Goal: Information Seeking & Learning: Learn about a topic

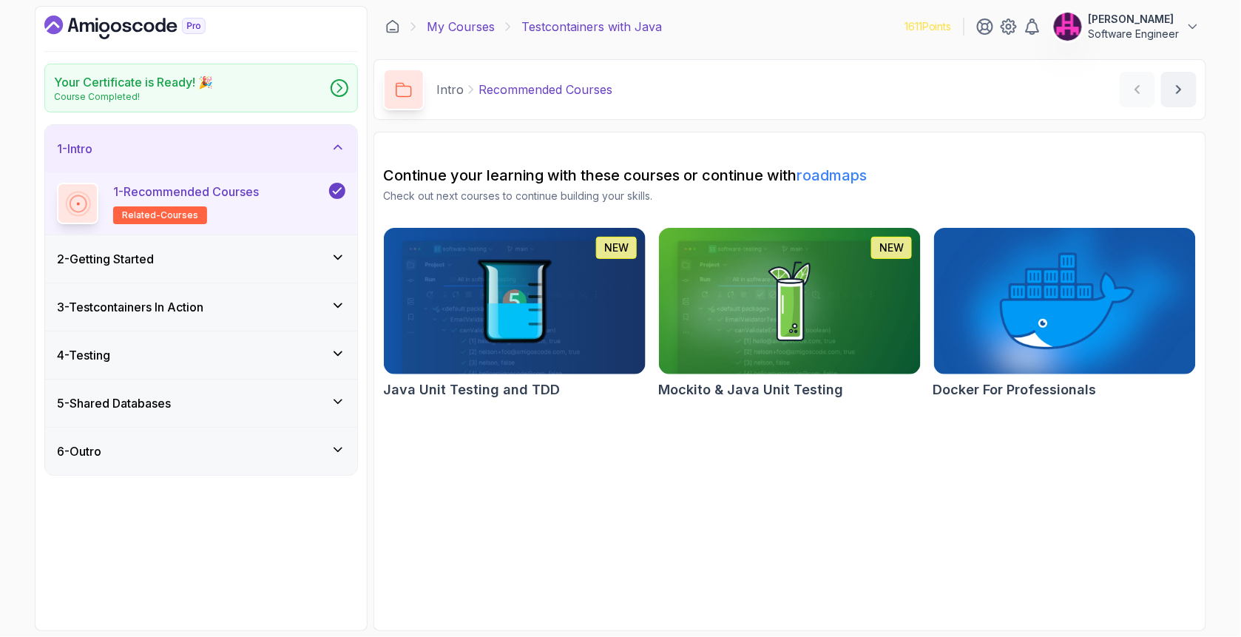
click at [467, 18] on link "My Courses" at bounding box center [461, 27] width 68 height 18
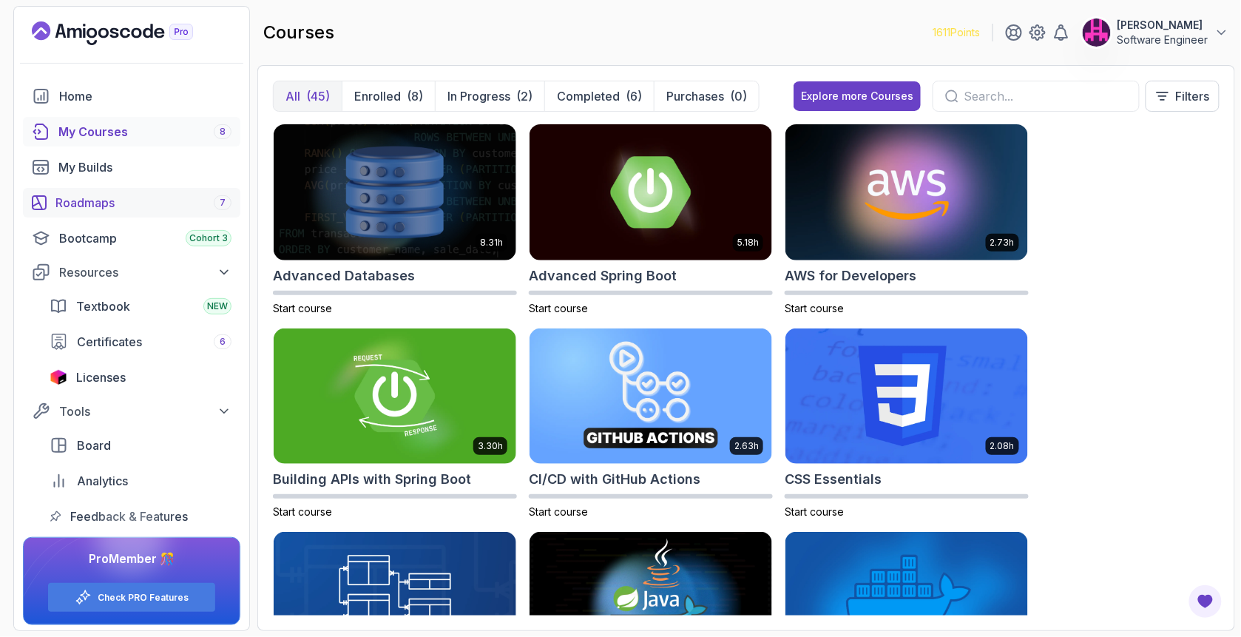
click at [133, 209] on div "Roadmaps 7" at bounding box center [143, 203] width 176 height 18
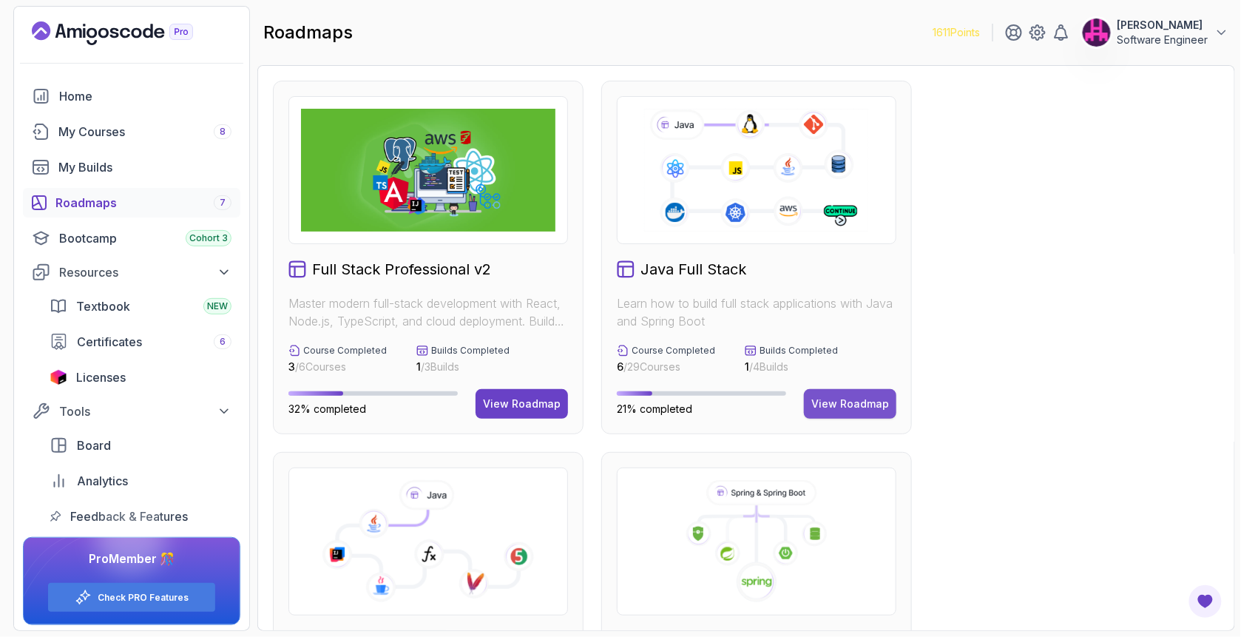
click at [867, 399] on div "View Roadmap" at bounding box center [850, 403] width 78 height 15
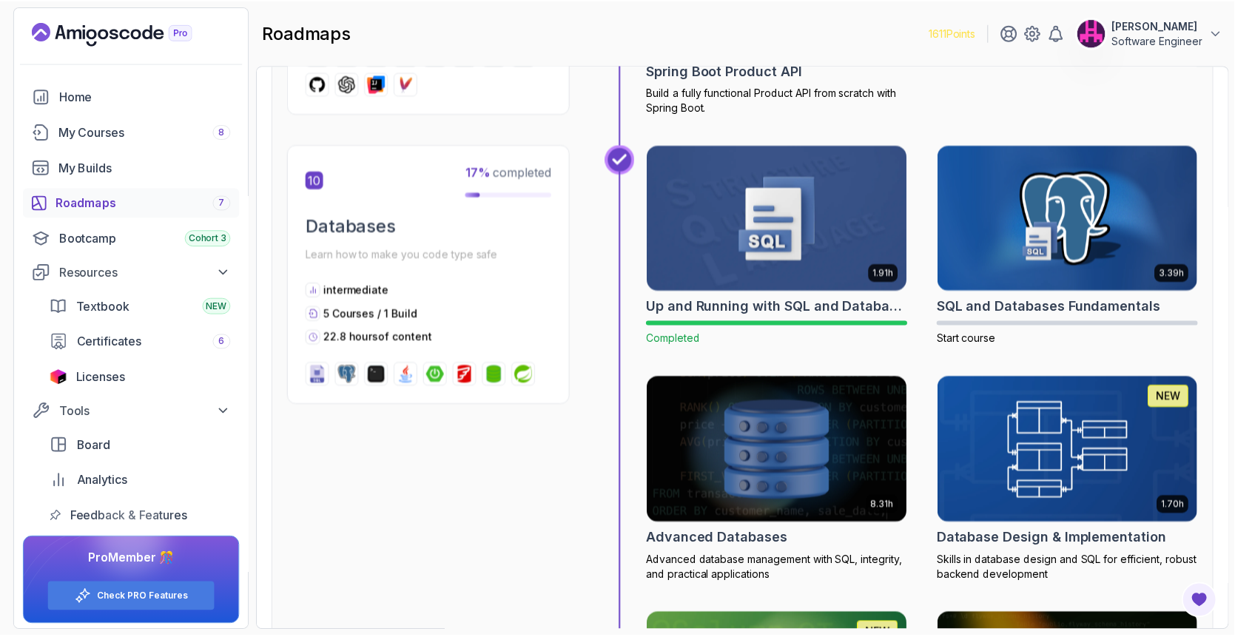
scroll to position [3255, 0]
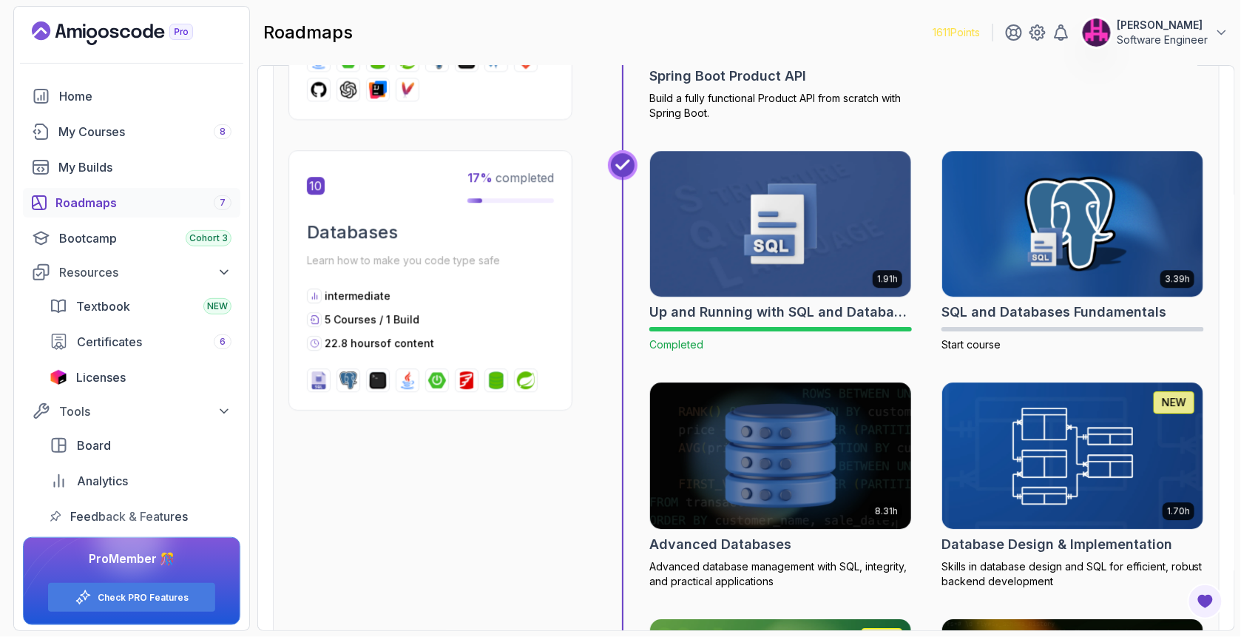
click at [809, 493] on img at bounding box center [781, 456] width 274 height 154
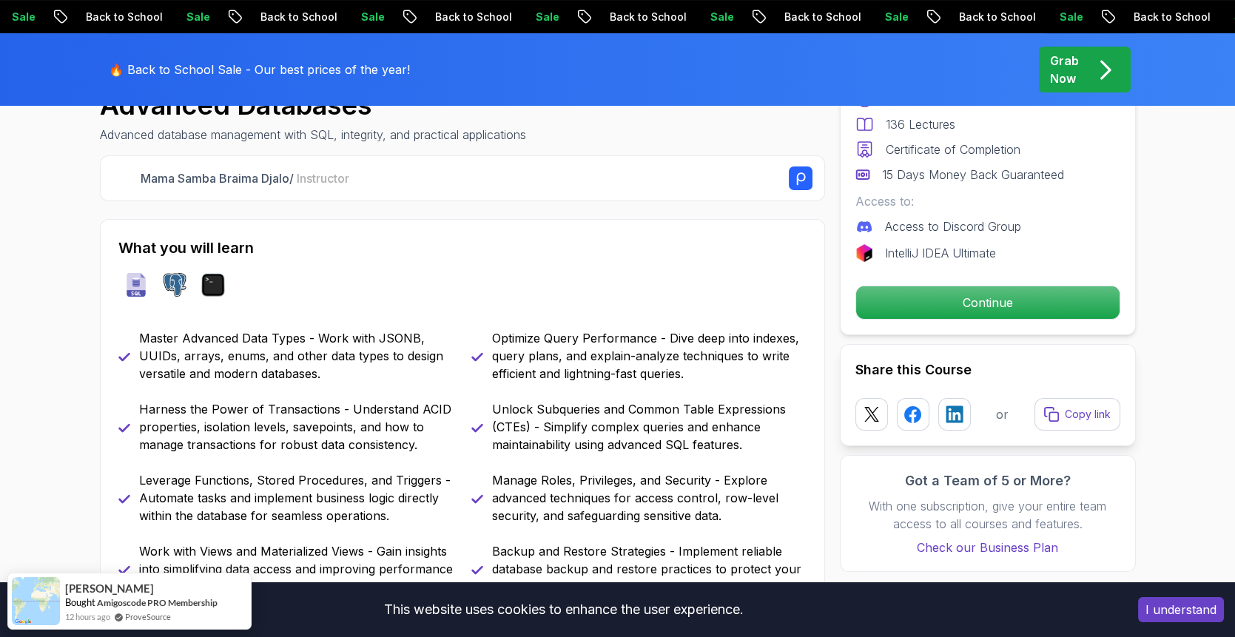
scroll to position [542, 0]
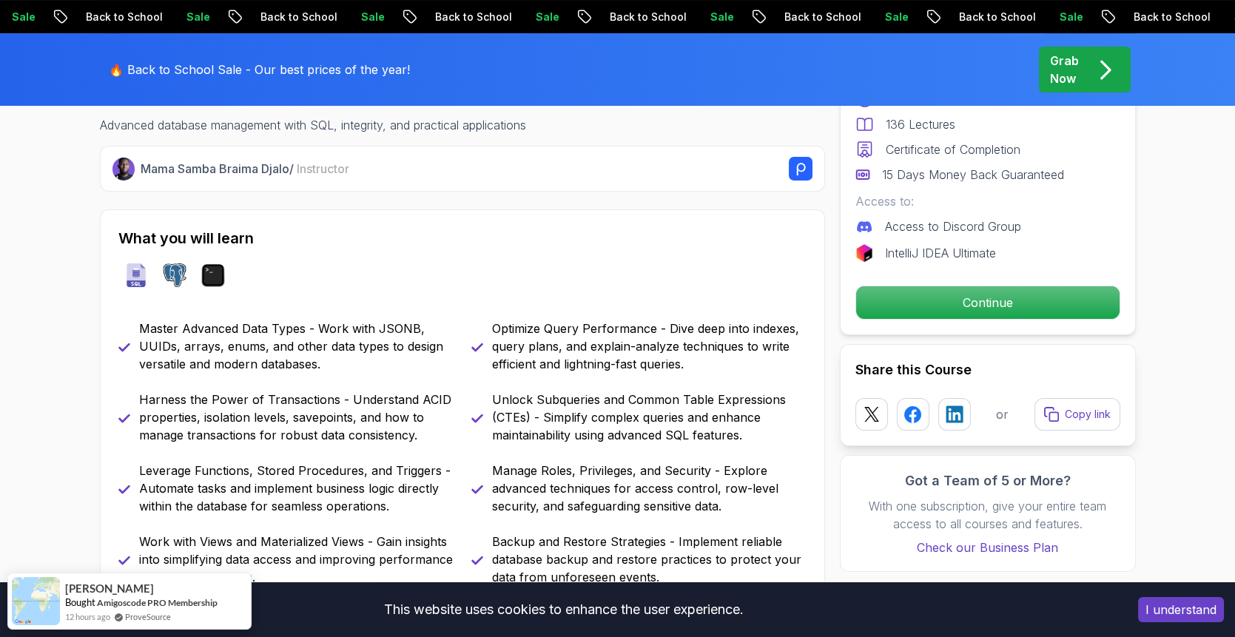
drag, startPoint x: 282, startPoint y: 482, endPoint x: 277, endPoint y: 488, distance: 8.0
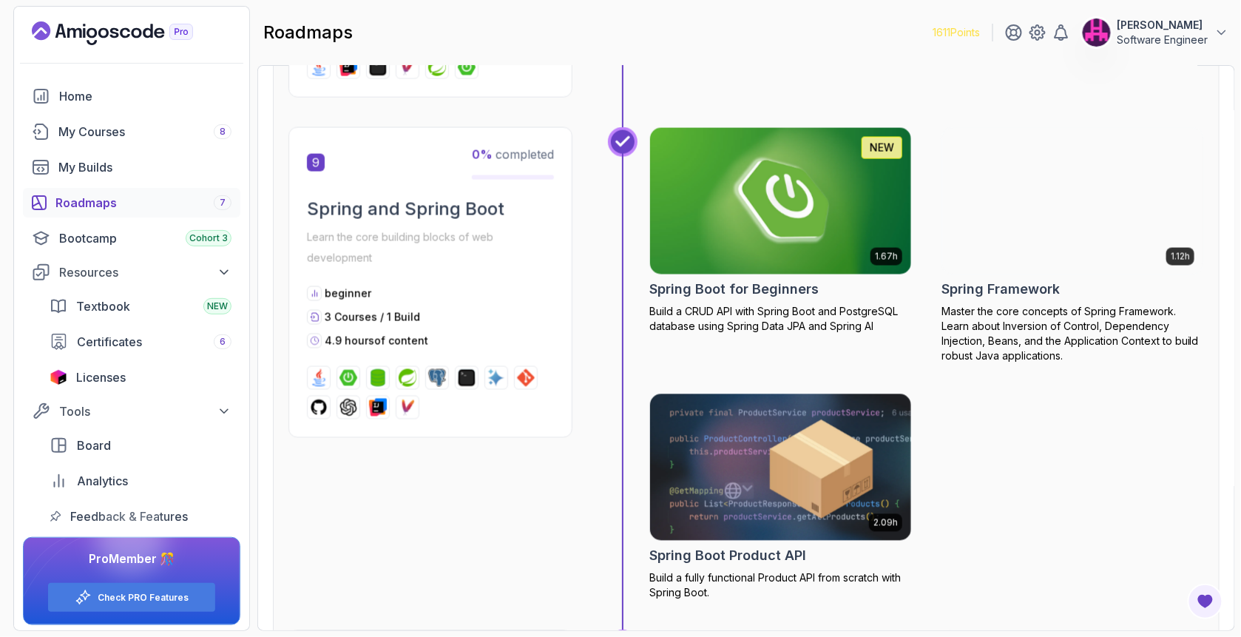
scroll to position [3008, 0]
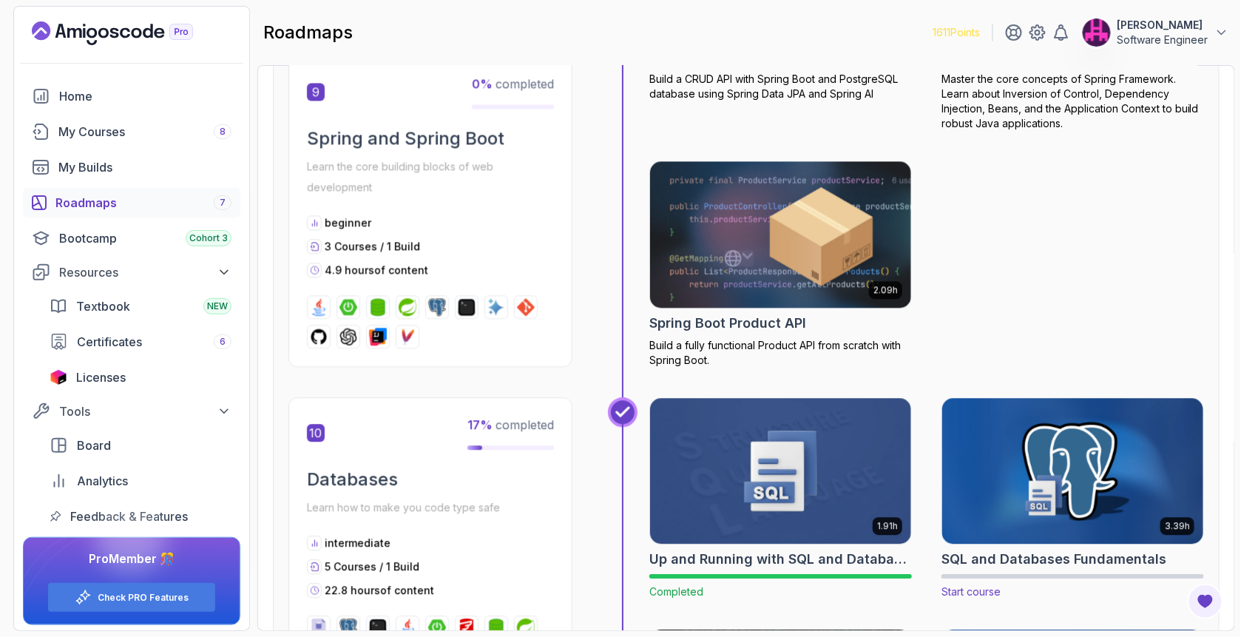
click at [1010, 474] on img at bounding box center [1073, 471] width 274 height 154
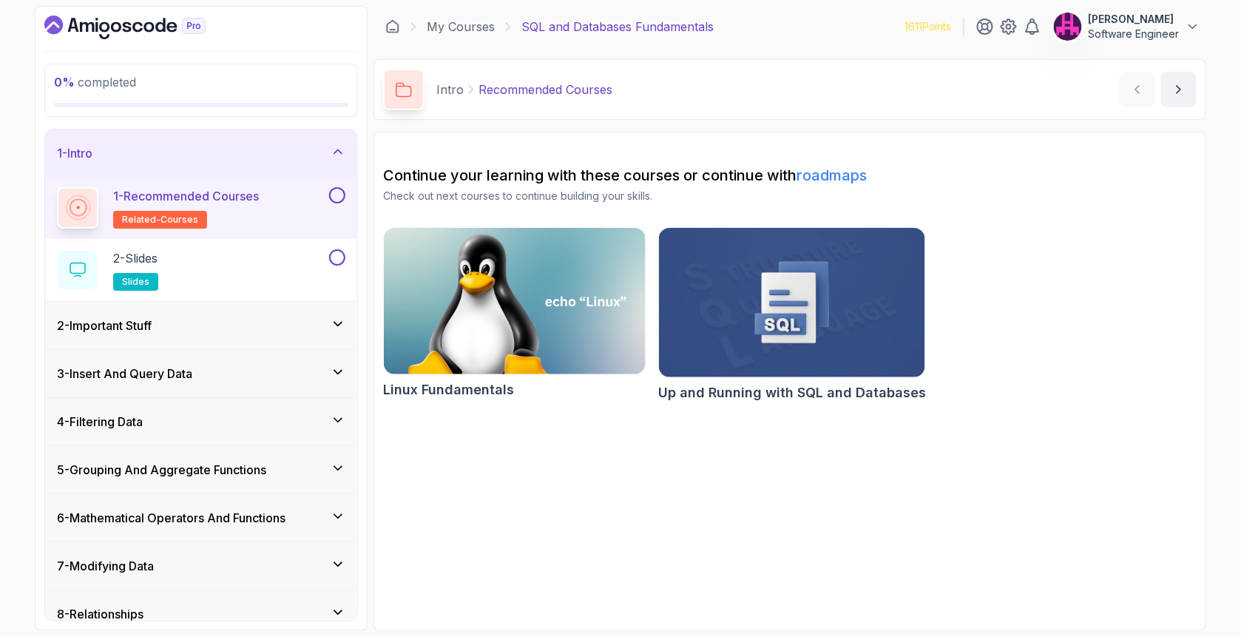
click at [347, 194] on div "1 - Recommended Courses related-courses" at bounding box center [201, 208] width 312 height 62
click at [337, 195] on button at bounding box center [337, 195] width 16 height 16
click at [340, 250] on button at bounding box center [337, 257] width 16 height 16
click at [252, 331] on div "2 - Important Stuff" at bounding box center [201, 326] width 288 height 18
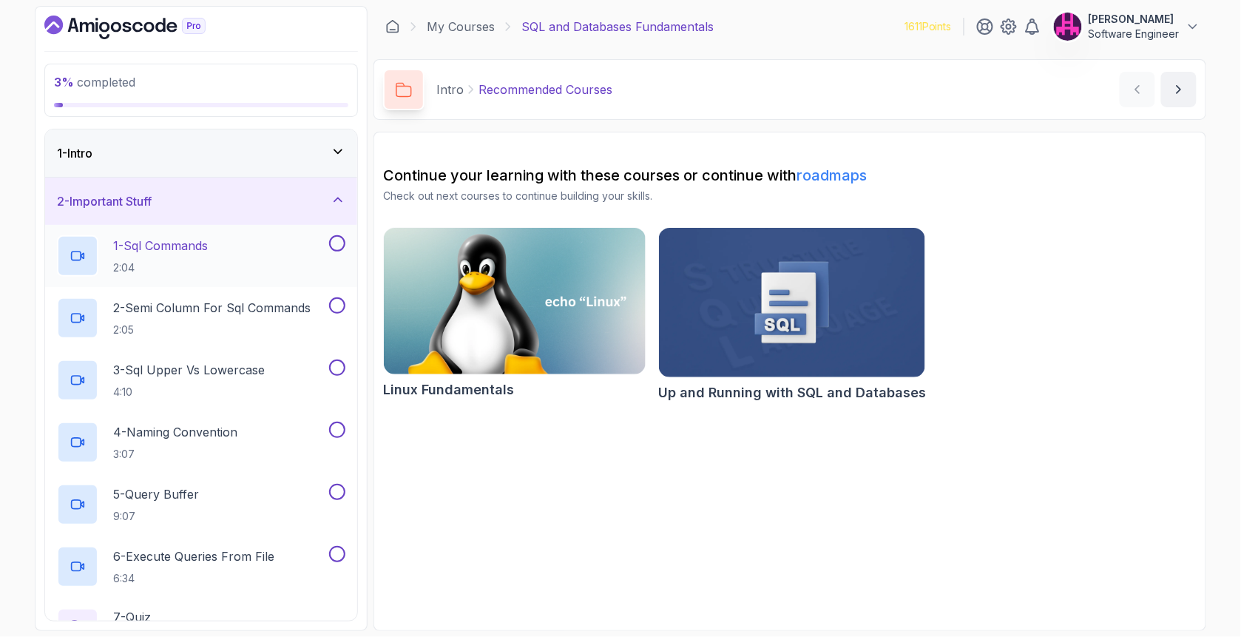
click at [231, 238] on div "1 - Sql Commands 2:04" at bounding box center [191, 255] width 269 height 41
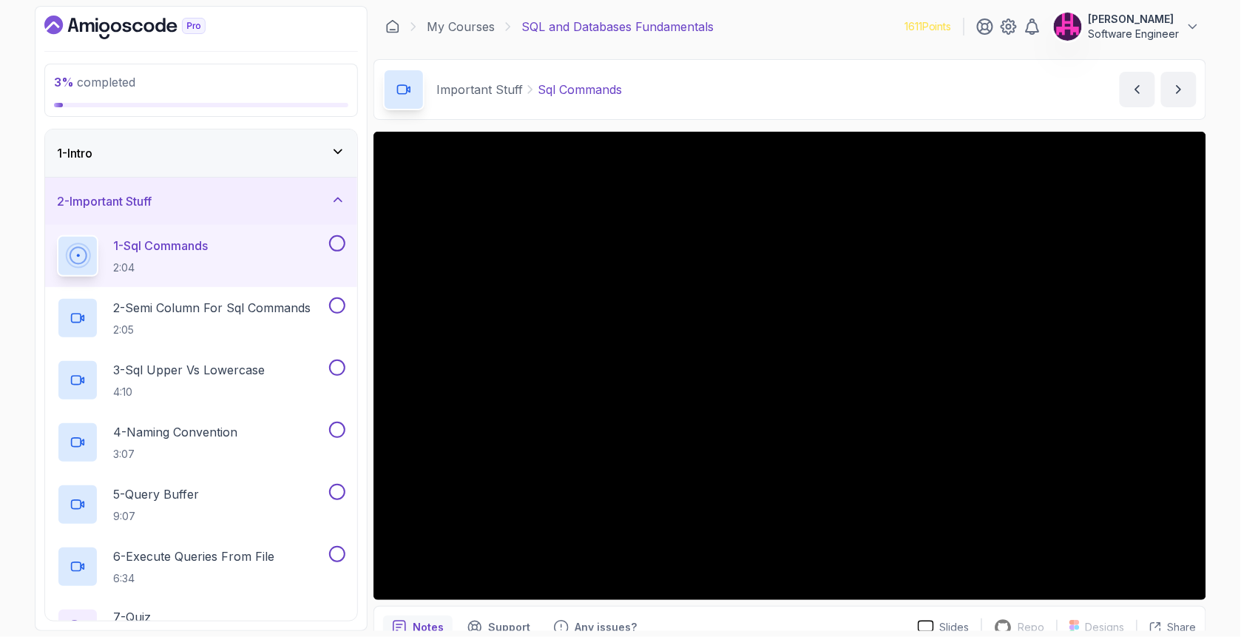
click at [334, 243] on button at bounding box center [337, 243] width 16 height 16
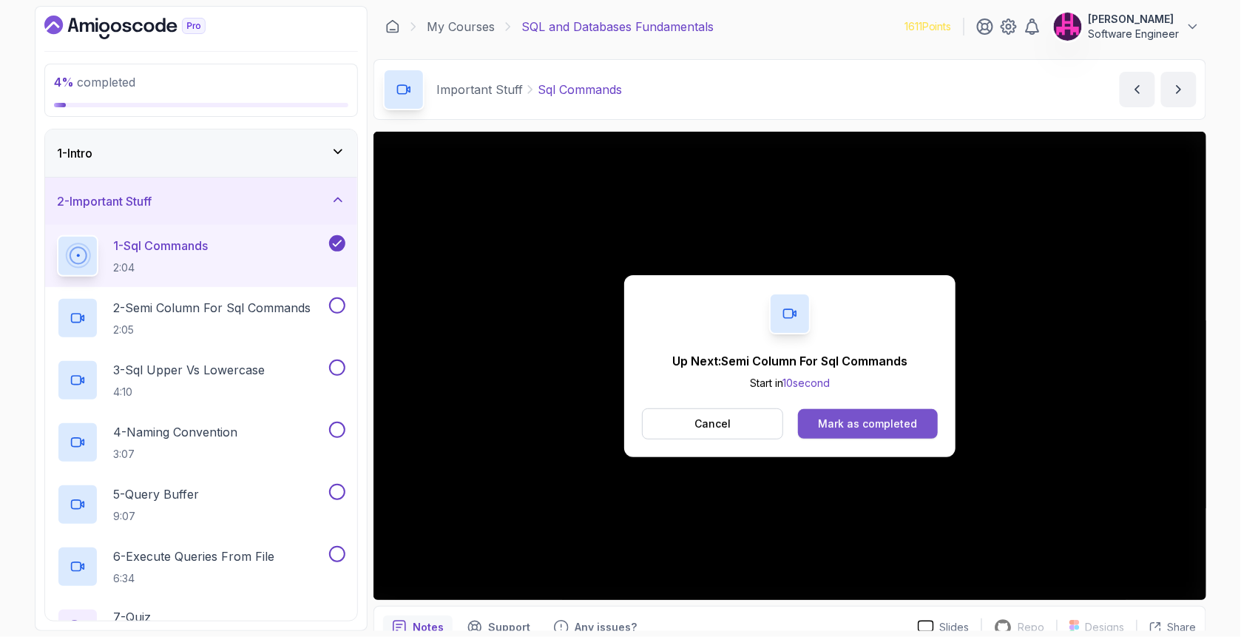
click at [875, 422] on div "Mark as completed" at bounding box center [867, 423] width 99 height 15
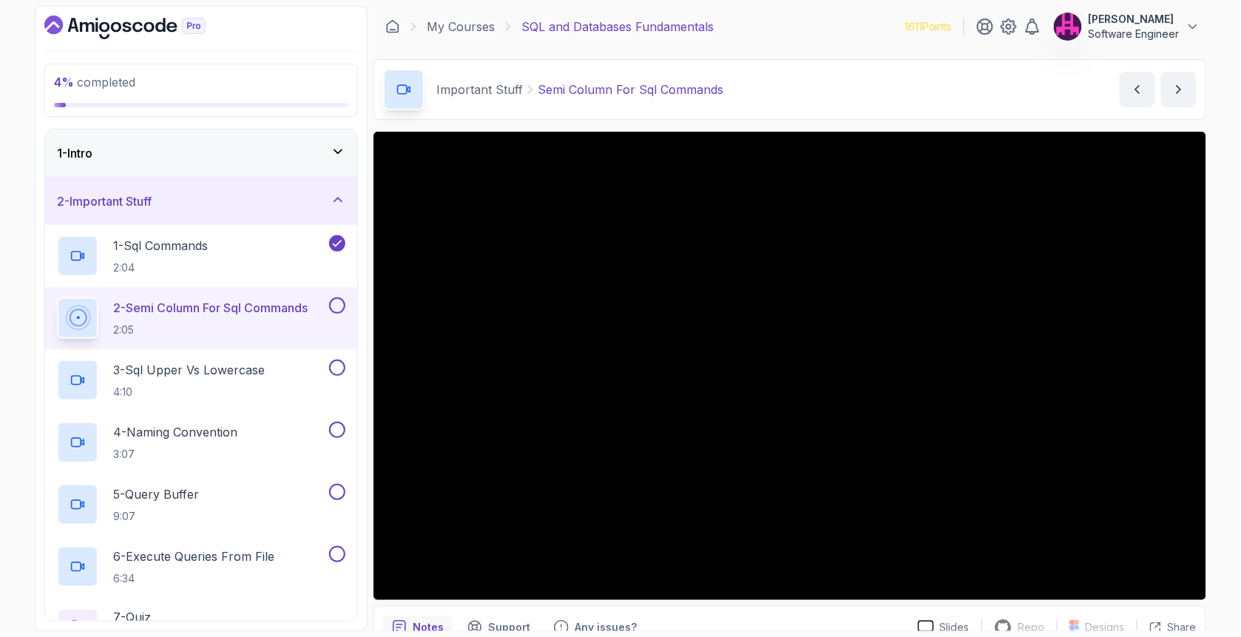
click at [1214, 531] on div "4 % completed 1 - Intro 2 - Important Stuff 1 - Sql Commands 2:04 2 - Semi Colu…" at bounding box center [620, 318] width 1241 height 637
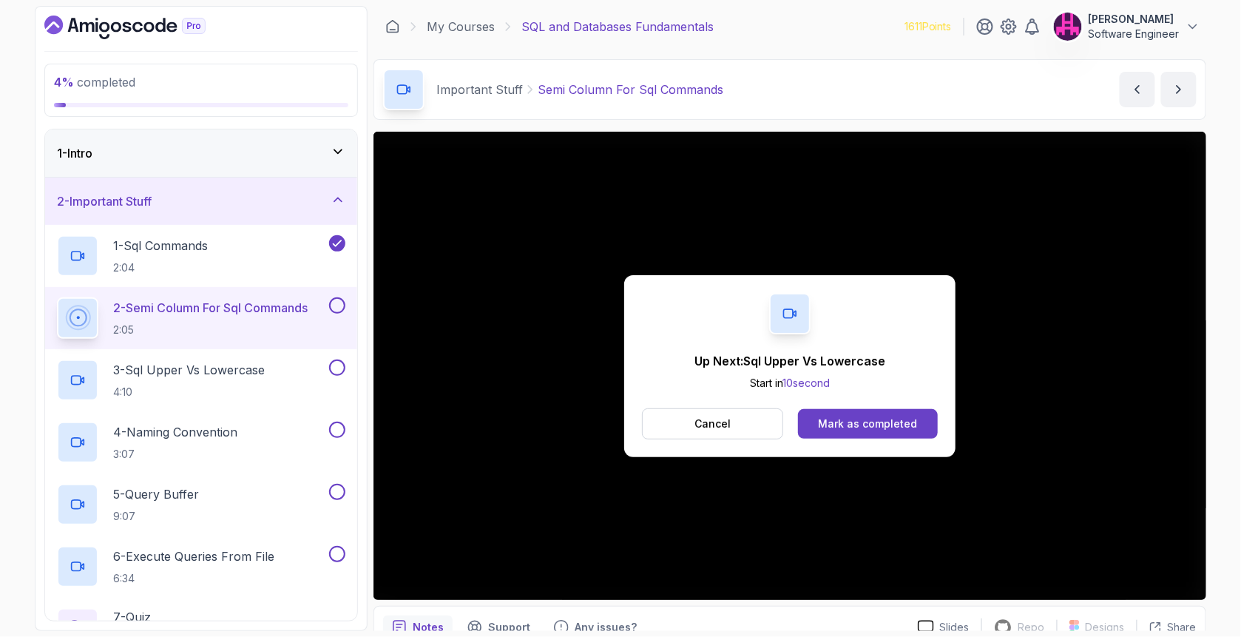
drag, startPoint x: 334, startPoint y: 300, endPoint x: 462, endPoint y: 339, distance: 133.8
click at [334, 300] on button at bounding box center [337, 305] width 16 height 16
click at [869, 428] on div "Mark as completed" at bounding box center [867, 423] width 99 height 15
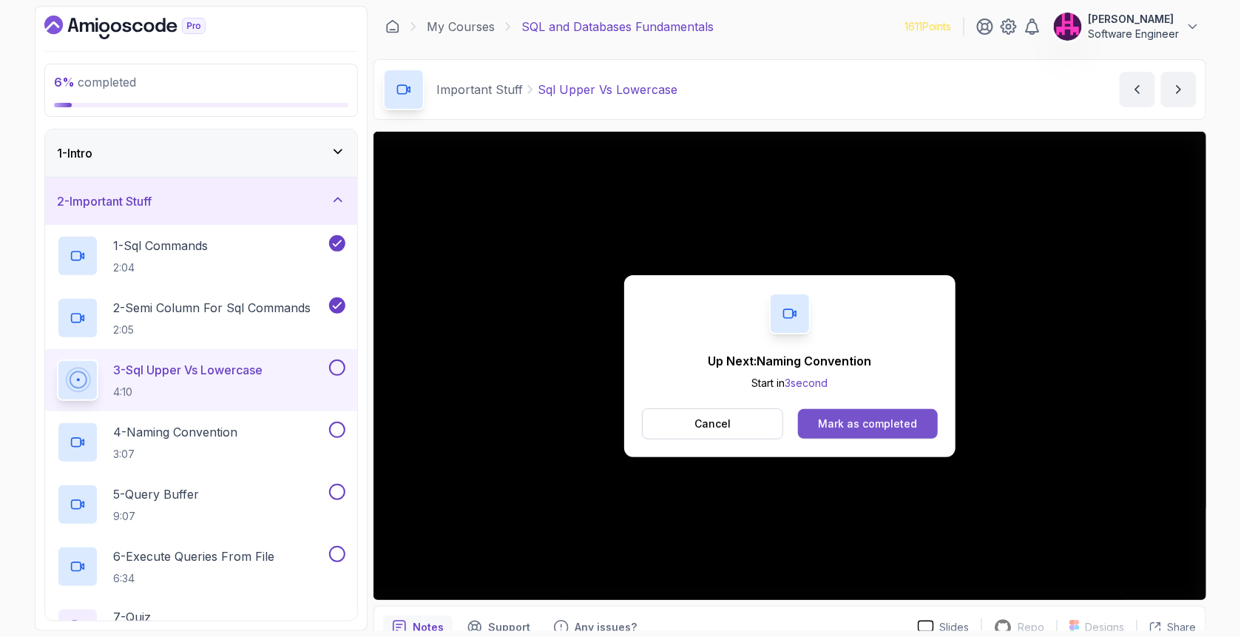
click at [910, 420] on div "Mark as completed" at bounding box center [867, 423] width 99 height 15
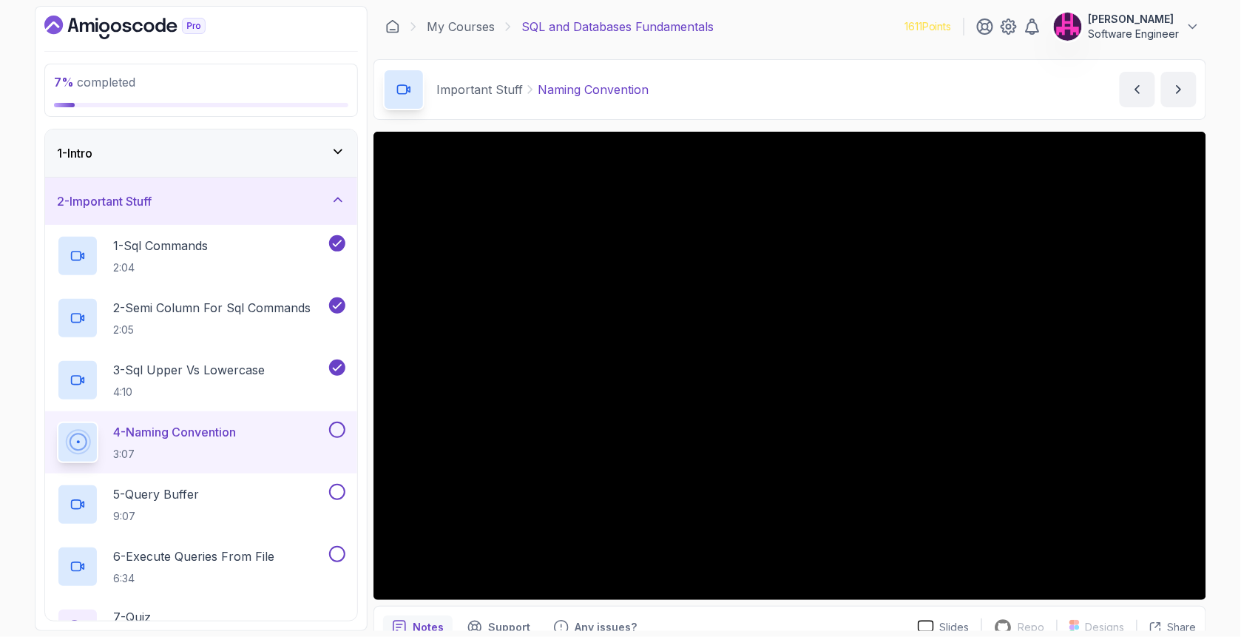
click at [337, 426] on button at bounding box center [337, 430] width 16 height 16
click at [264, 494] on div "5 - Query Buffer 9:07" at bounding box center [191, 504] width 269 height 41
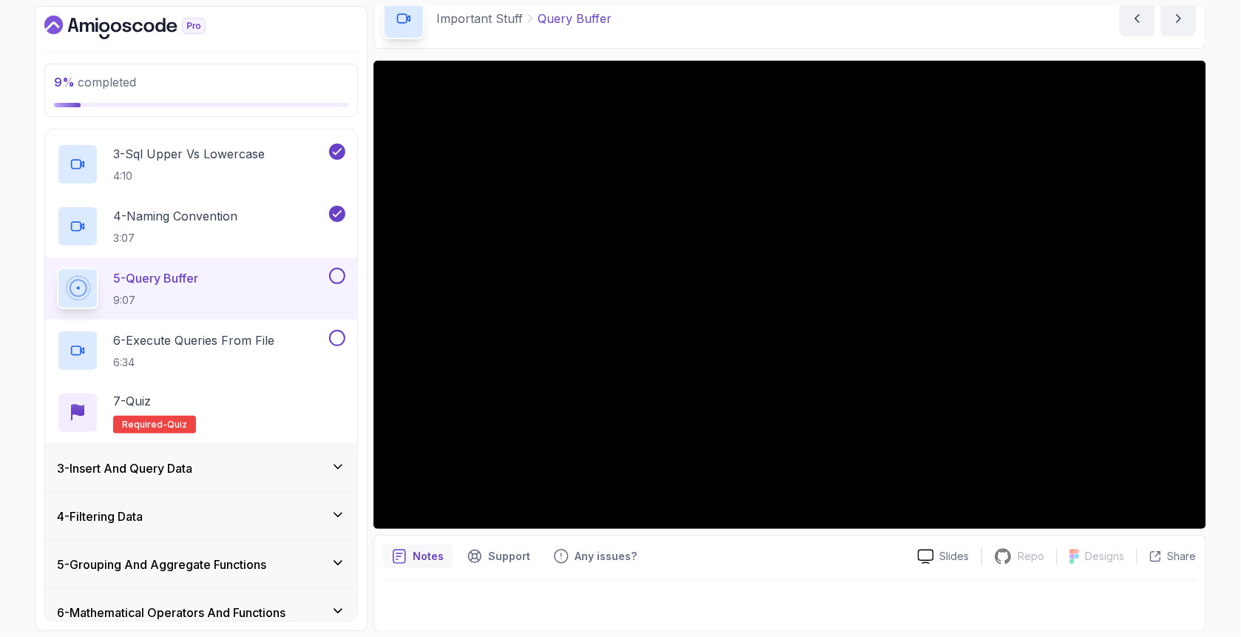
scroll to position [246, 0]
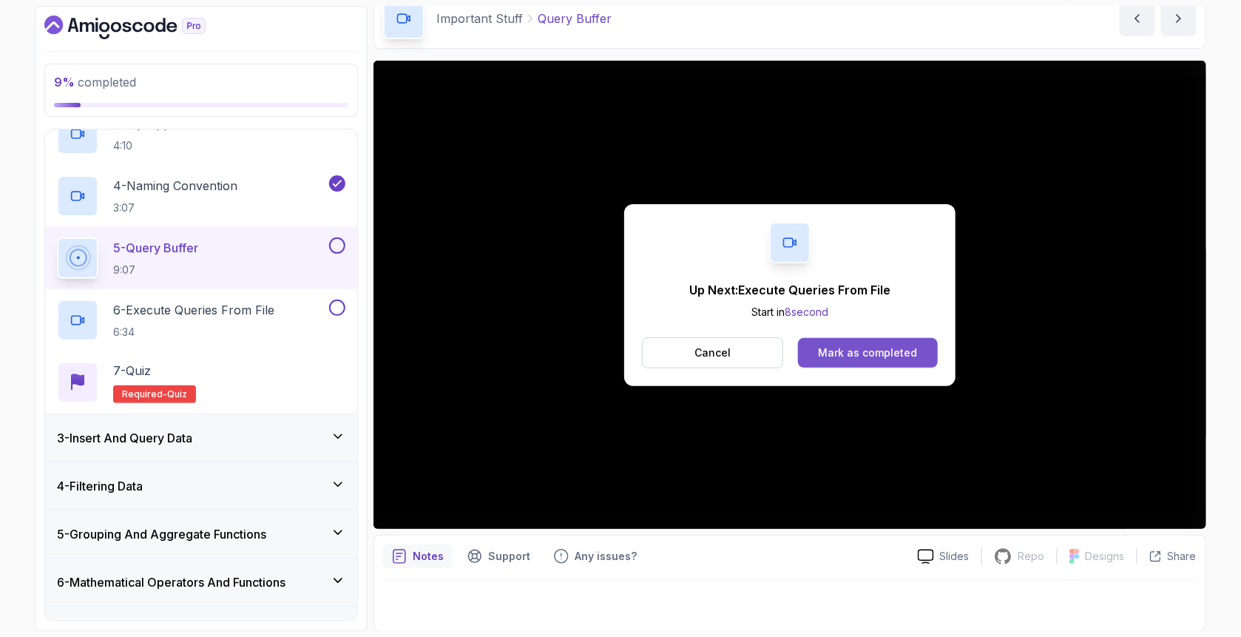
click at [864, 345] on div "Mark as completed" at bounding box center [867, 352] width 99 height 15
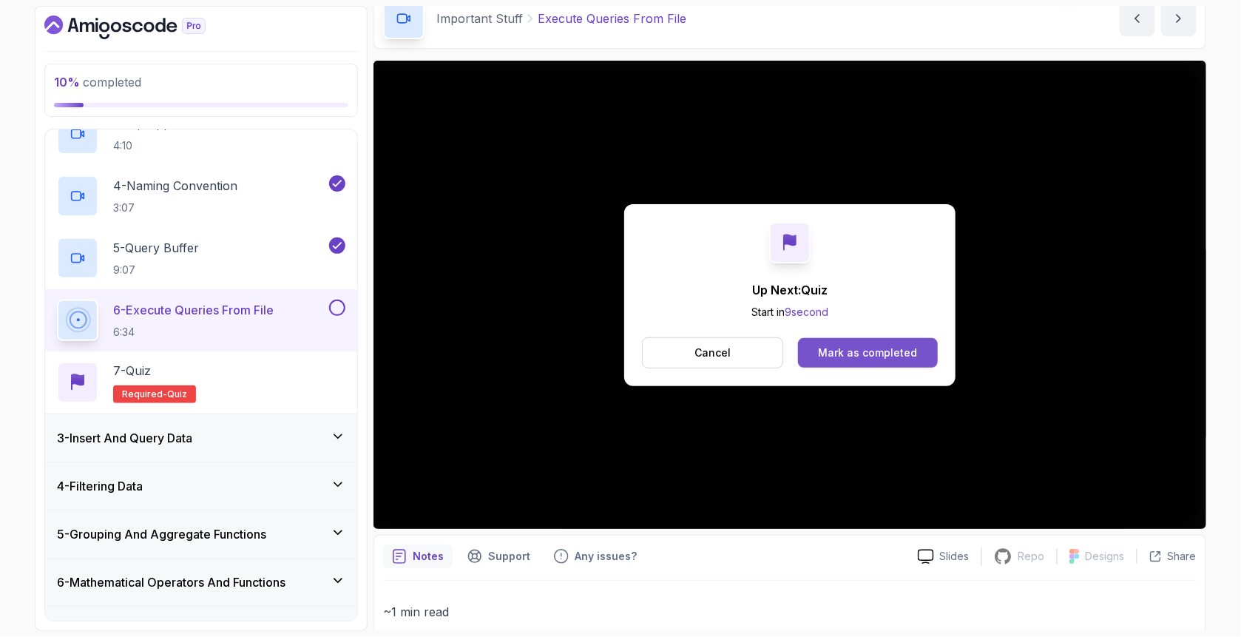
click at [857, 350] on div "Mark as completed" at bounding box center [867, 352] width 99 height 15
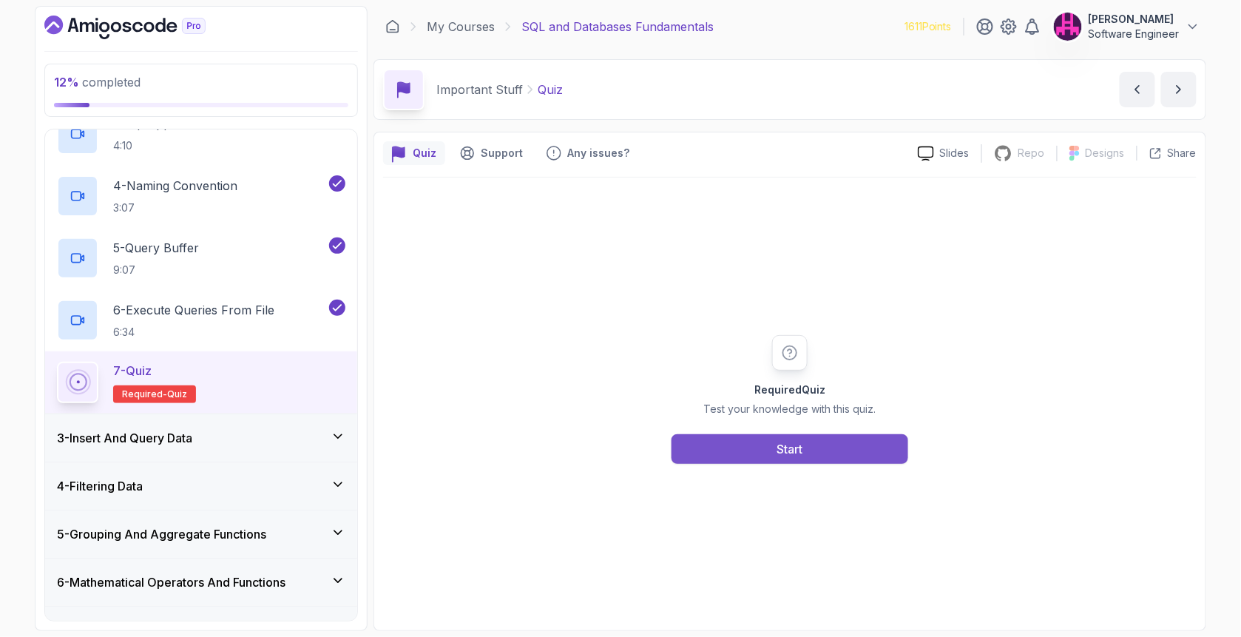
click at [781, 450] on div "Start" at bounding box center [790, 449] width 26 height 18
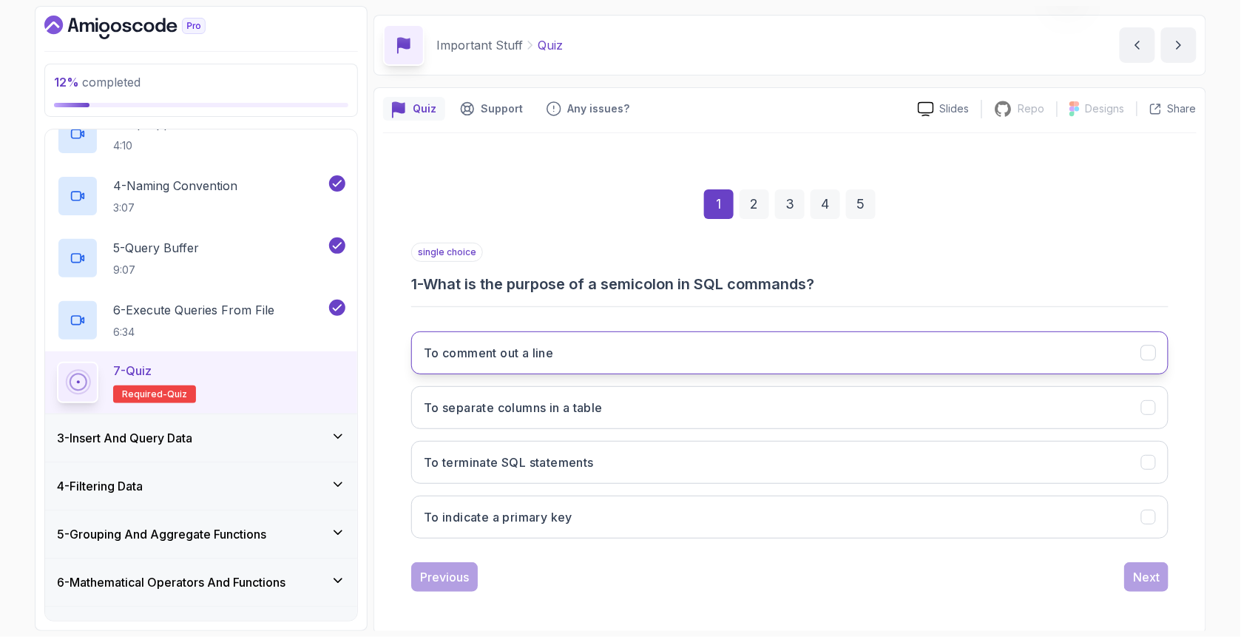
scroll to position [46, 0]
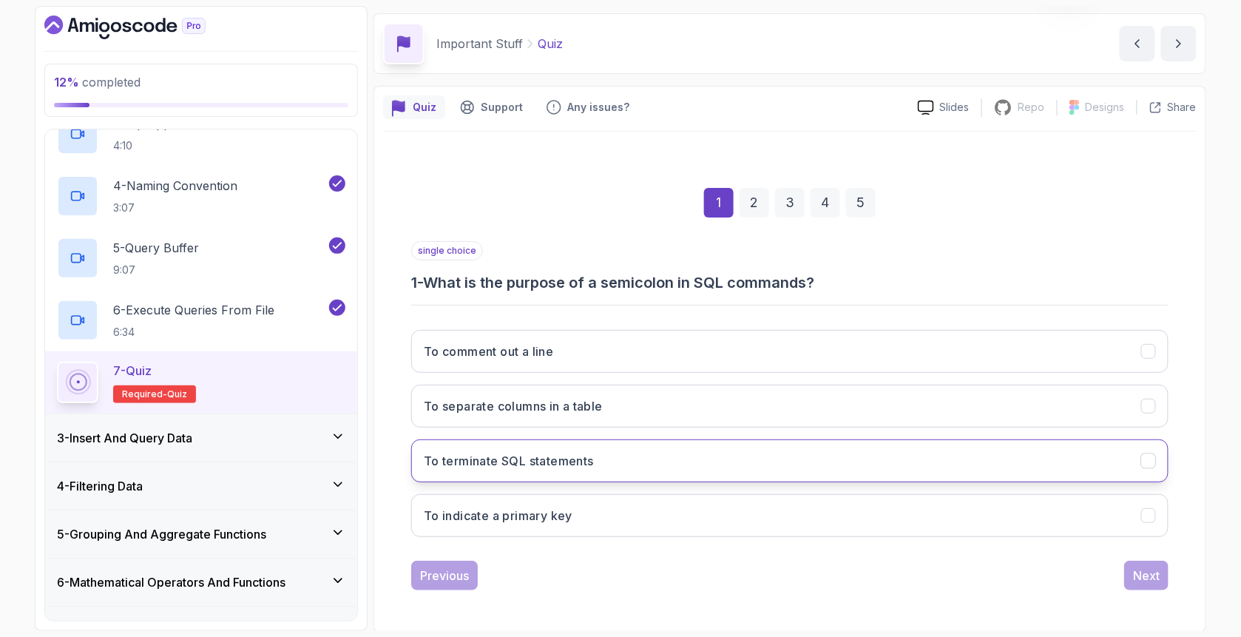
click at [589, 463] on h3 "To terminate SQL statements" at bounding box center [509, 461] width 170 height 18
click at [1128, 567] on button "Next" at bounding box center [1146, 576] width 44 height 30
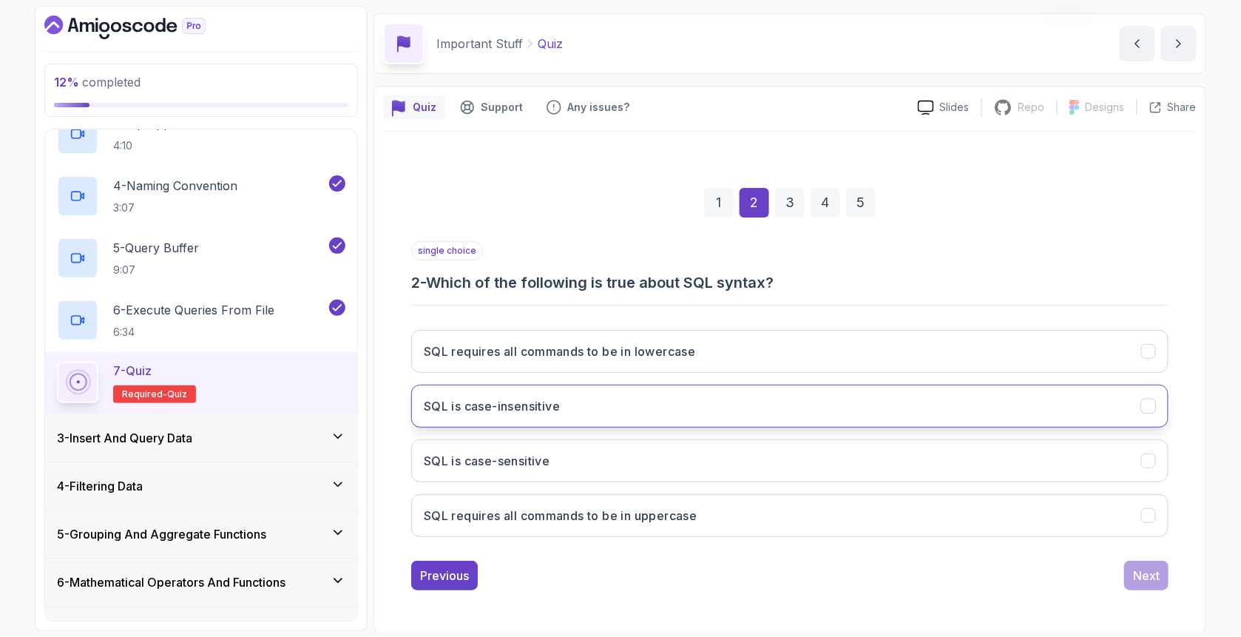
click at [501, 395] on button "SQL is case-insensitive" at bounding box center [789, 406] width 757 height 43
click at [1157, 567] on div "Next" at bounding box center [1146, 576] width 27 height 18
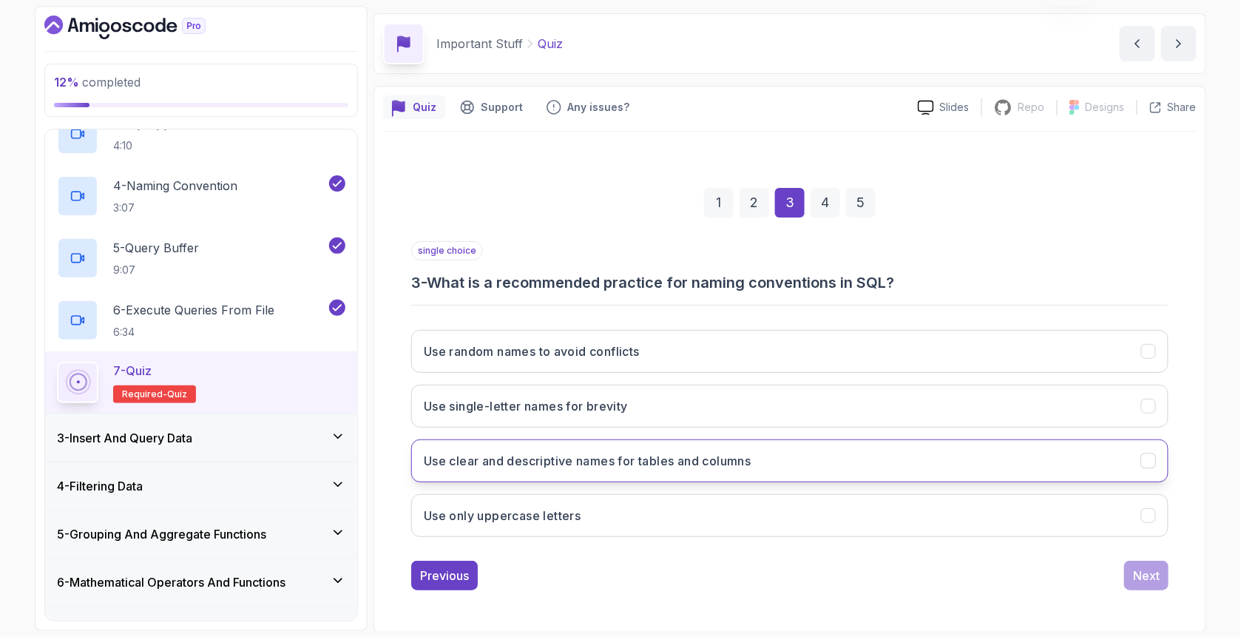
click at [511, 462] on h3 "Use clear and descriptive names for tables and columns" at bounding box center [588, 461] width 328 height 18
click at [1152, 575] on div "Next" at bounding box center [1146, 576] width 27 height 18
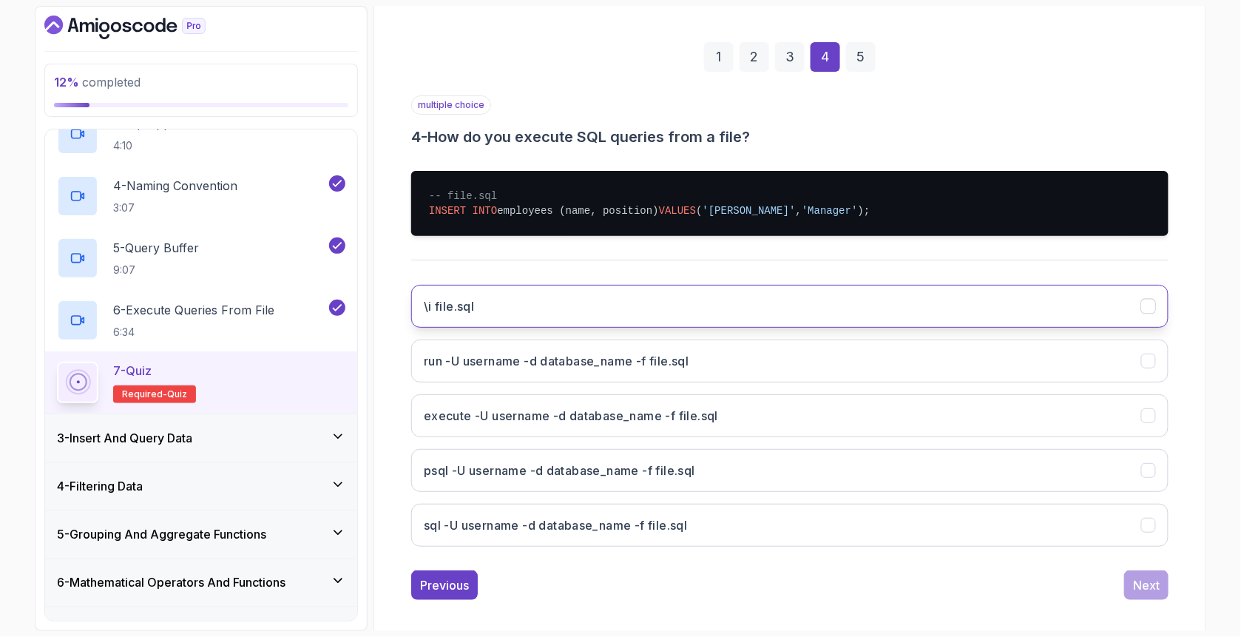
scroll to position [194, 0]
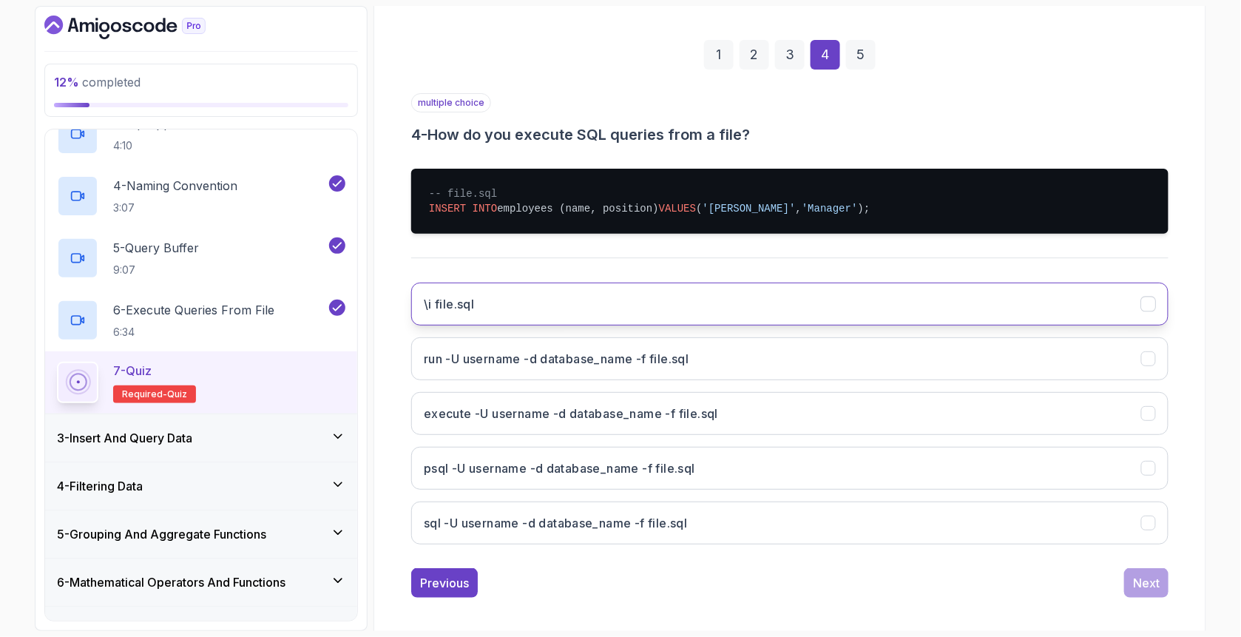
click at [527, 306] on button "\i file.sql" at bounding box center [789, 304] width 757 height 43
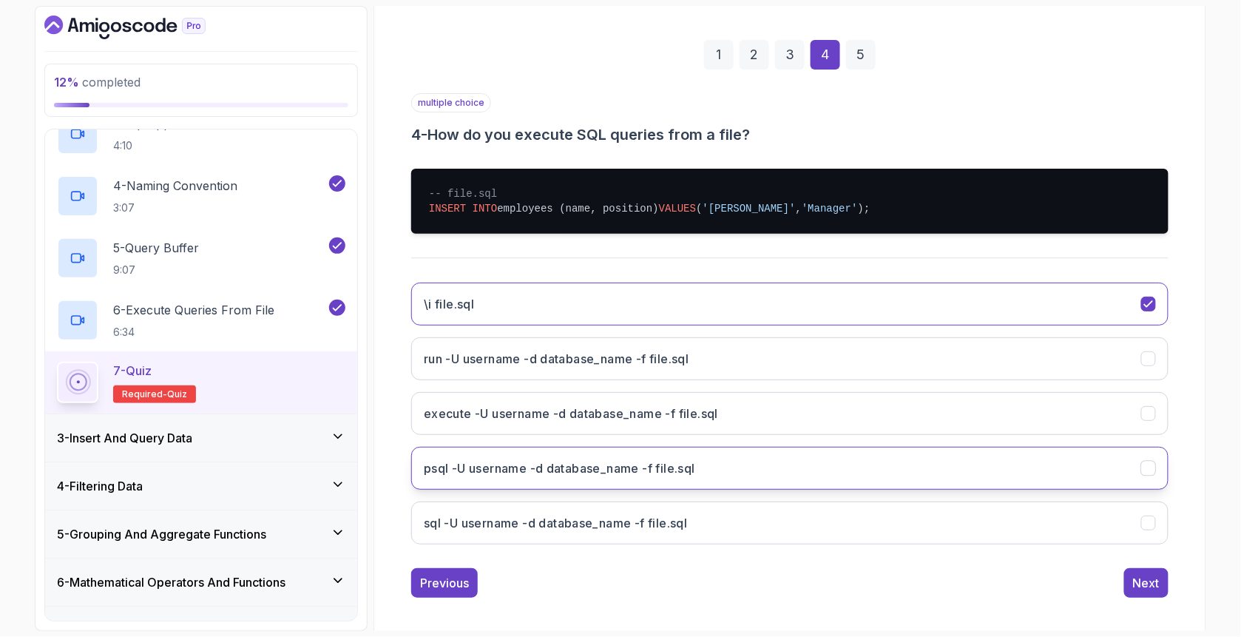
click at [500, 460] on h3 "psql -U username -d database_name -f file.sql" at bounding box center [559, 468] width 271 height 18
click at [1161, 578] on button "Next" at bounding box center [1146, 583] width 44 height 30
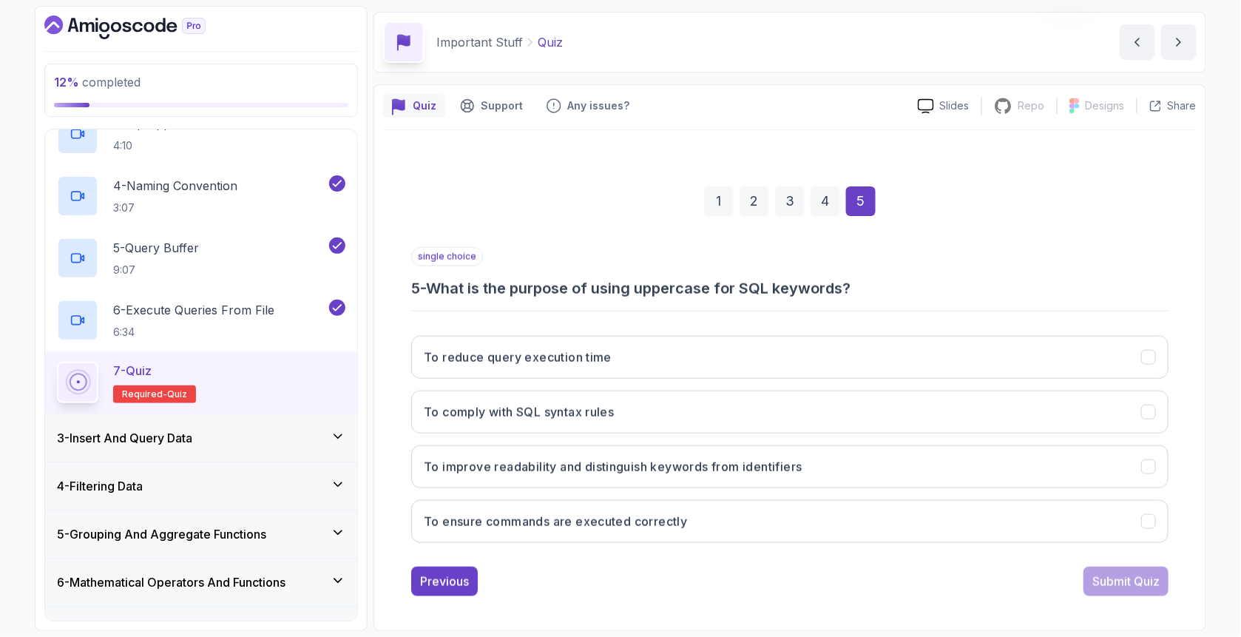
scroll to position [46, 0]
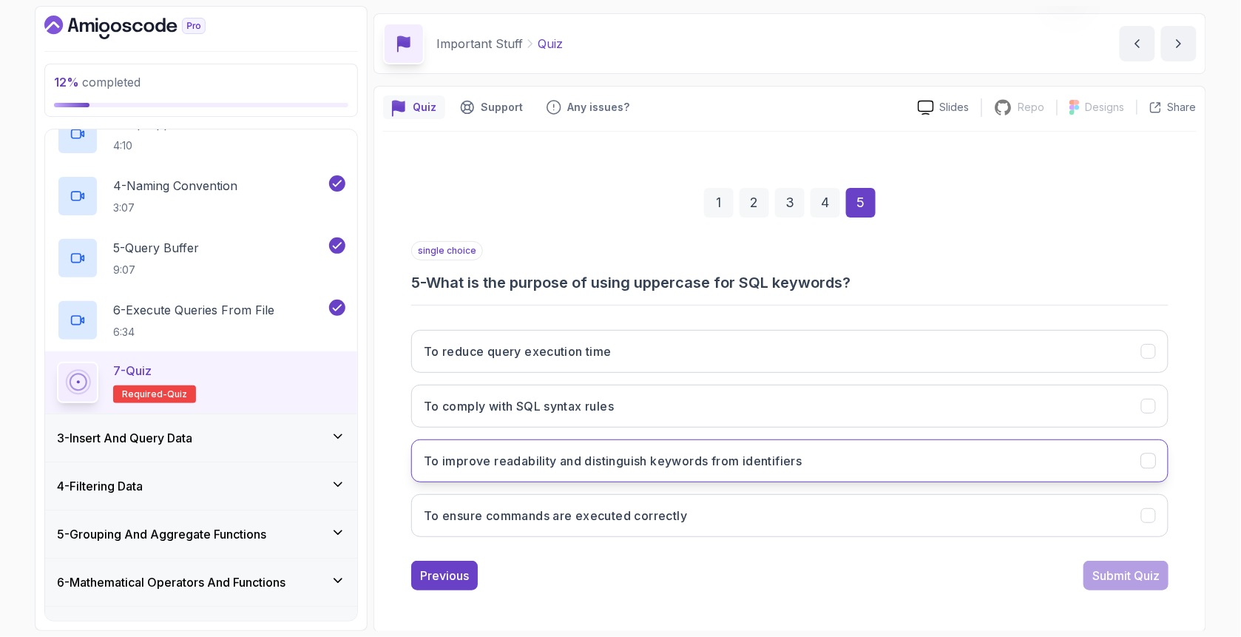
click at [467, 467] on h3 "To improve readability and distinguish keywords from identifiers" at bounding box center [613, 461] width 379 height 18
click at [1113, 576] on div "Submit Quiz" at bounding box center [1126, 576] width 67 height 18
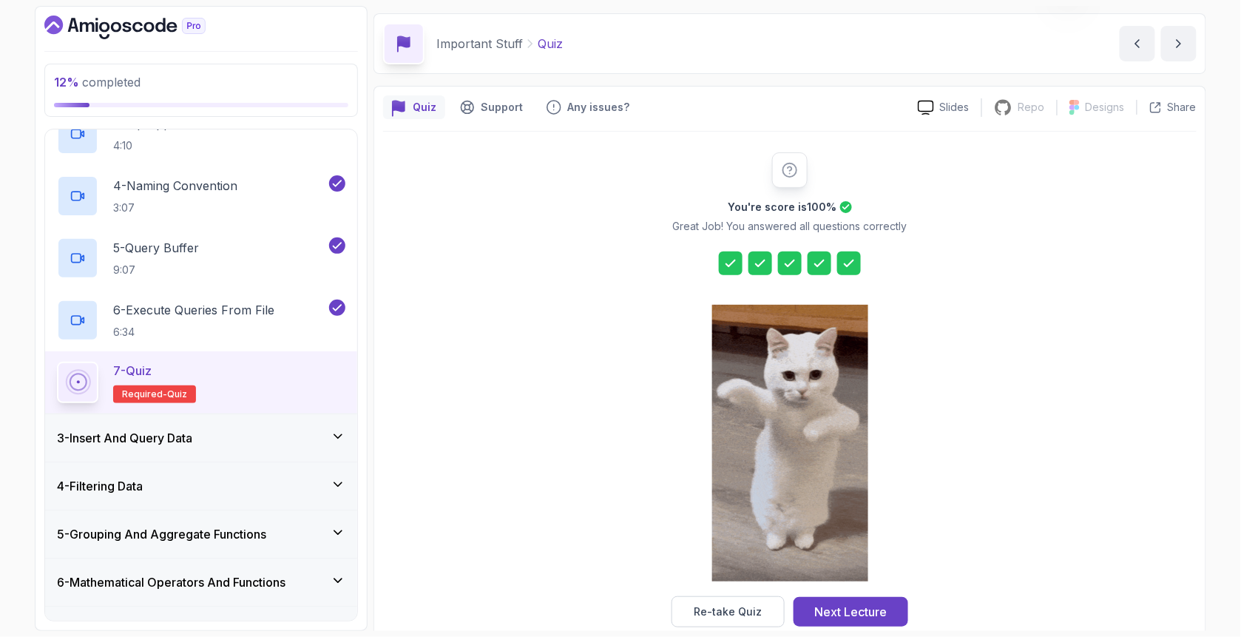
click at [861, 604] on div "Next Lecture" at bounding box center [851, 612] width 72 height 18
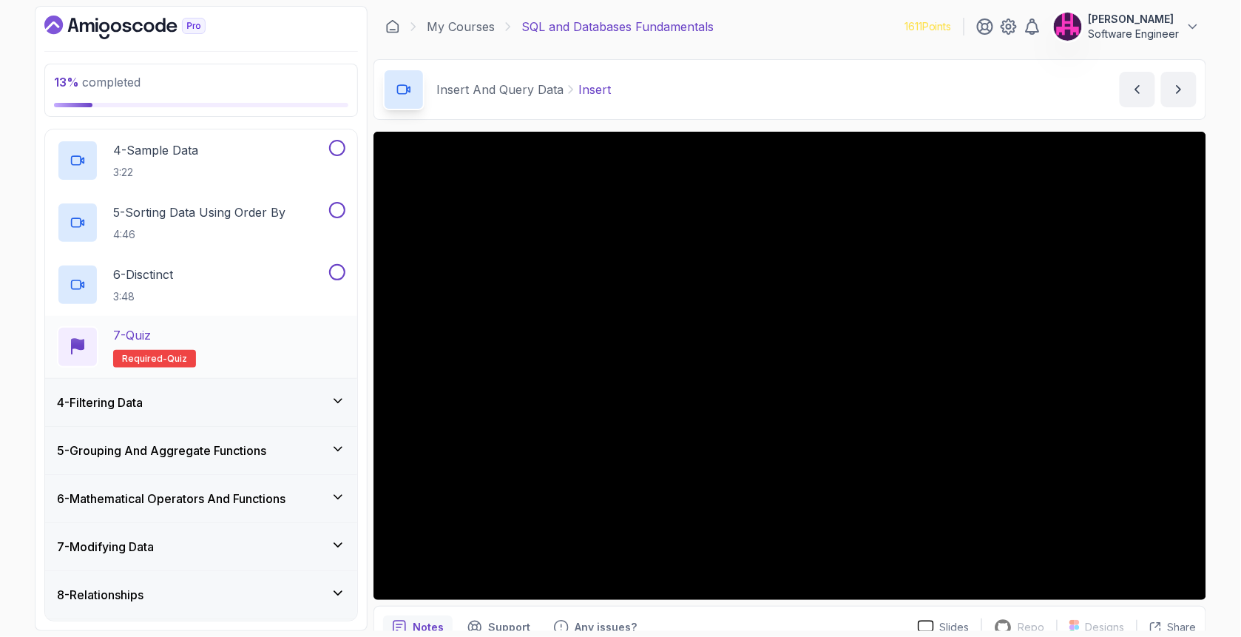
scroll to position [331, 0]
click at [241, 405] on div "4 - Filtering Data" at bounding box center [201, 401] width 288 height 18
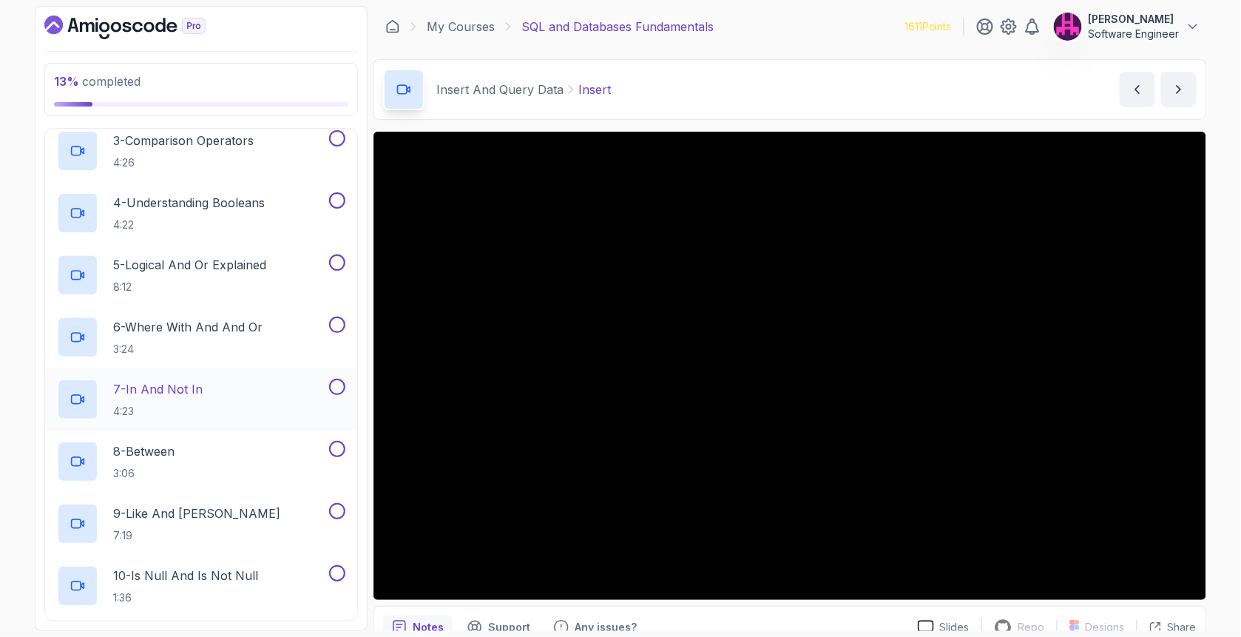
scroll to position [578, 0]
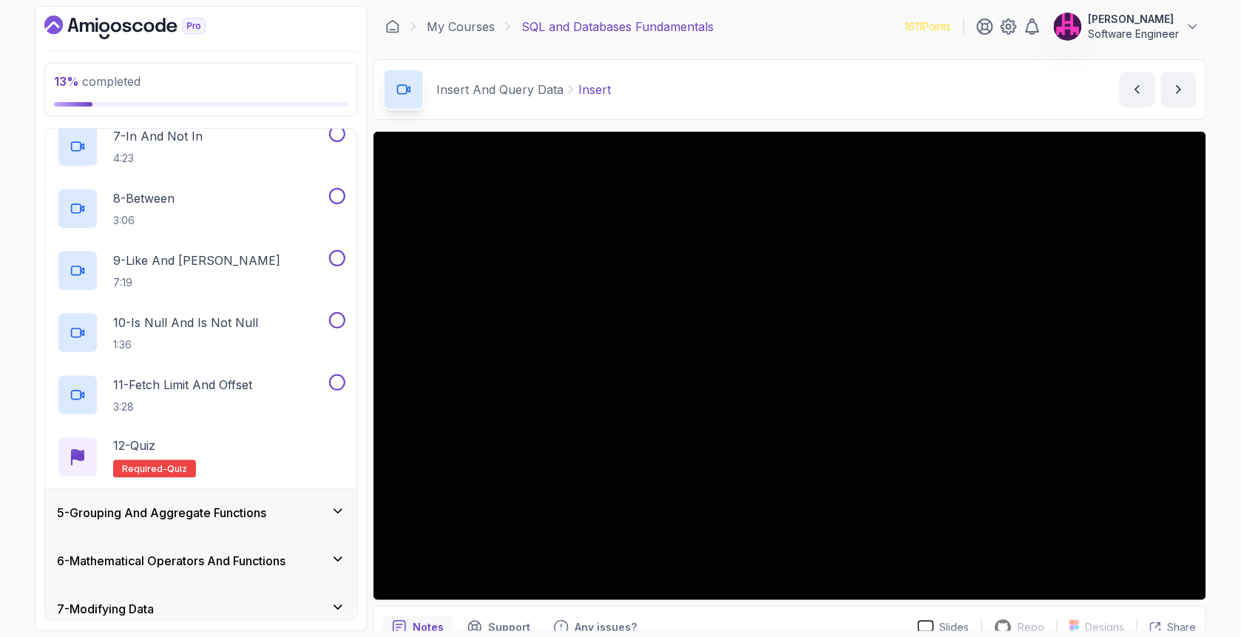
click at [194, 514] on h3 "5 - Grouping And Aggregate Functions" at bounding box center [161, 513] width 209 height 18
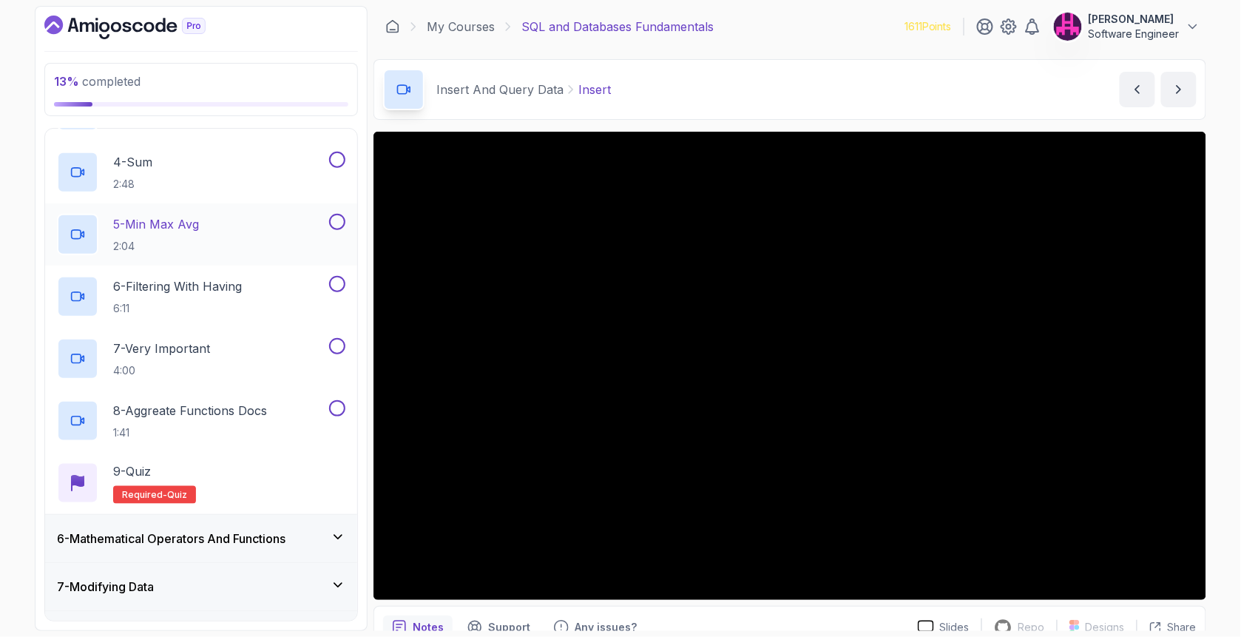
scroll to position [479, 0]
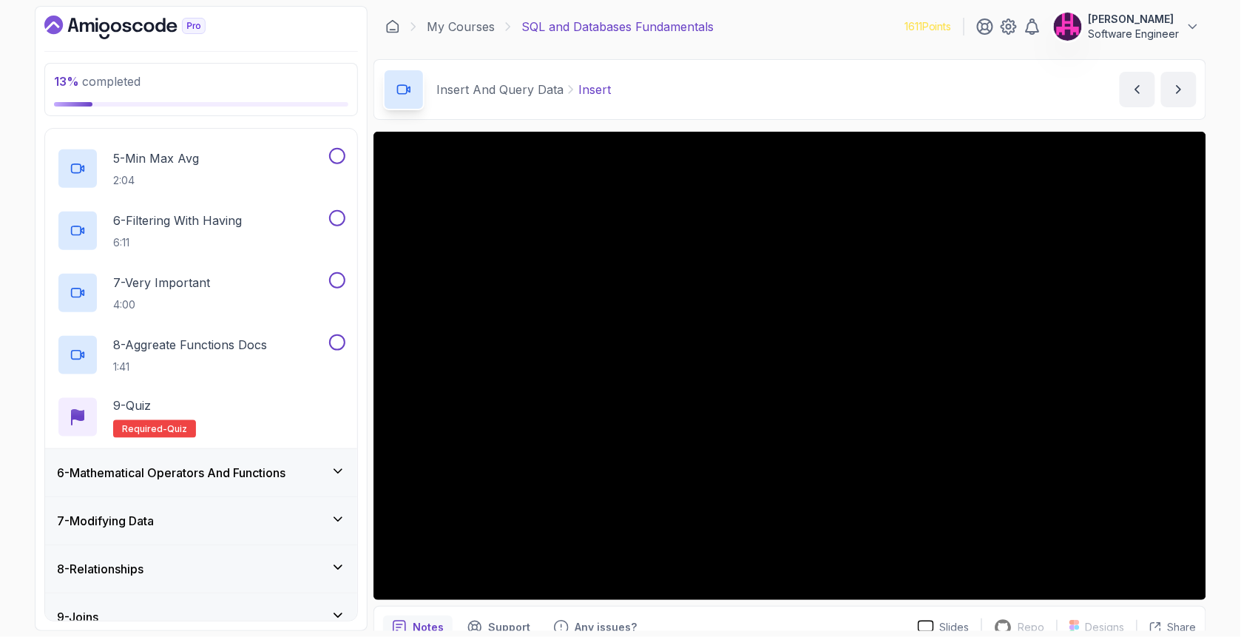
click at [123, 464] on h3 "6 - Mathematical Operators And Functions" at bounding box center [171, 473] width 229 height 18
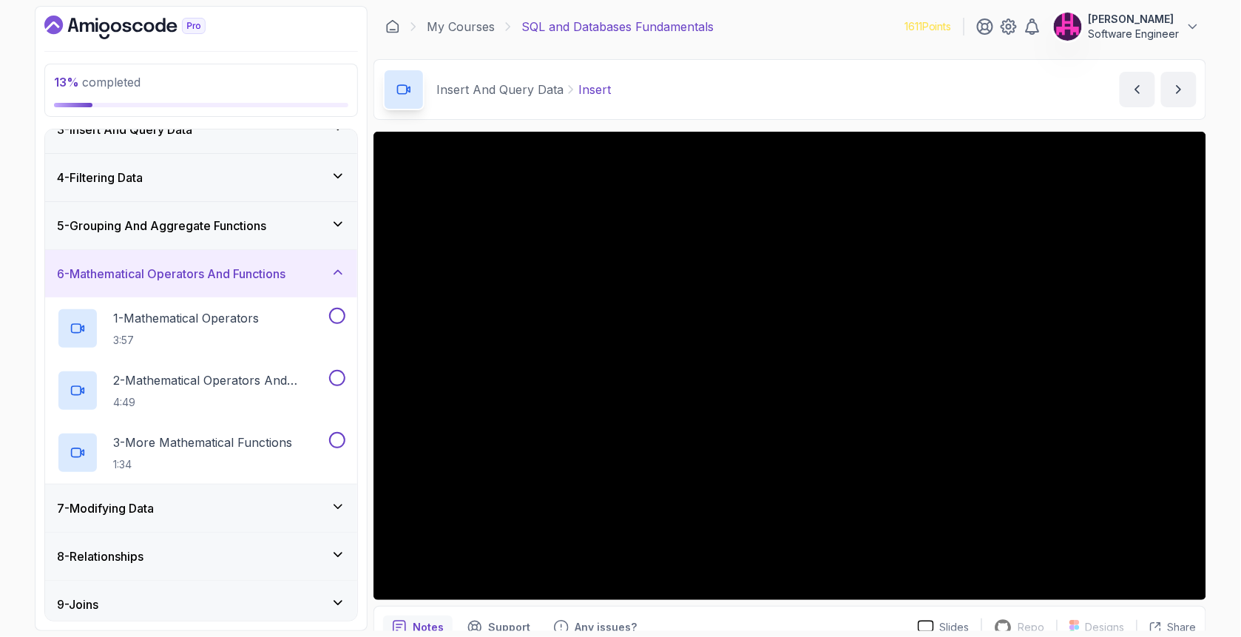
scroll to position [222, 0]
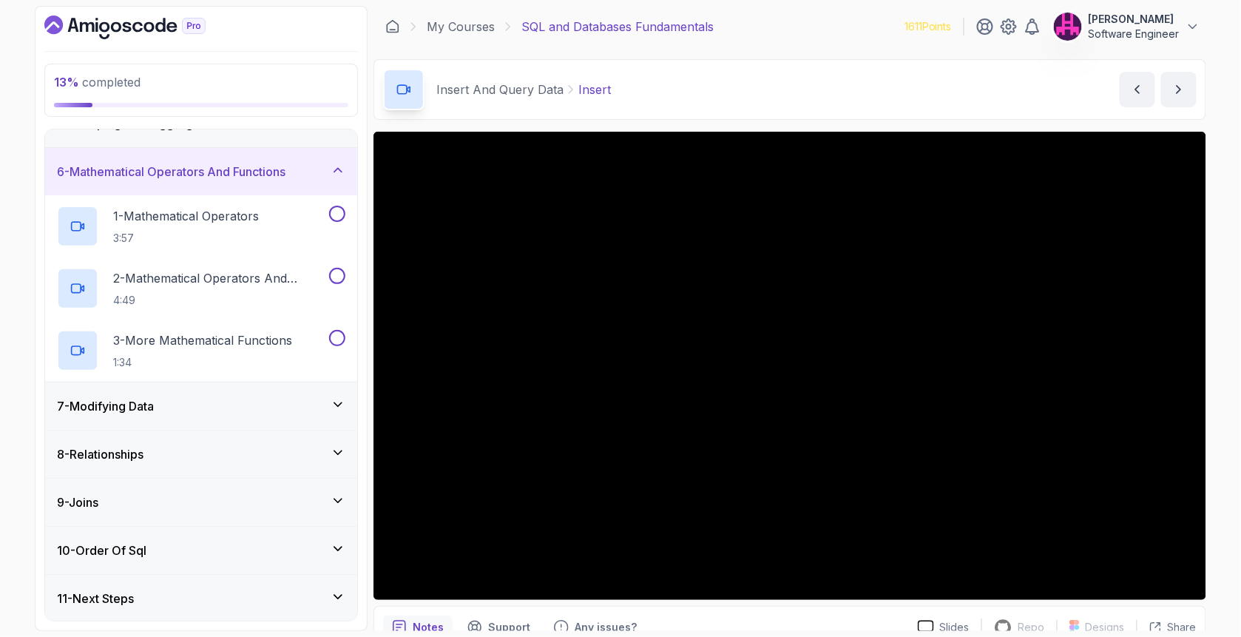
click at [169, 409] on div "7 - Modifying Data" at bounding box center [201, 406] width 288 height 18
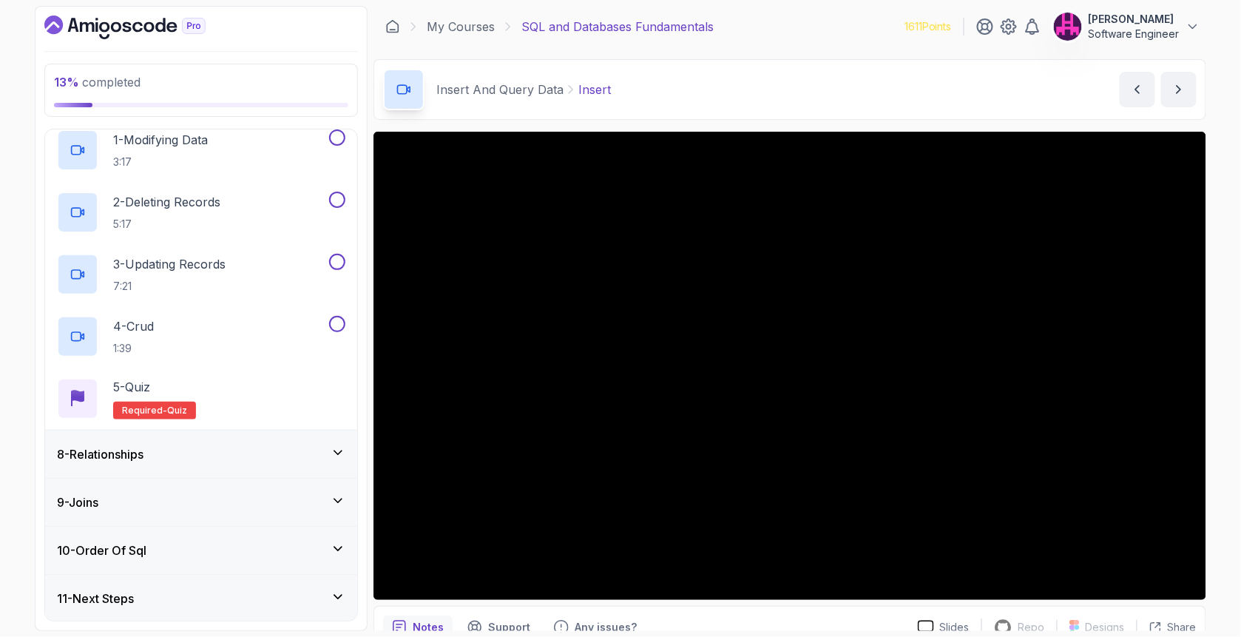
click at [164, 453] on div "8 - Relationships" at bounding box center [201, 454] width 288 height 18
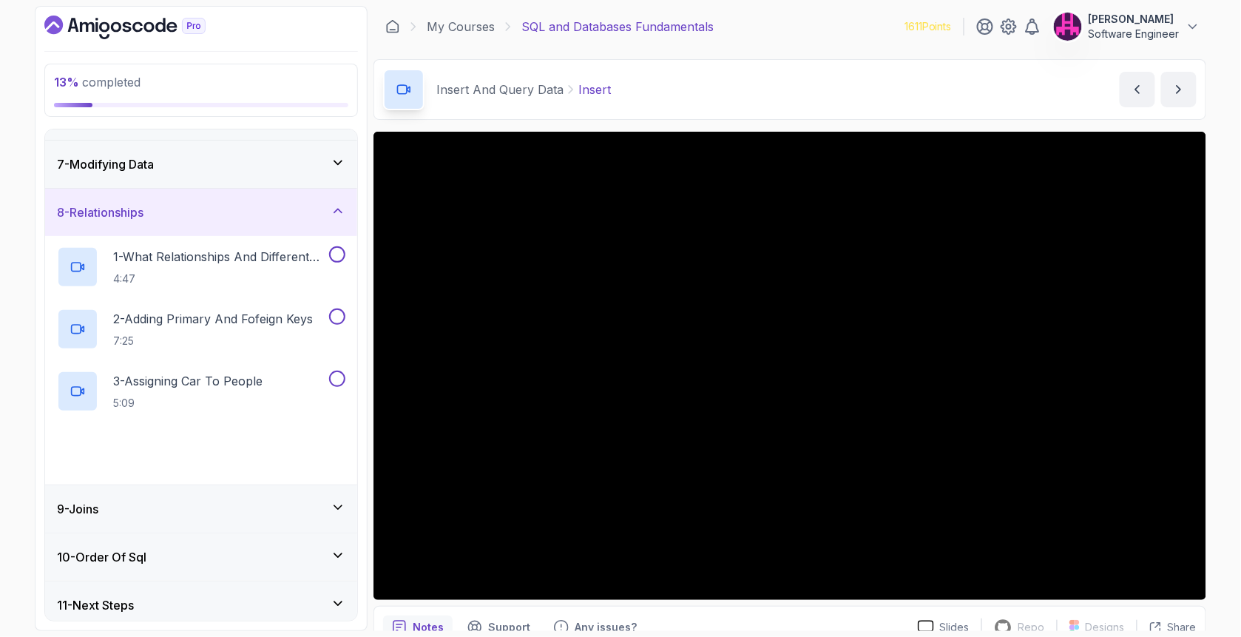
scroll to position [282, 0]
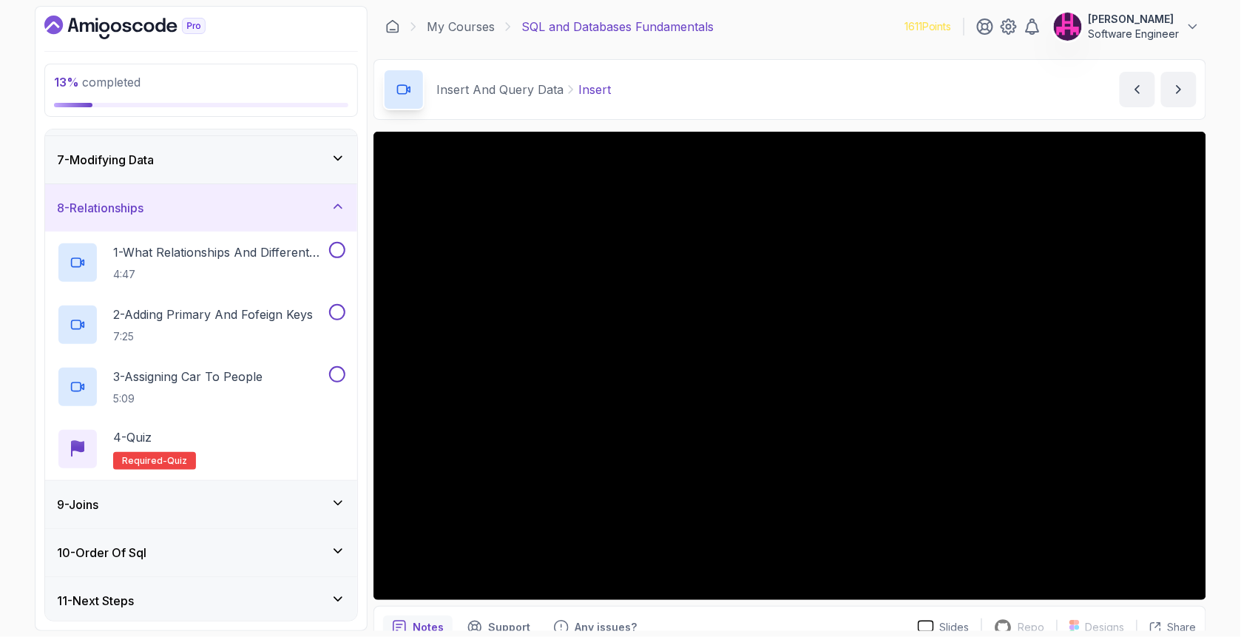
click at [143, 547] on h3 "10 - Order Of Sql" at bounding box center [102, 553] width 90 height 18
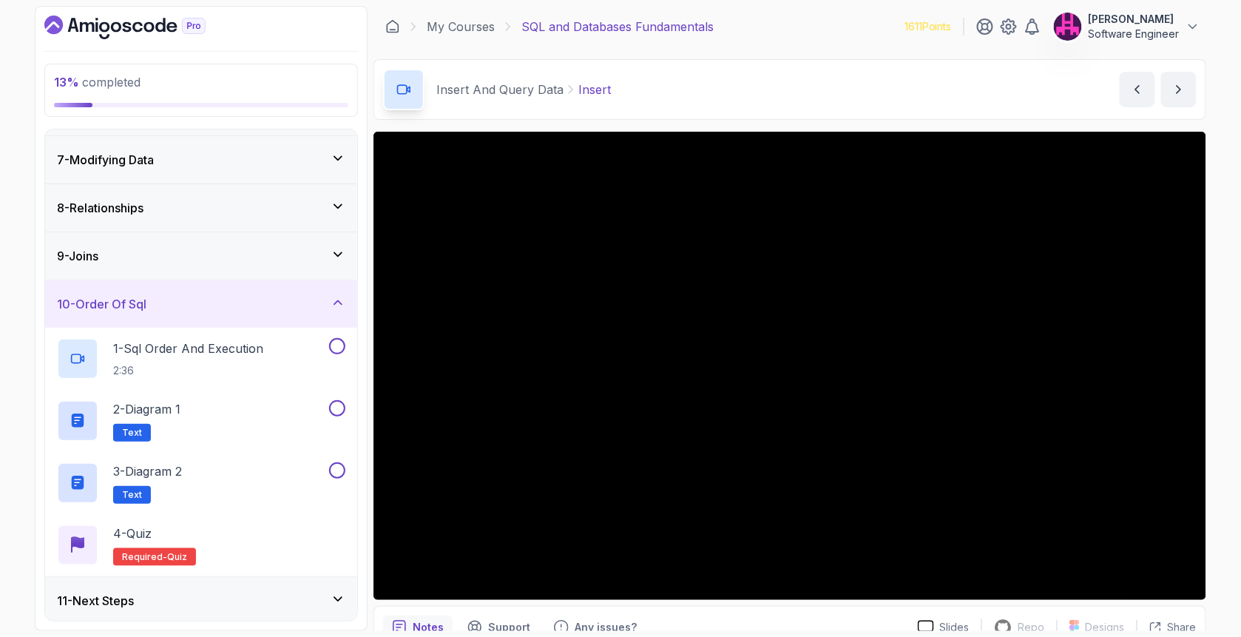
click at [142, 271] on div "9 - Joins" at bounding box center [201, 255] width 312 height 47
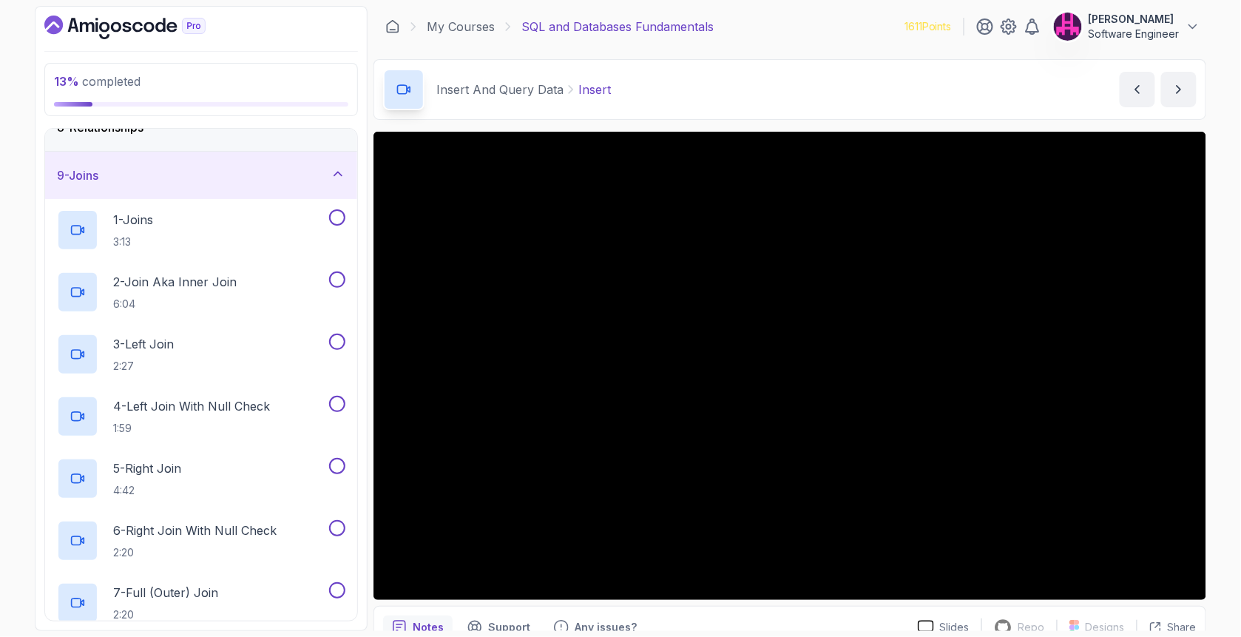
scroll to position [381, 0]
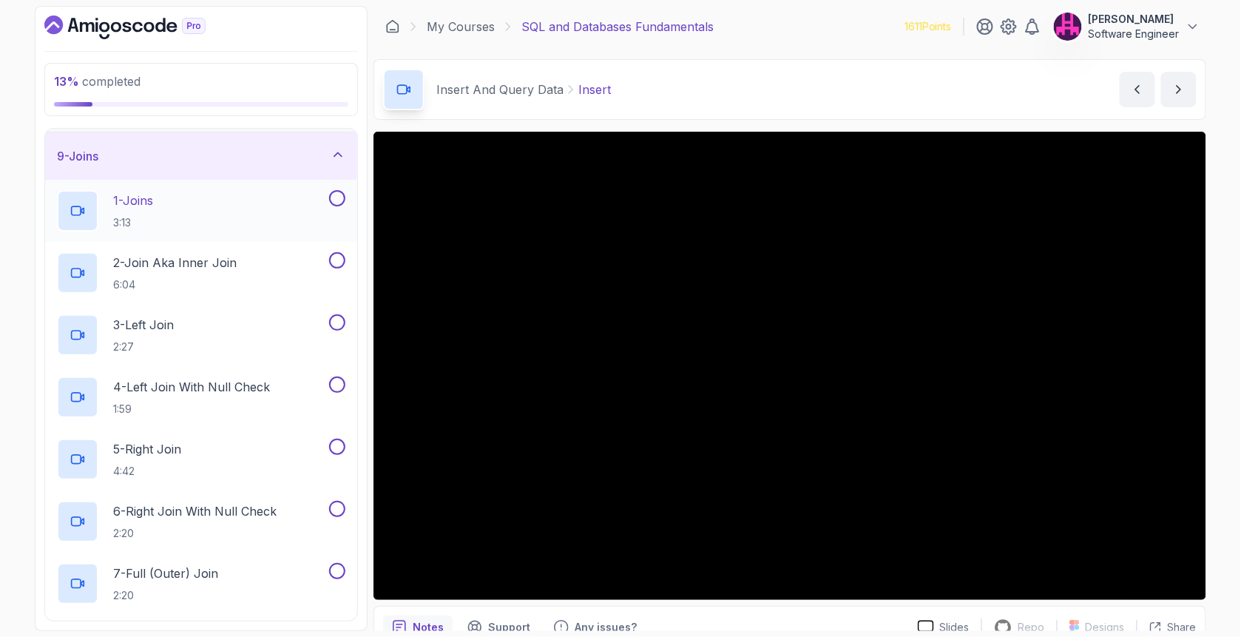
click at [232, 202] on div "1 - Joins 3:13" at bounding box center [191, 210] width 269 height 41
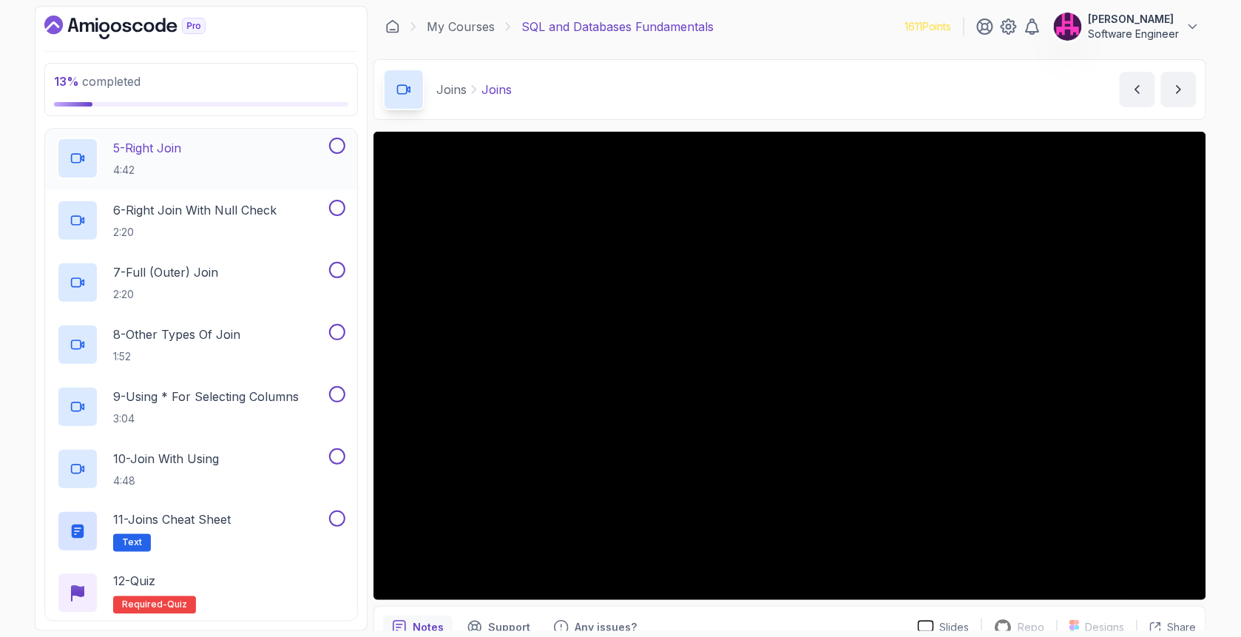
scroll to position [780, 0]
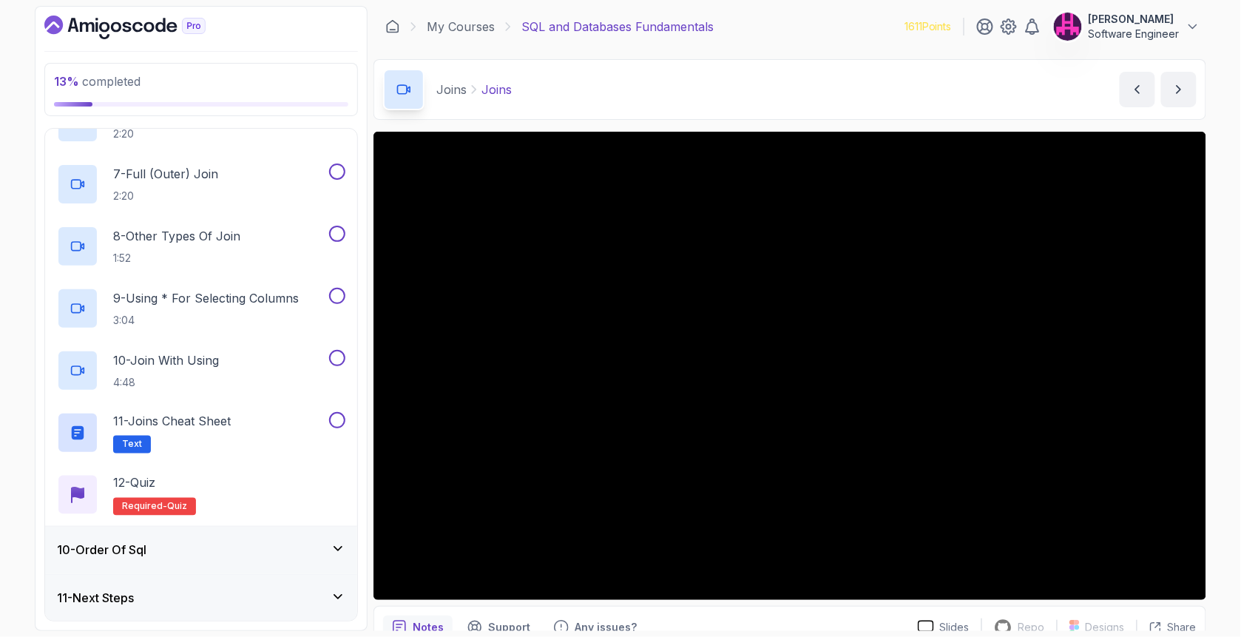
click at [197, 552] on div "10 - Order Of Sql" at bounding box center [201, 550] width 288 height 18
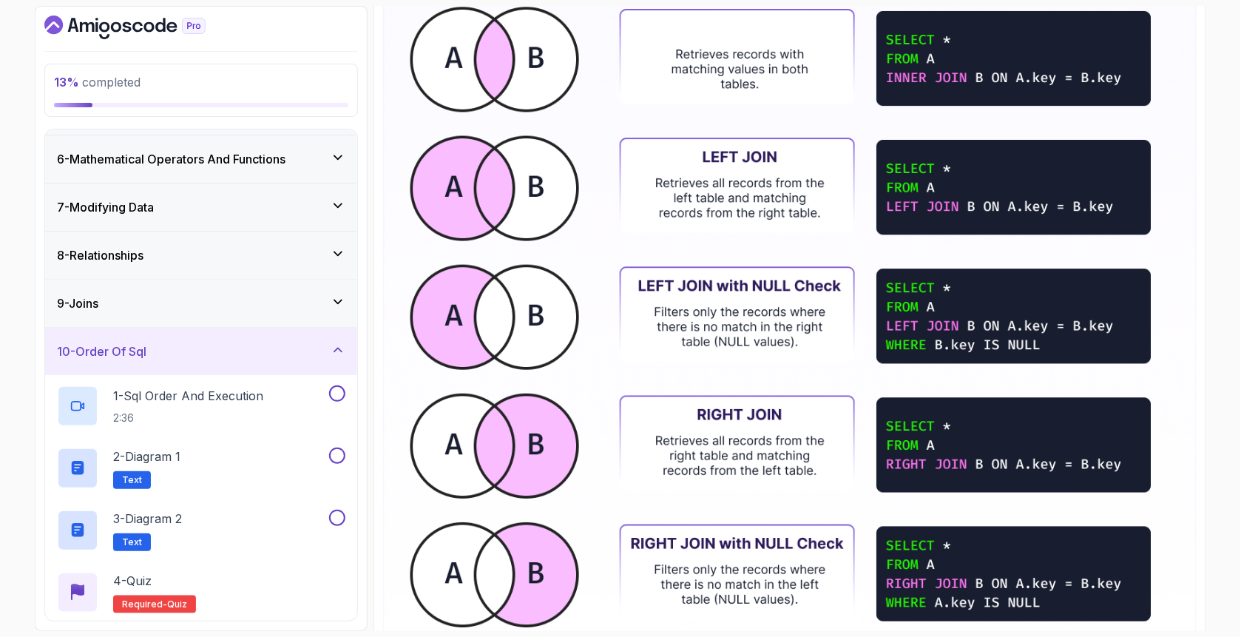
scroll to position [246, 0]
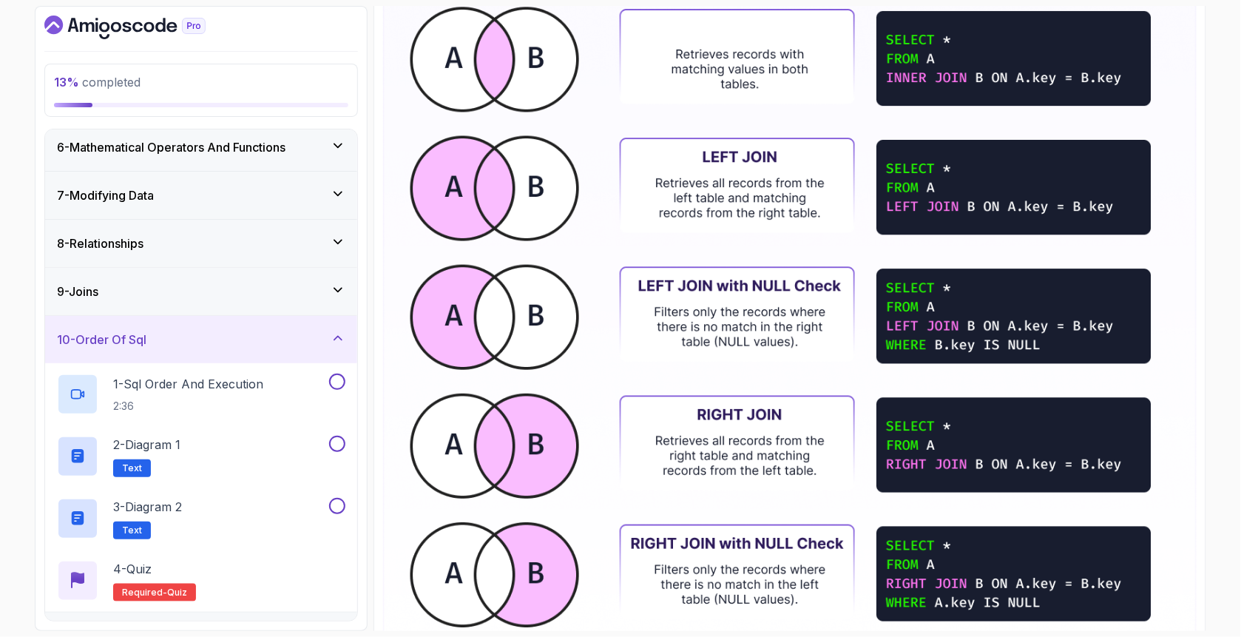
click at [289, 291] on div "9 - Joins" at bounding box center [201, 292] width 288 height 18
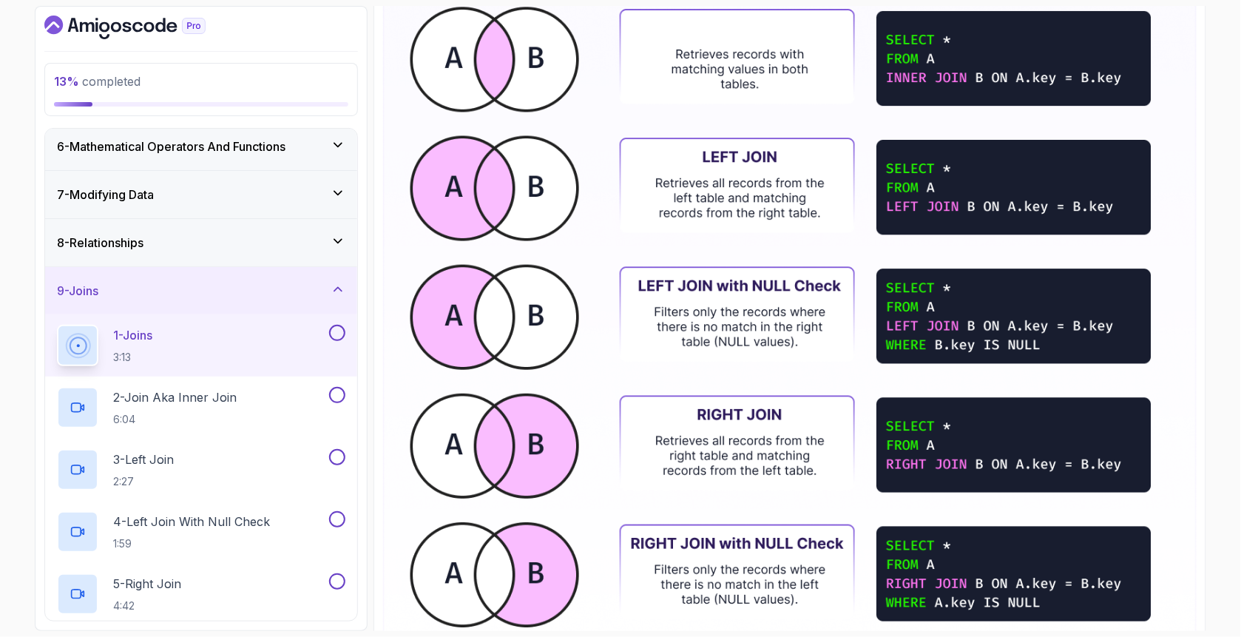
click at [342, 334] on button at bounding box center [337, 333] width 16 height 16
click at [271, 411] on div "2 - Join Aka Inner Join 6:04" at bounding box center [191, 407] width 269 height 41
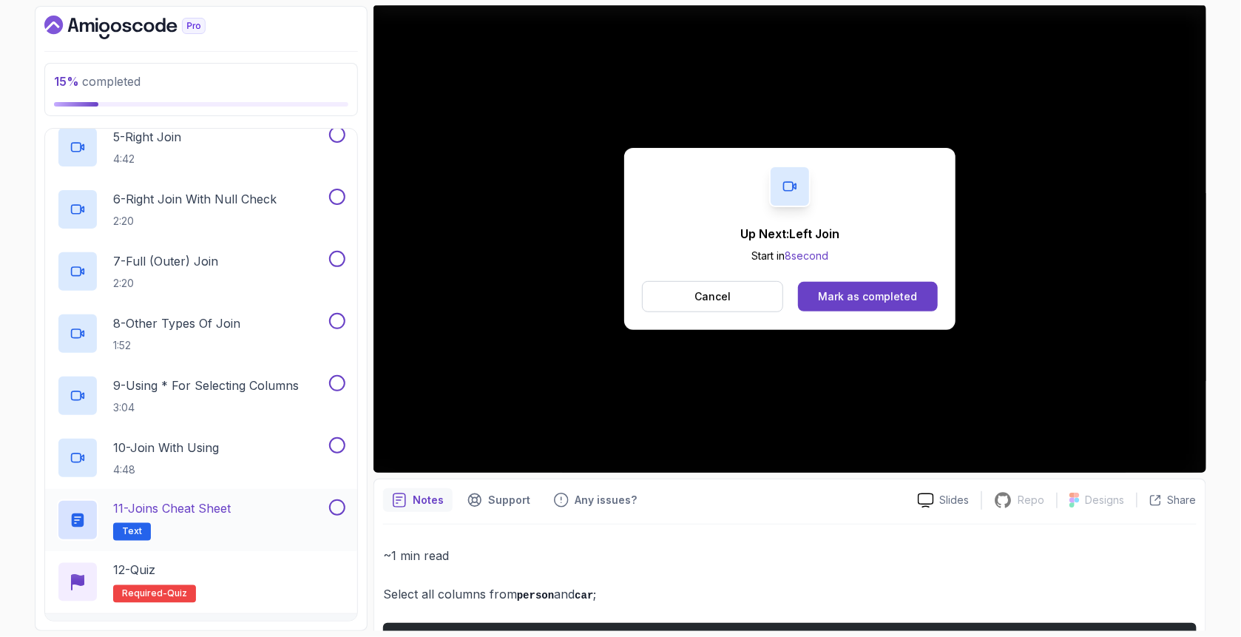
scroll to position [740, 0]
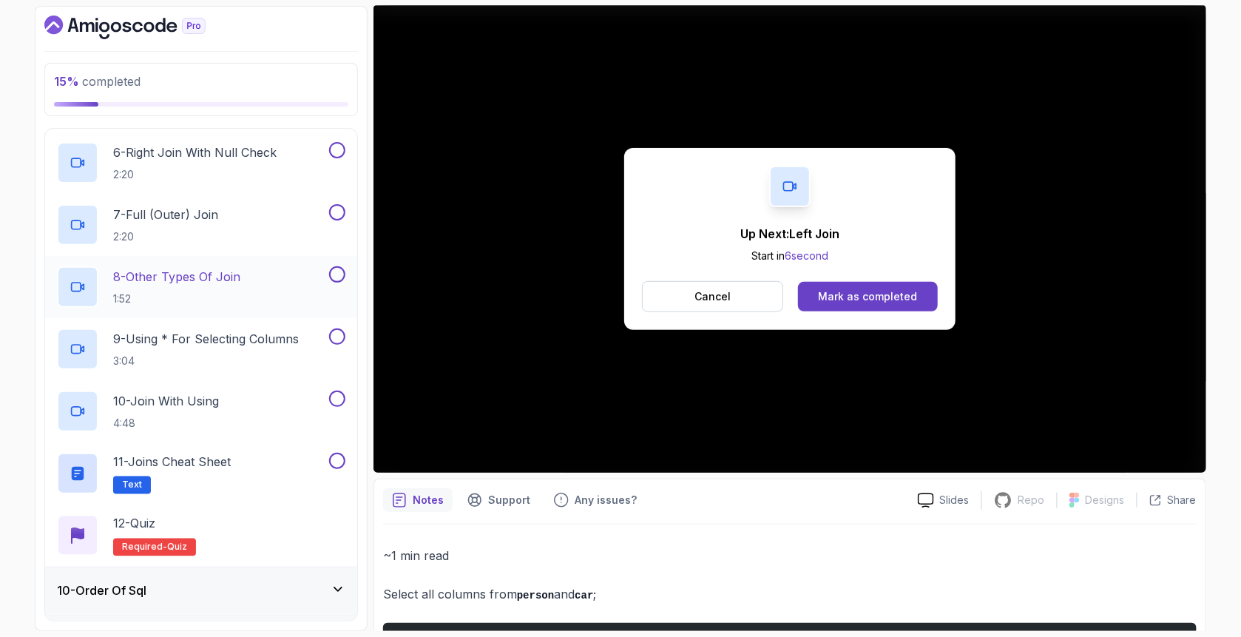
click at [174, 285] on h2 "8 - Other Types Of Join 1:52" at bounding box center [176, 287] width 127 height 38
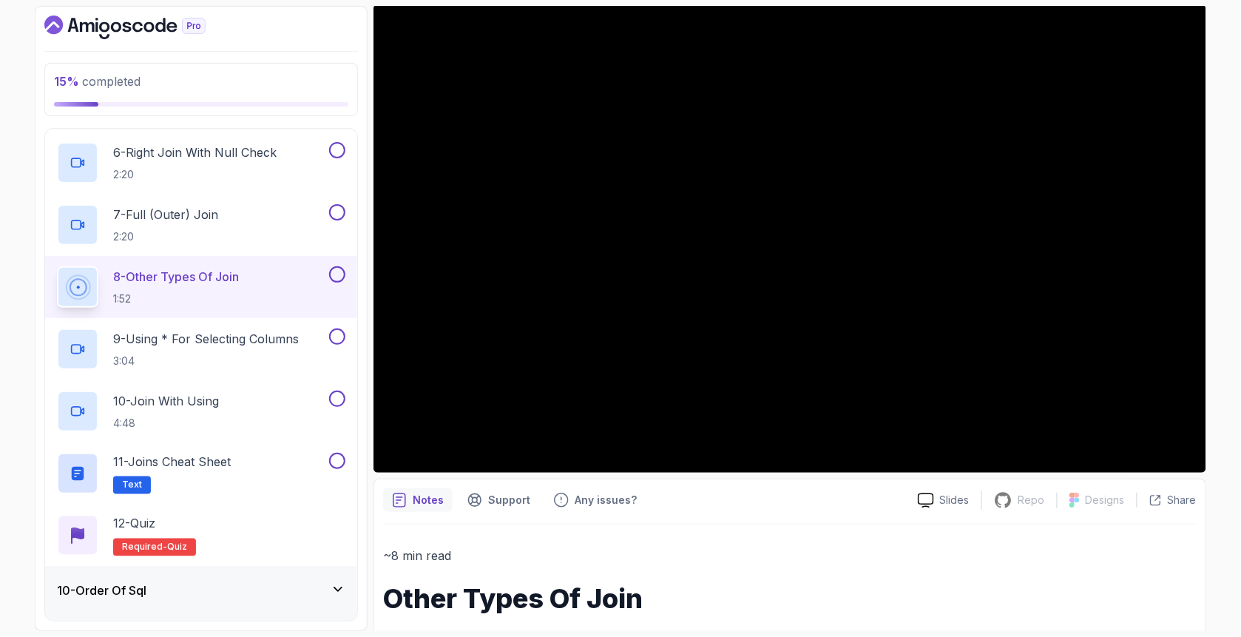
click at [207, 578] on div "10 - Order Of Sql" at bounding box center [201, 590] width 312 height 47
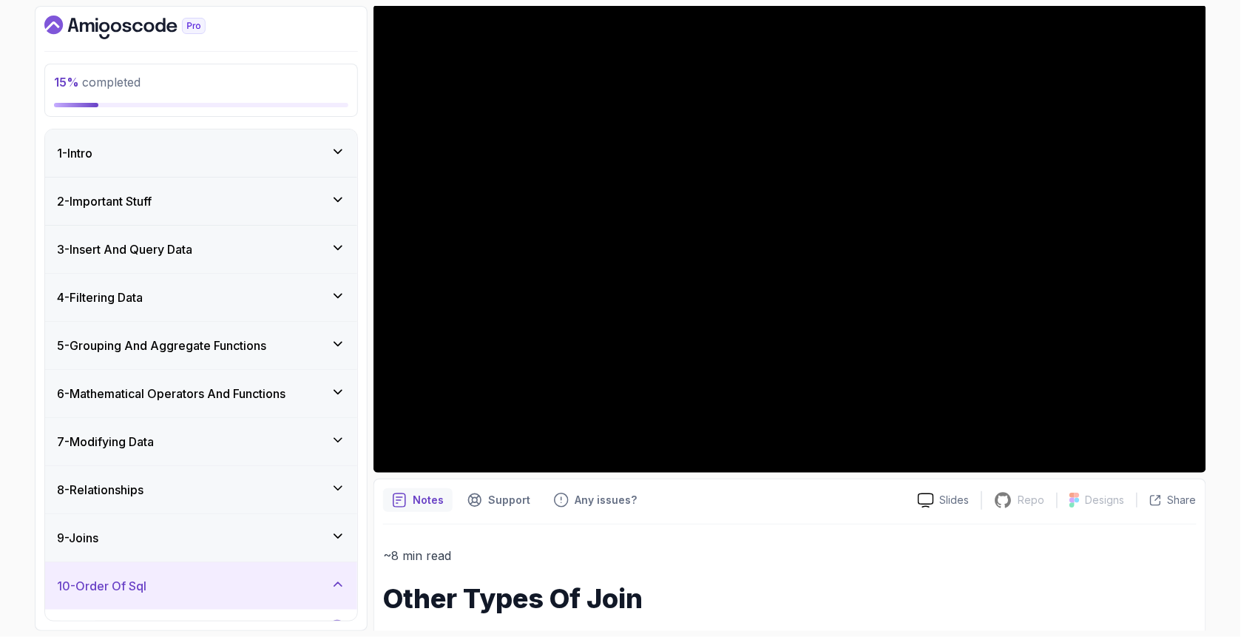
click at [178, 308] on div "4 - Filtering Data" at bounding box center [201, 297] width 312 height 47
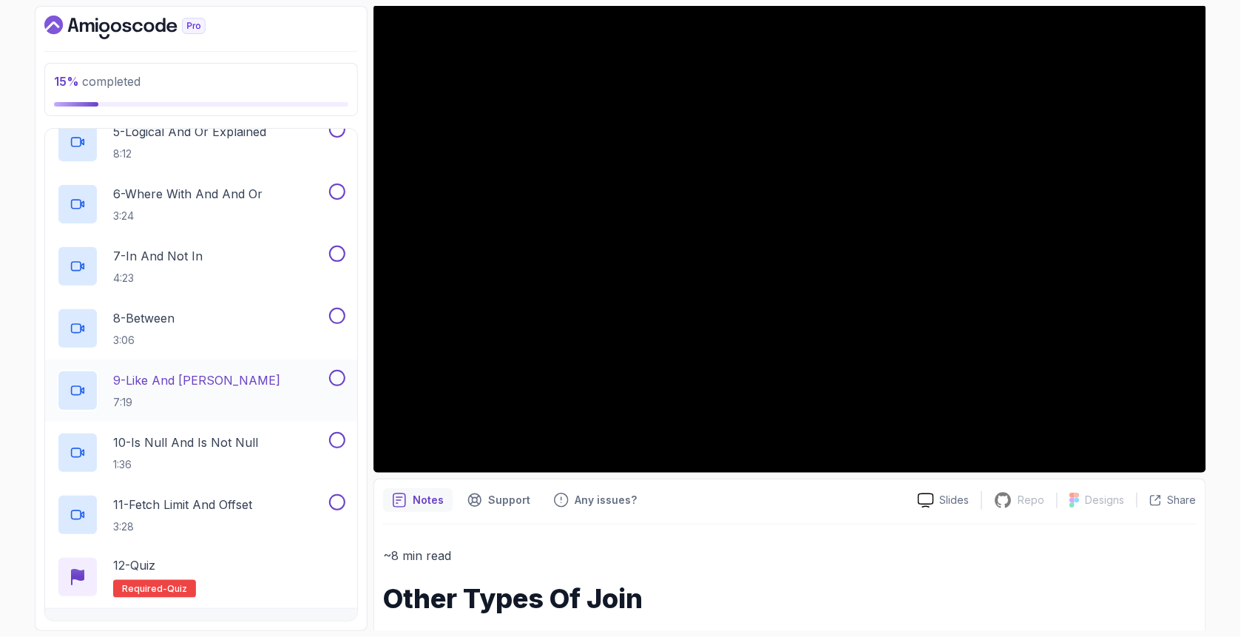
scroll to position [493, 0]
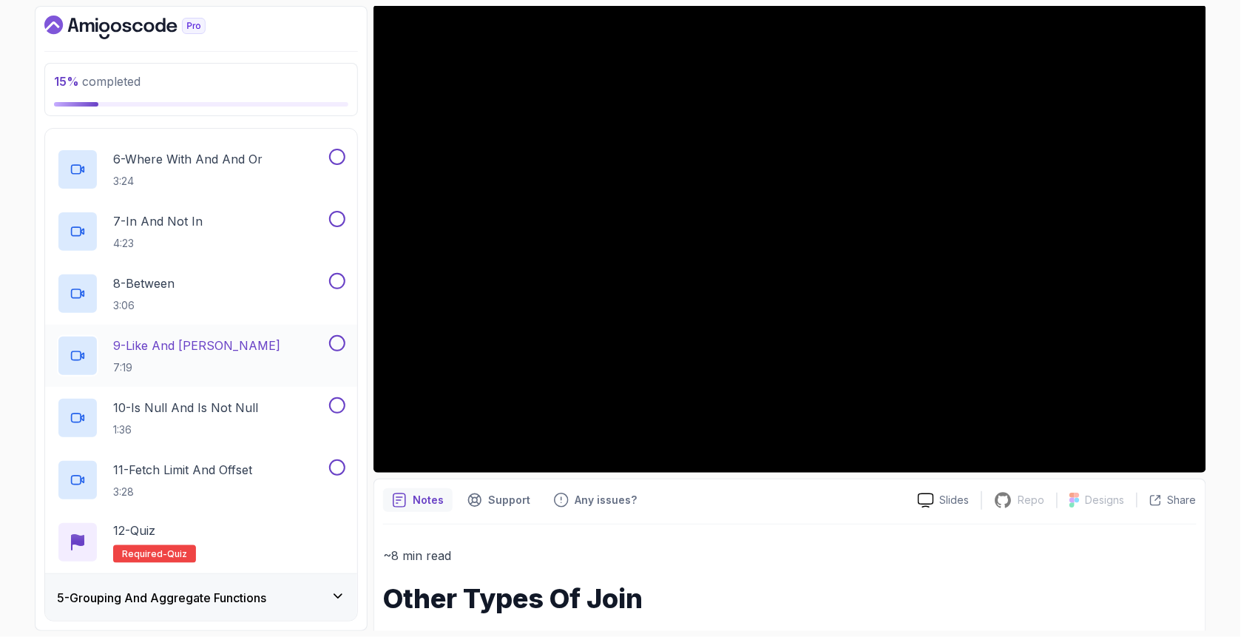
click at [211, 357] on div "9 - Like And Ilike 7:19" at bounding box center [191, 355] width 269 height 41
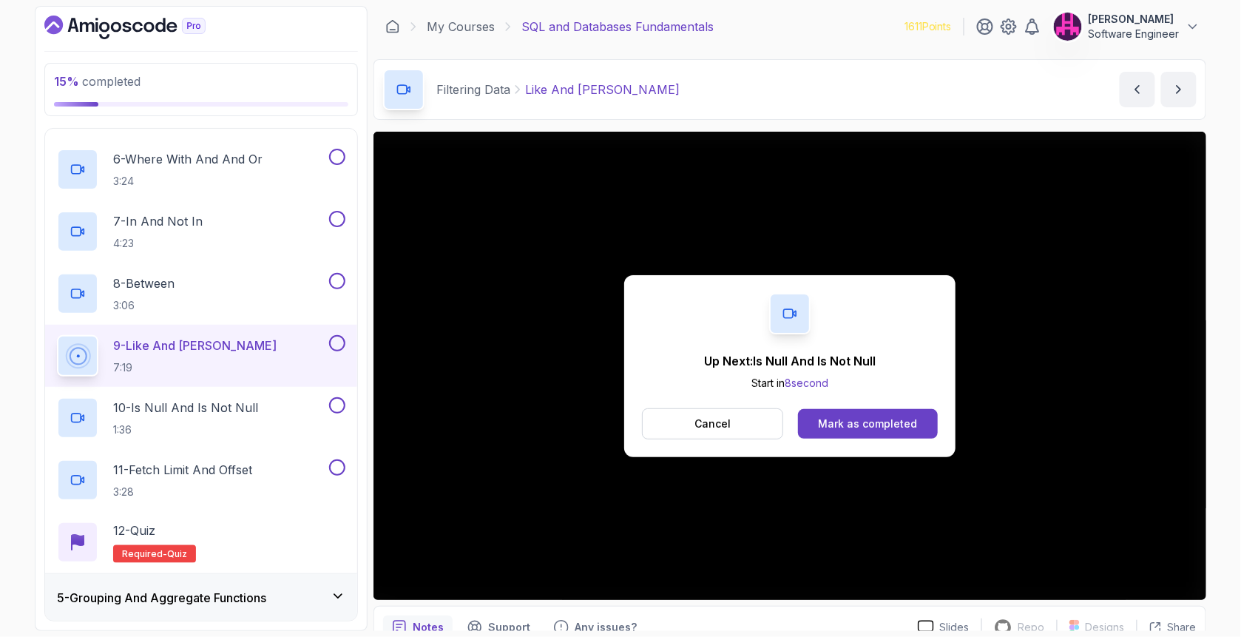
scroll to position [780, 0]
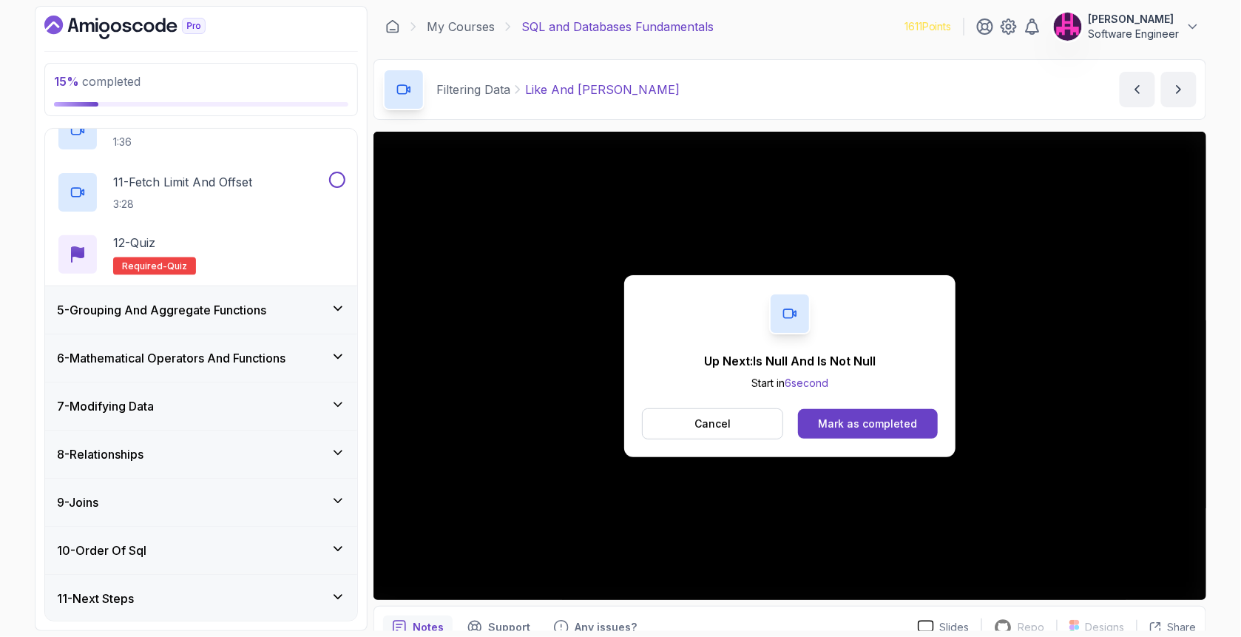
click at [144, 455] on h3 "8 - Relationships" at bounding box center [100, 454] width 87 height 18
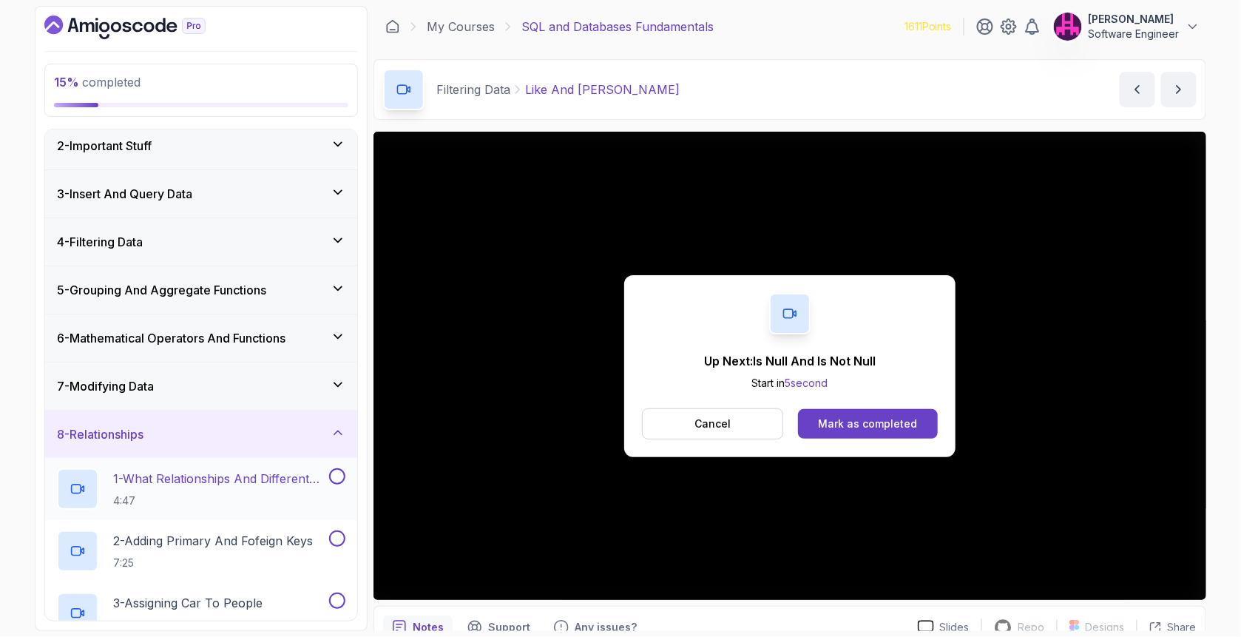
scroll to position [183, 0]
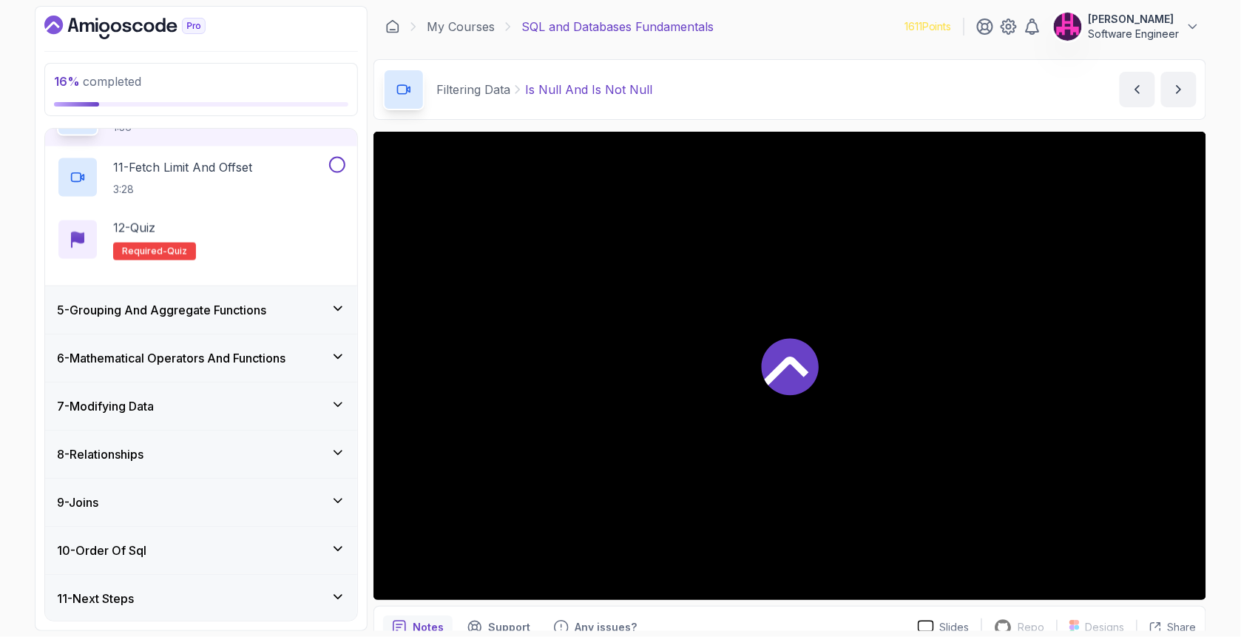
click at [152, 551] on div "10 - Order Of Sql" at bounding box center [201, 550] width 288 height 18
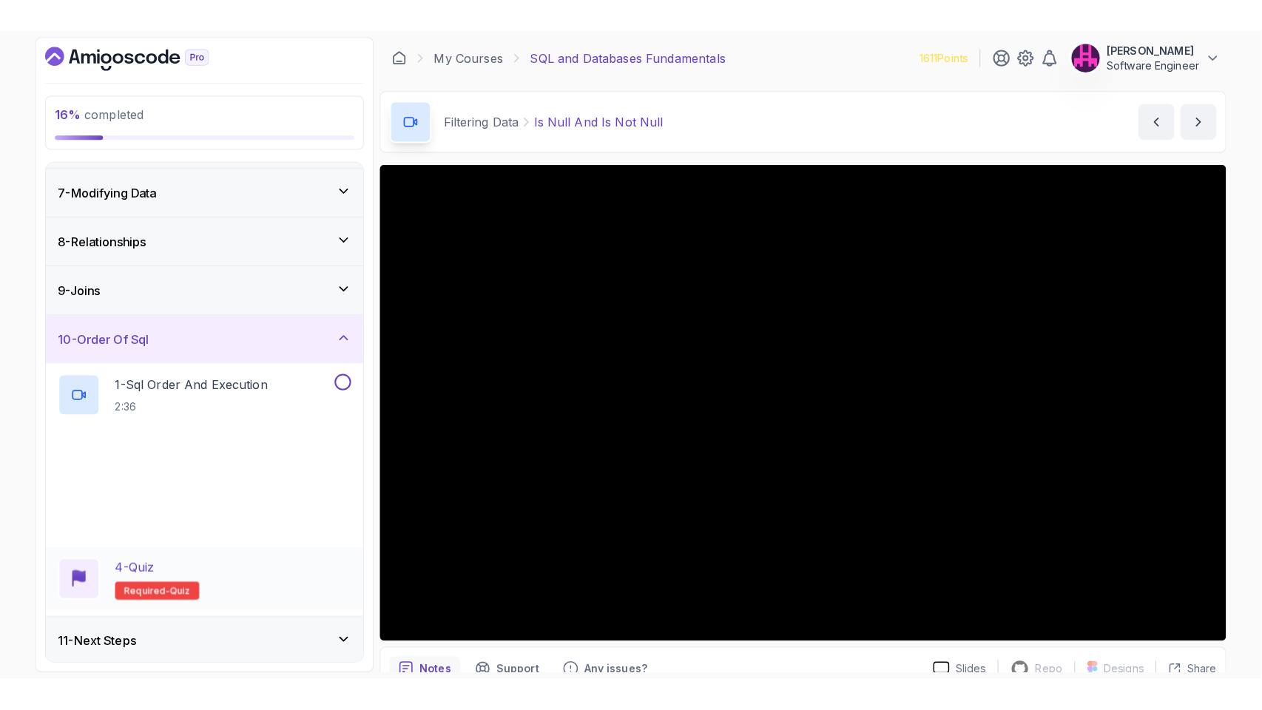
scroll to position [284, 0]
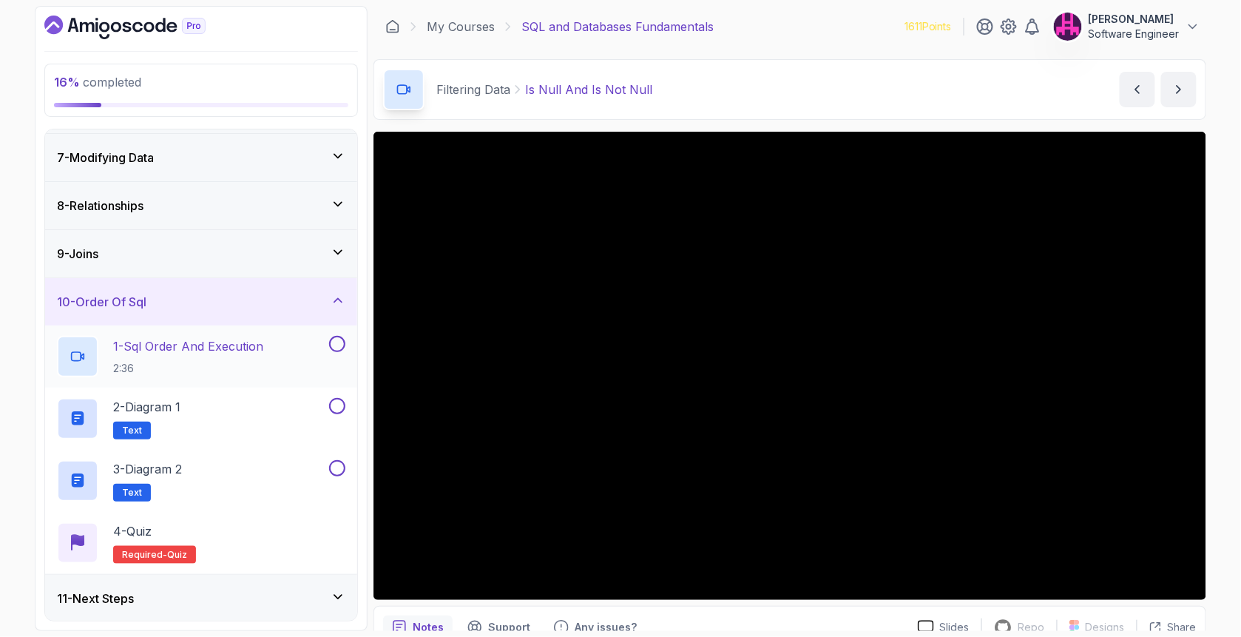
click at [162, 352] on p "1 - Sql Order And Execution" at bounding box center [188, 346] width 150 height 18
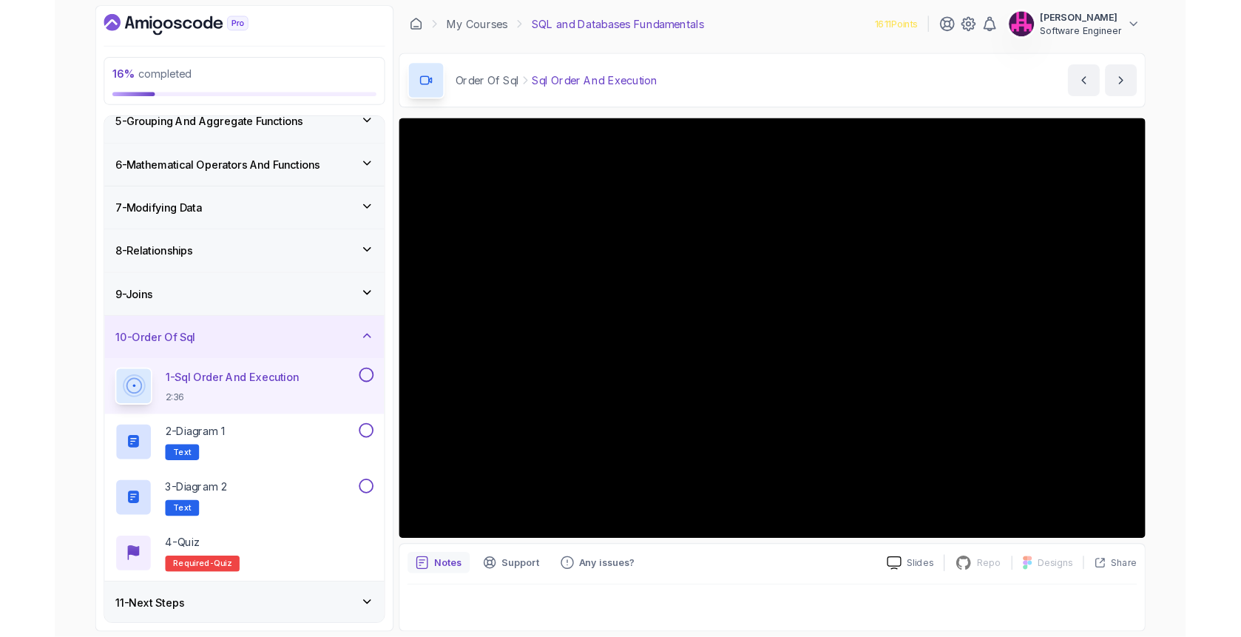
scroll to position [284, 0]
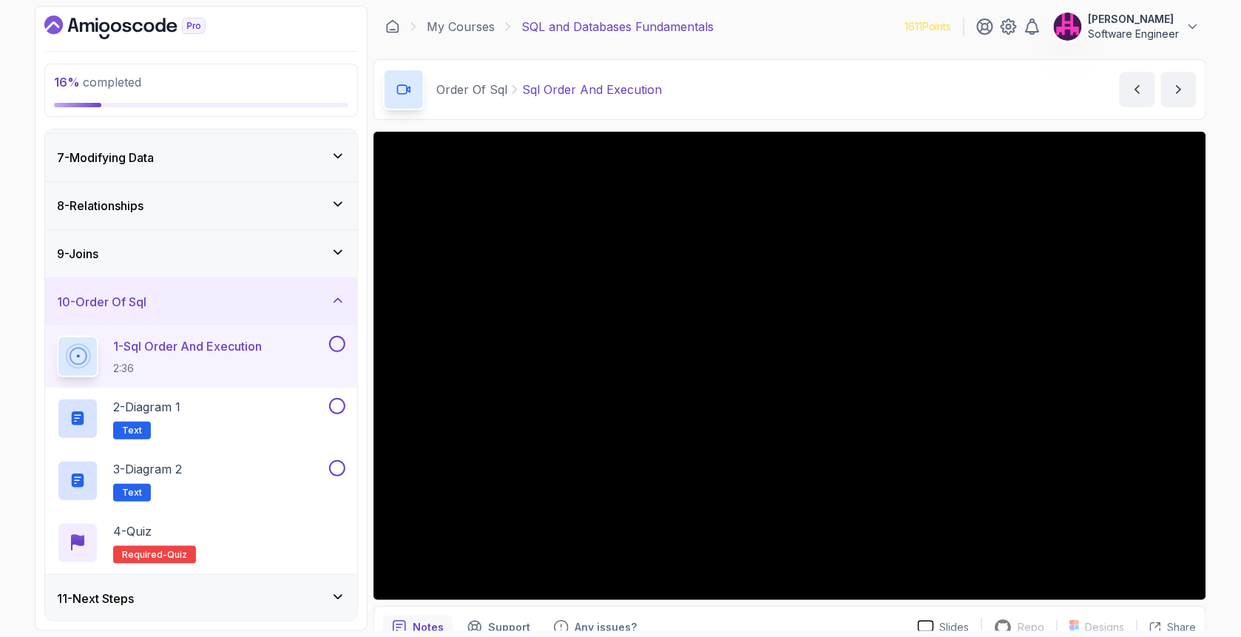
click at [245, 592] on div "11 - Next Steps" at bounding box center [201, 599] width 288 height 18
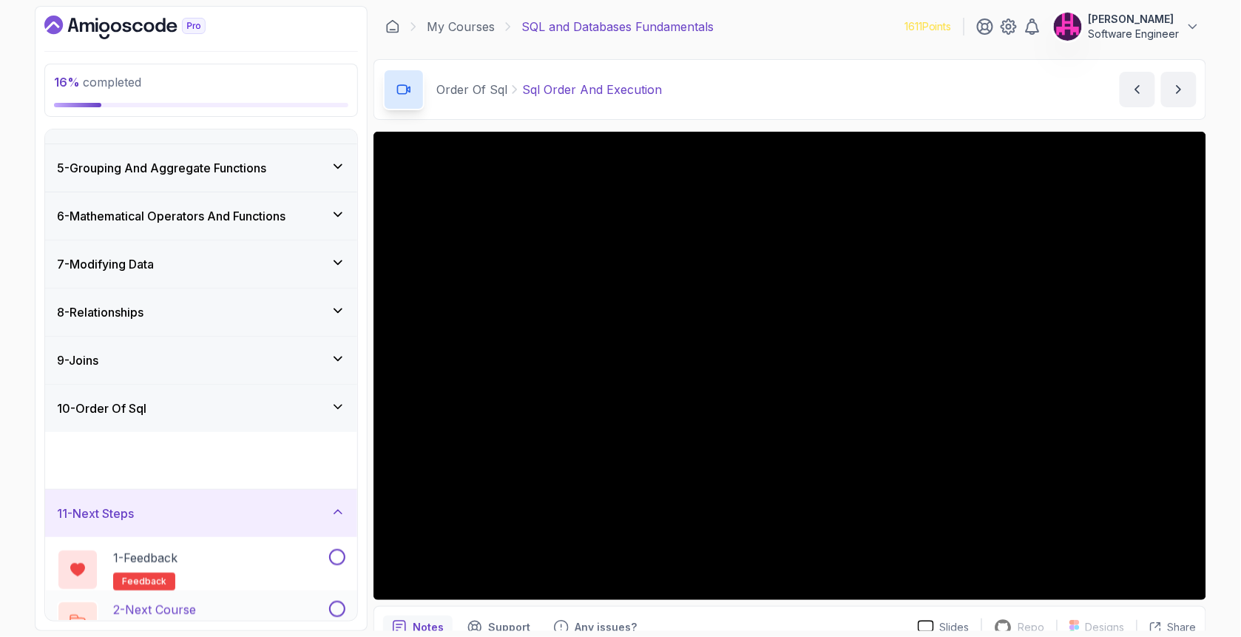
scroll to position [160, 0]
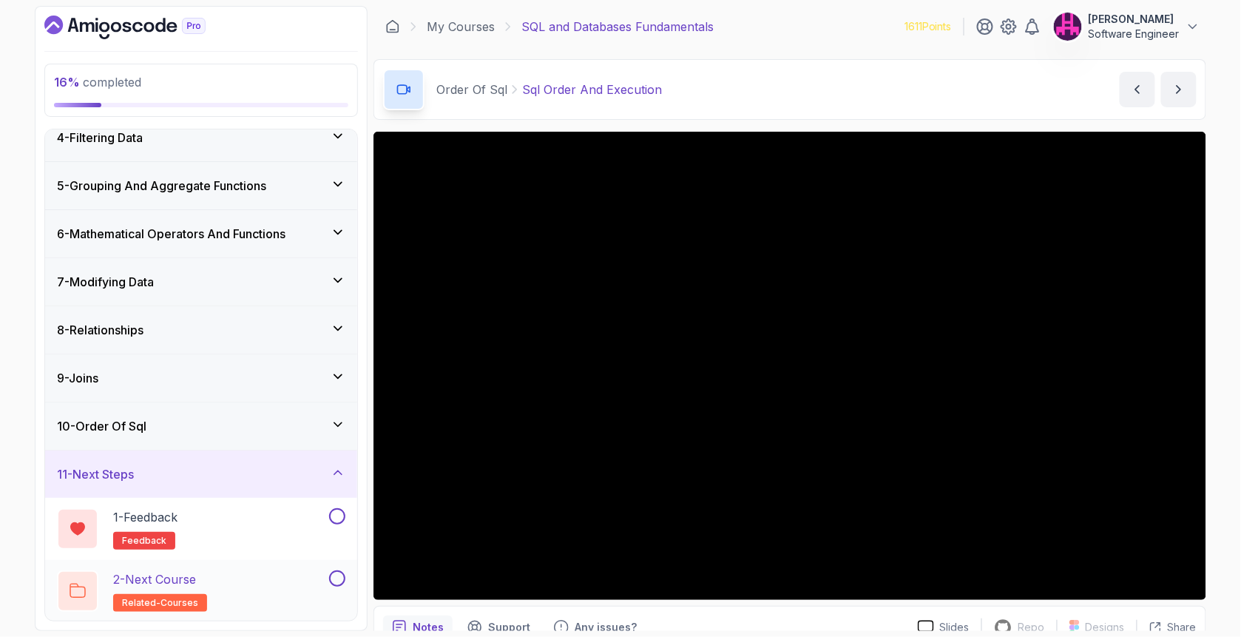
click at [208, 575] on div "2 - Next Course related-courses" at bounding box center [191, 590] width 269 height 41
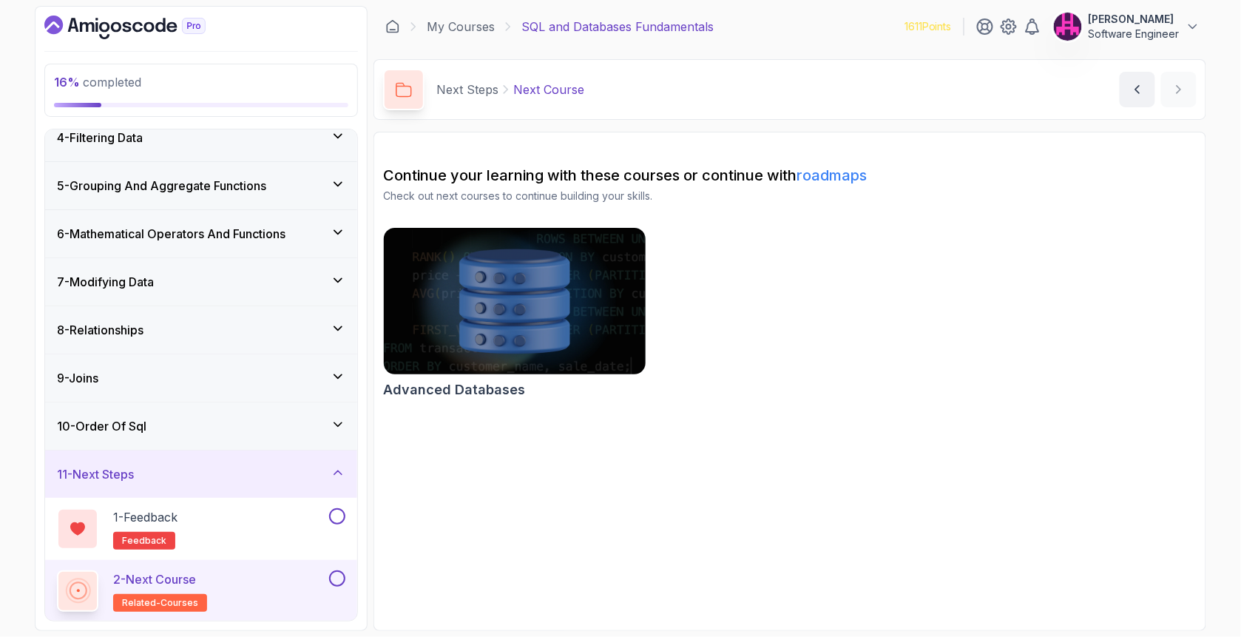
click at [526, 284] on img at bounding box center [514, 301] width 275 height 154
click at [455, 15] on div "My Courses SQL and Databases Fundamentals 1611 Points [PERSON_NAME] Software En…" at bounding box center [790, 26] width 833 height 41
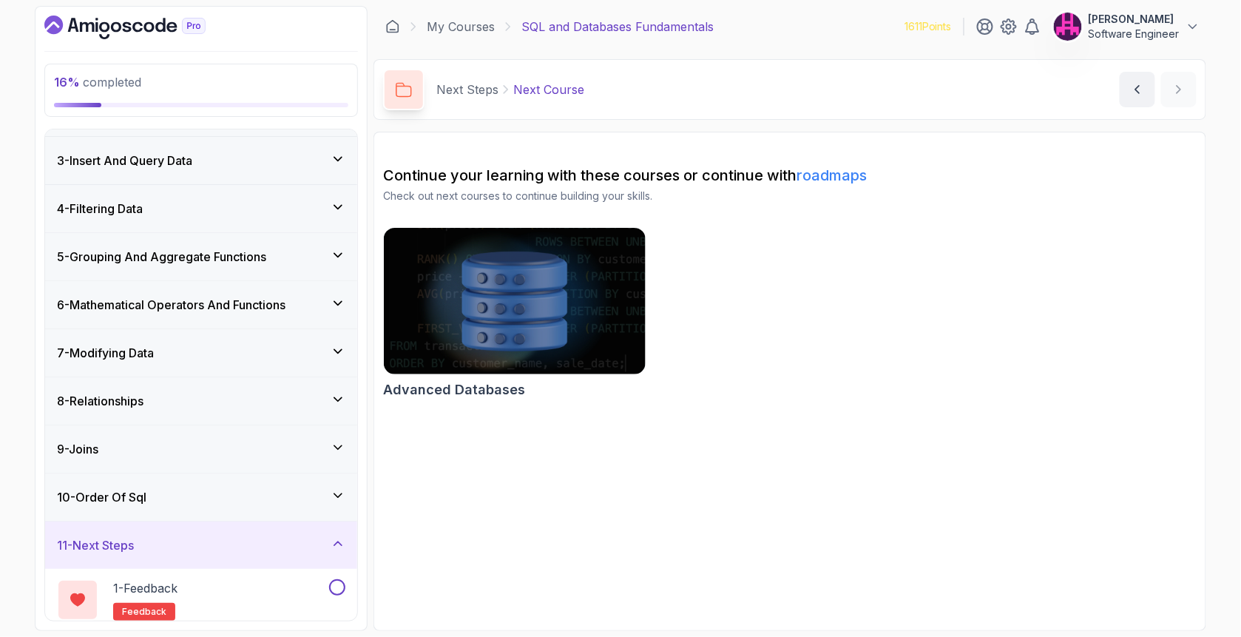
scroll to position [160, 0]
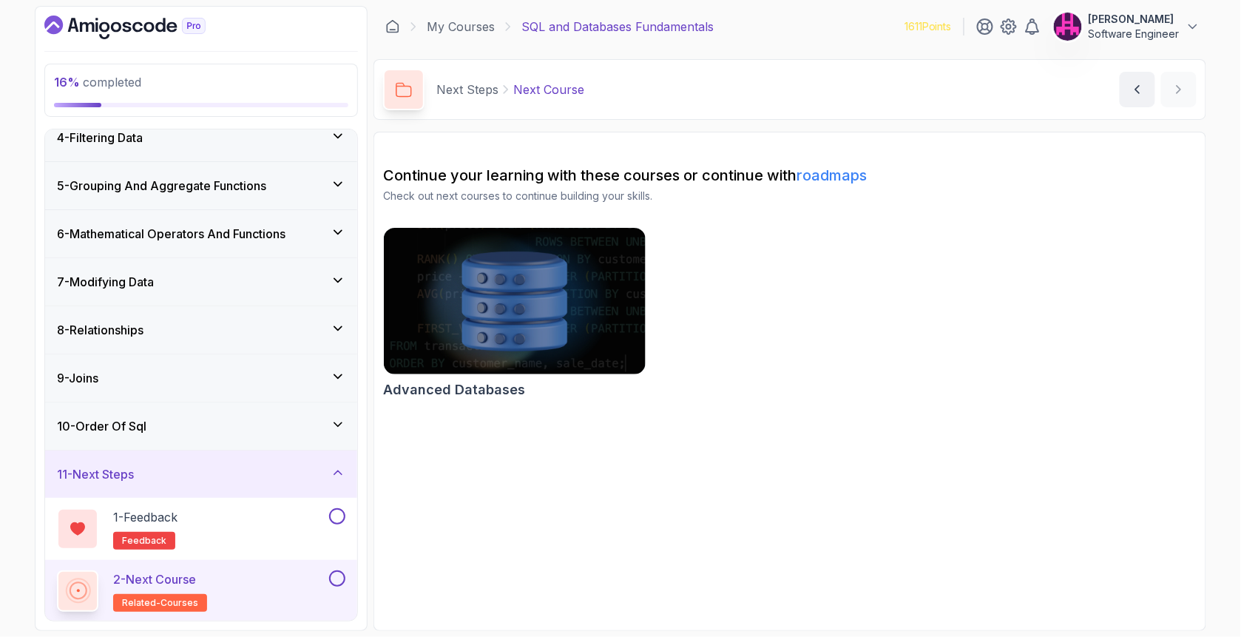
click at [181, 589] on h2 "2 - Next Course related-courses" at bounding box center [160, 590] width 94 height 41
click at [281, 579] on div "2 - Next Course related-courses" at bounding box center [191, 590] width 269 height 41
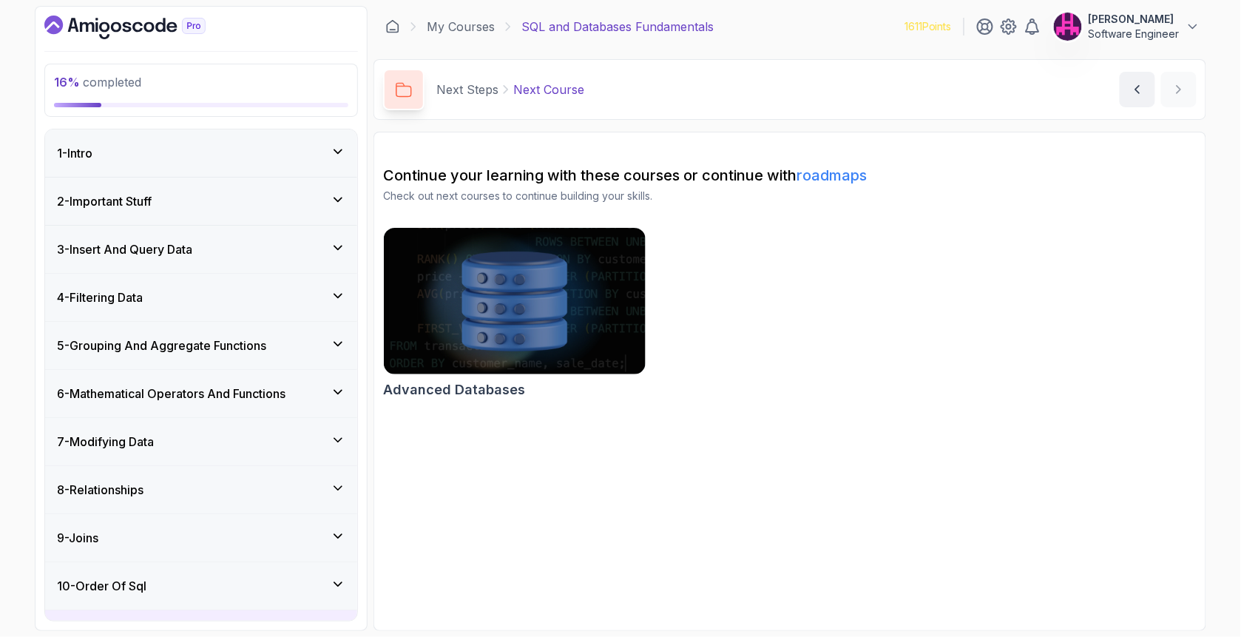
click at [134, 31] on icon "Dashboard" at bounding box center [124, 28] width 161 height 24
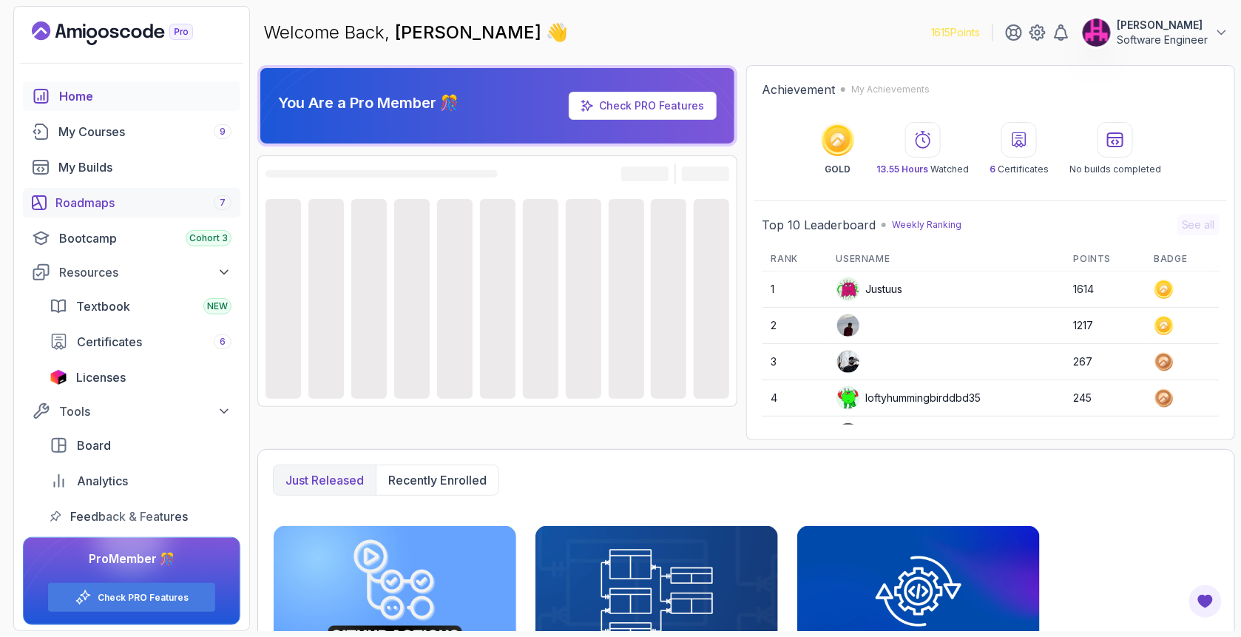
click at [141, 193] on link "Roadmaps 7" at bounding box center [131, 203] width 217 height 30
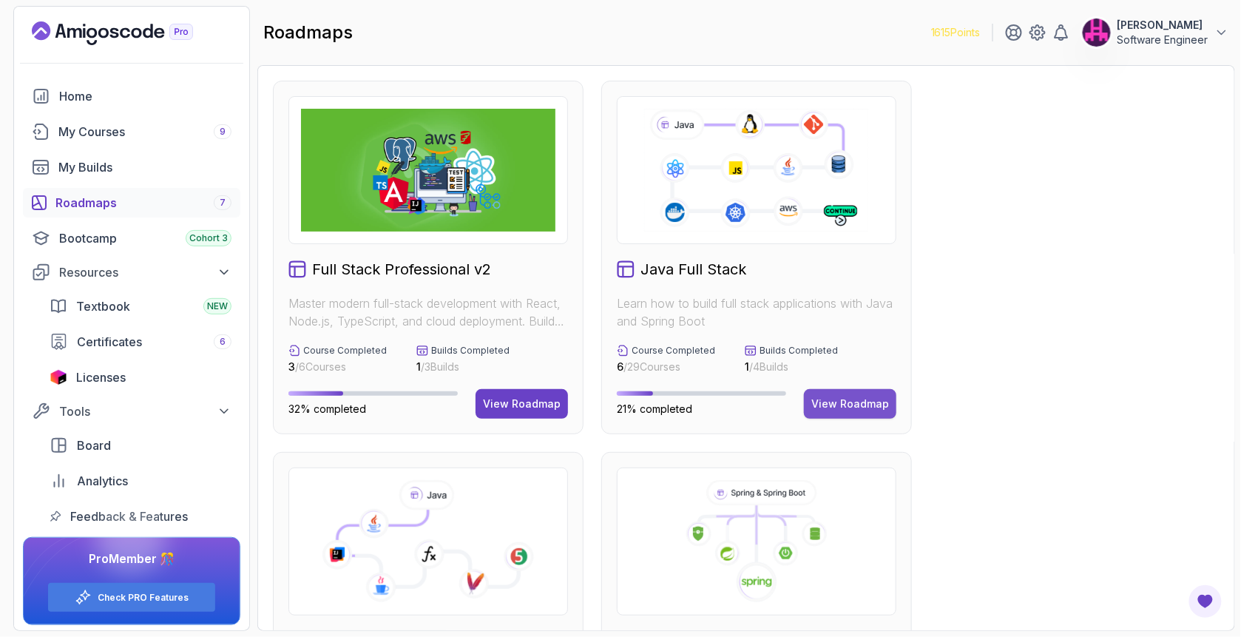
click at [854, 405] on div "View Roadmap" at bounding box center [850, 403] width 78 height 15
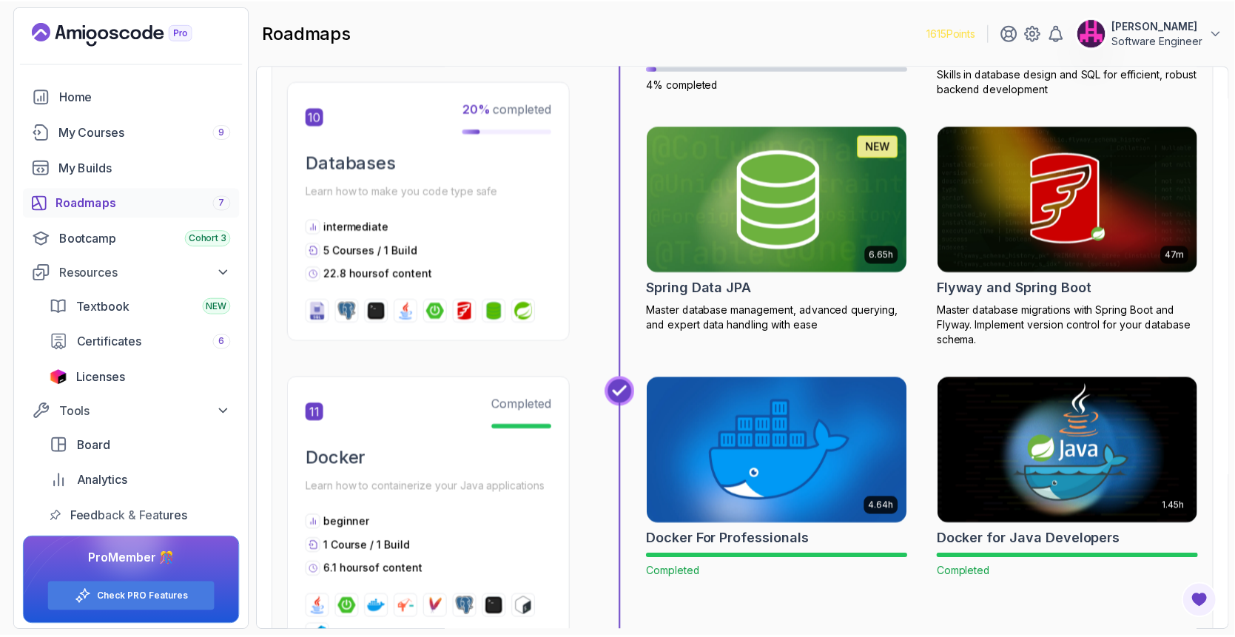
scroll to position [3747, 0]
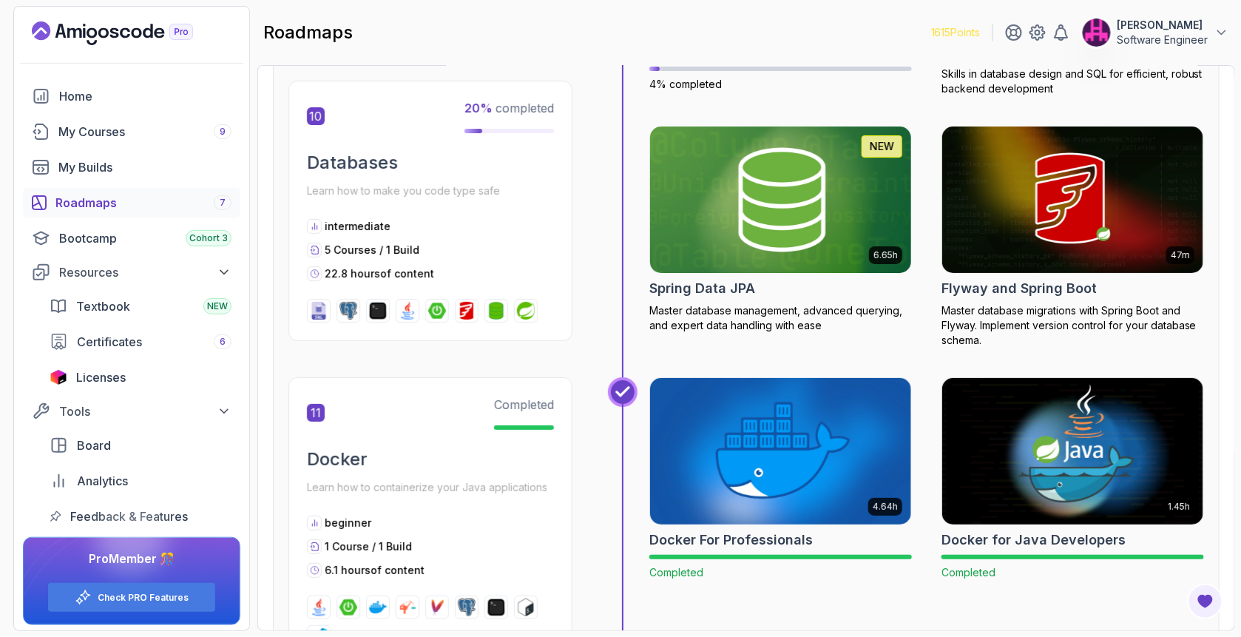
click at [760, 203] on img at bounding box center [781, 200] width 274 height 154
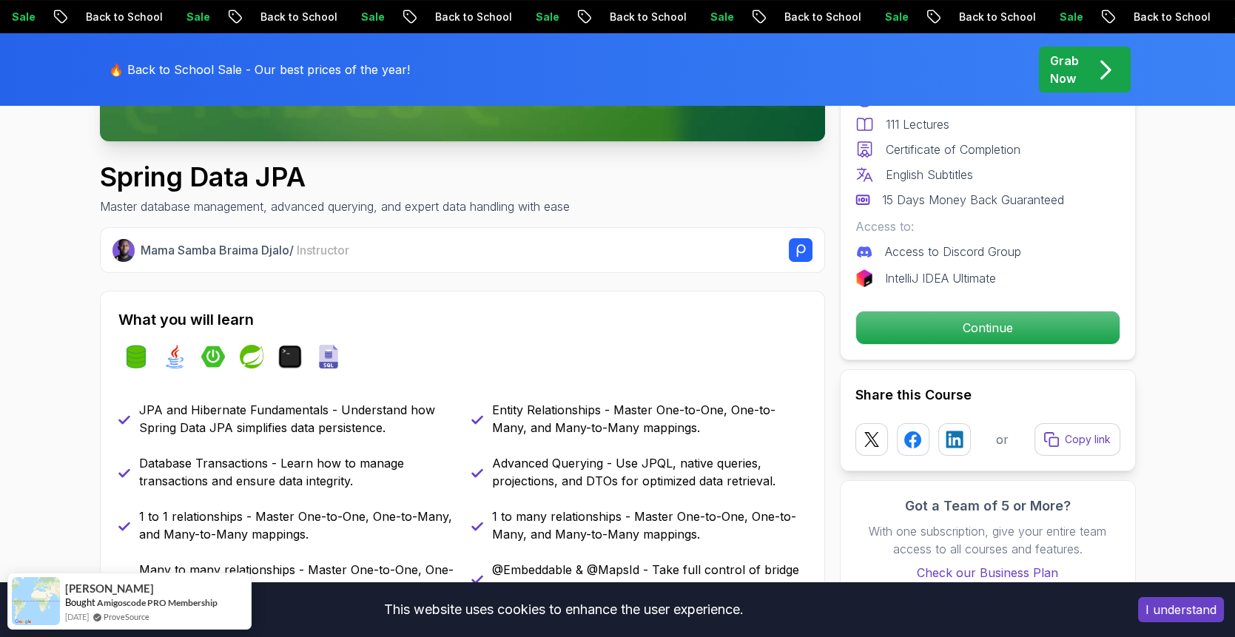
scroll to position [690, 0]
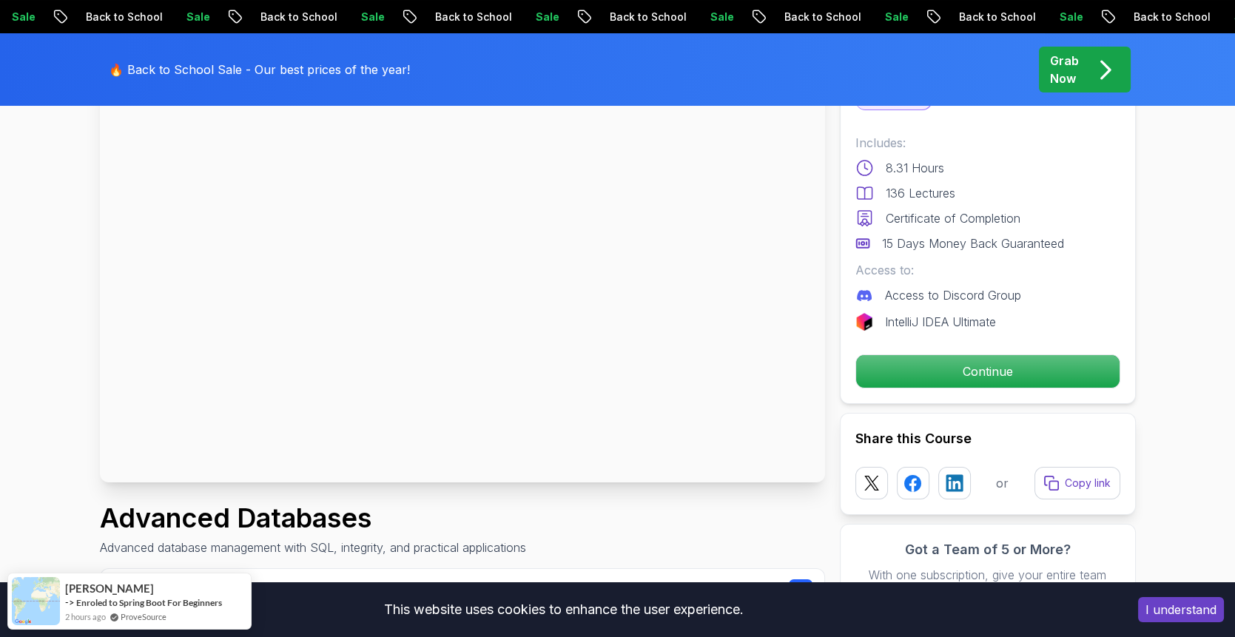
scroll to position [296, 0]
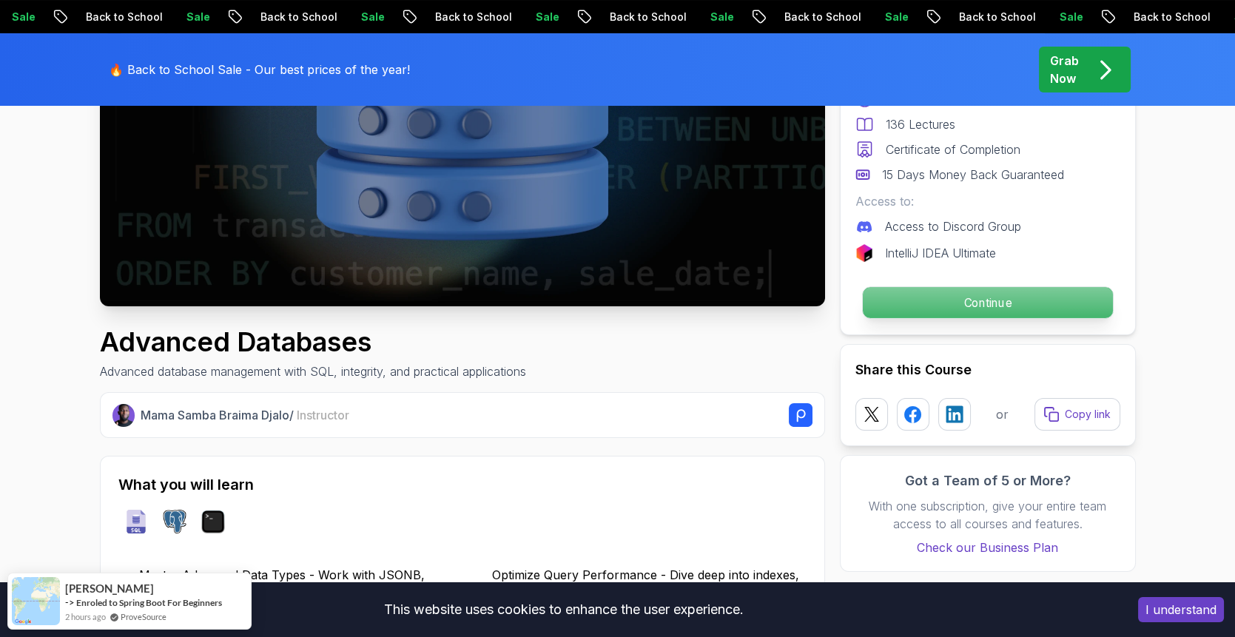
click at [916, 303] on p "Continue" at bounding box center [987, 302] width 250 height 31
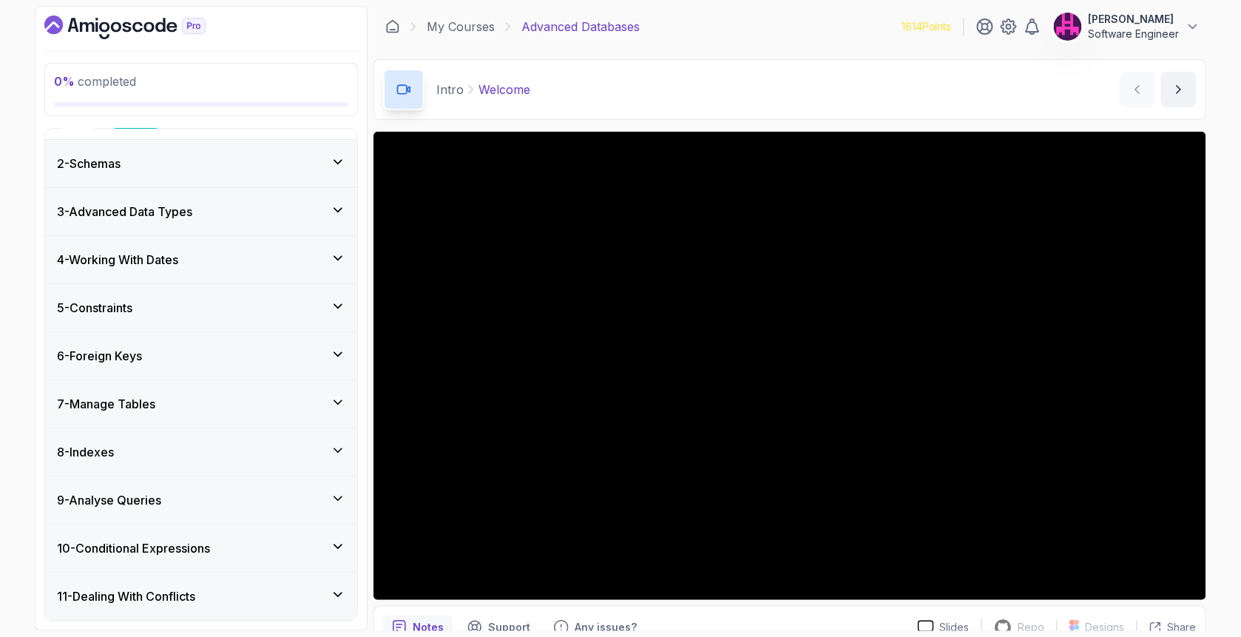
scroll to position [296, 0]
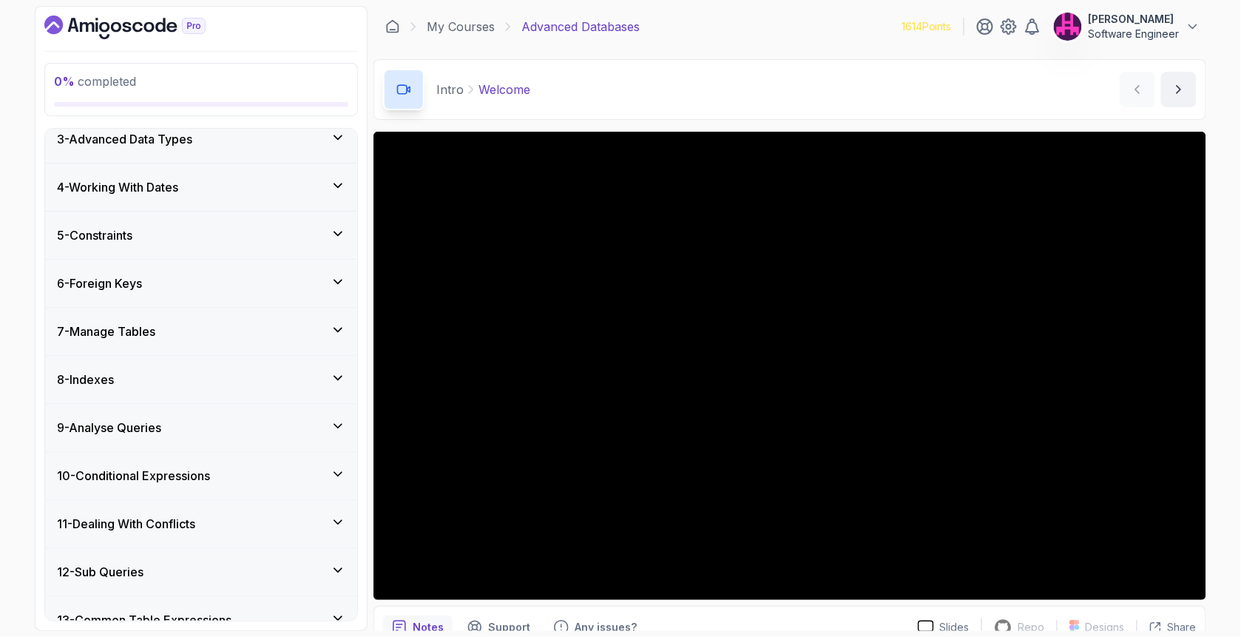
click at [195, 436] on div "9 - Analyse Queries" at bounding box center [201, 427] width 312 height 47
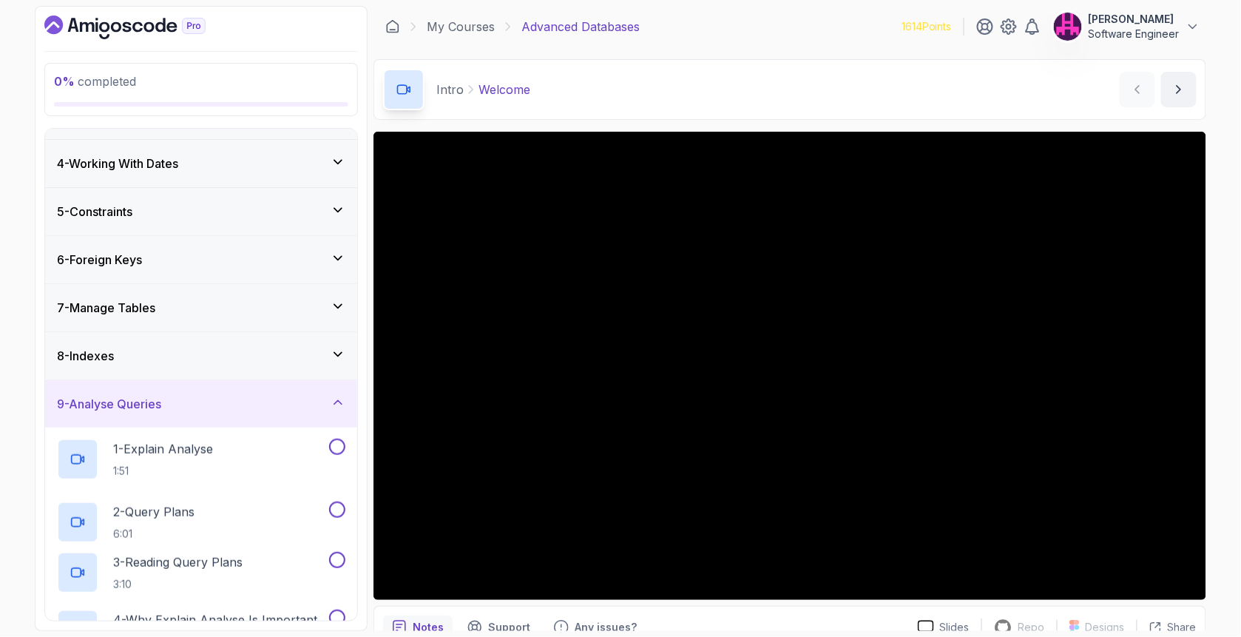
scroll to position [109, 0]
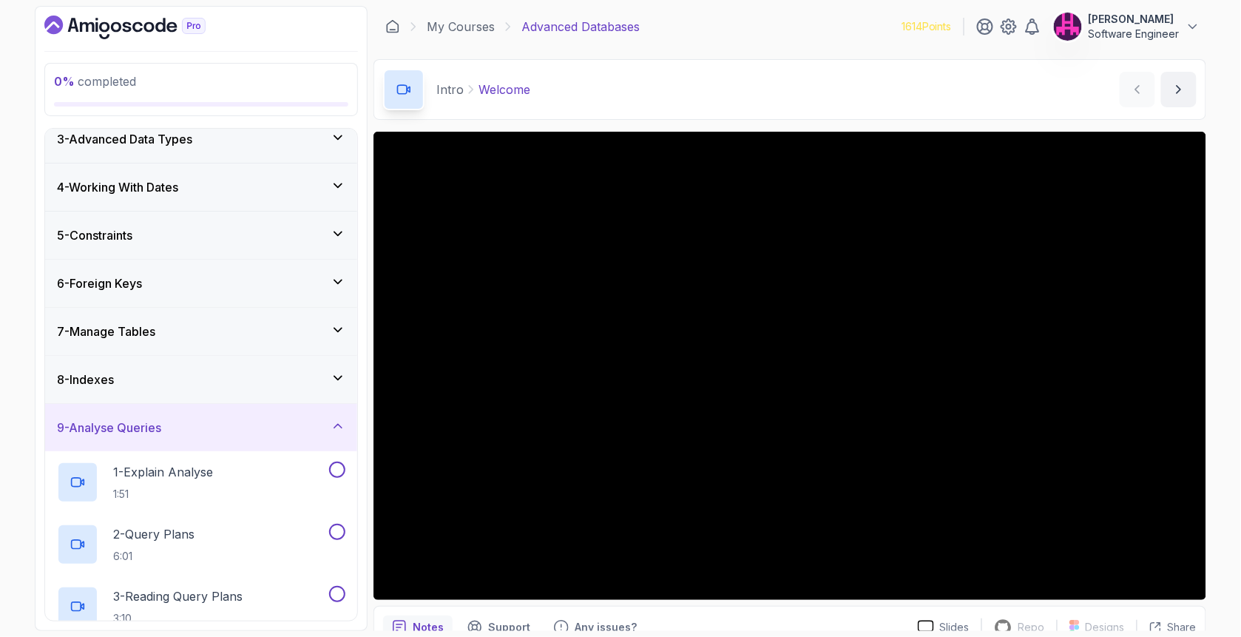
click at [195, 436] on div "9 - Analyse Queries" at bounding box center [201, 427] width 312 height 47
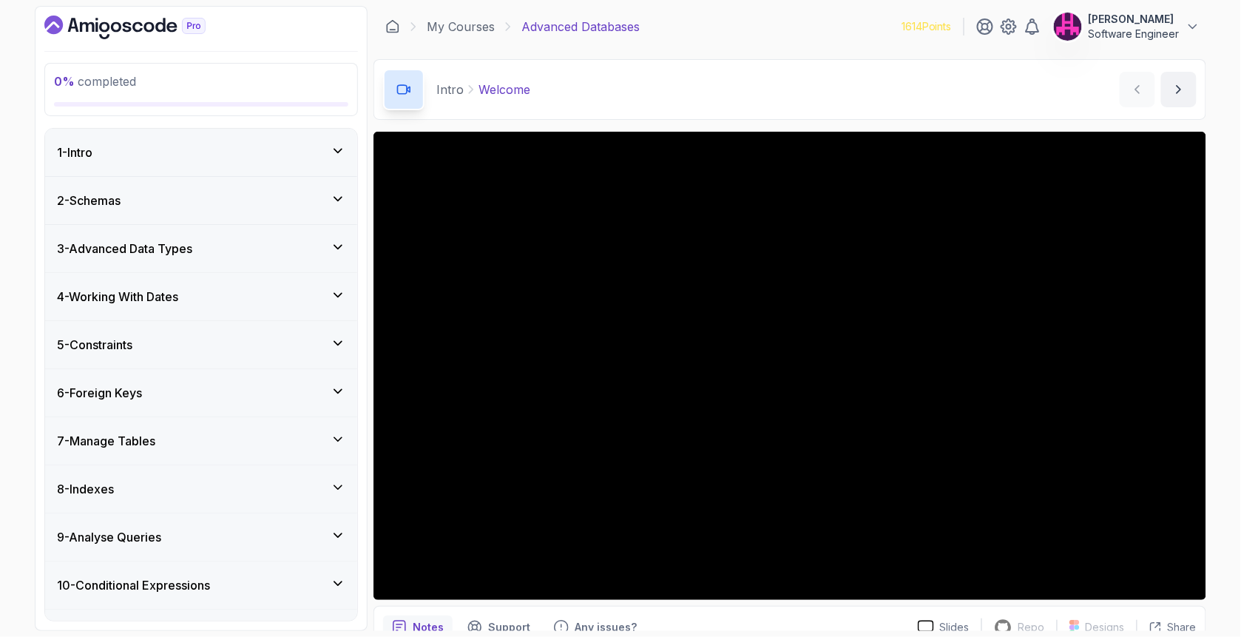
scroll to position [0, 0]
click at [340, 530] on icon at bounding box center [338, 535] width 15 height 15
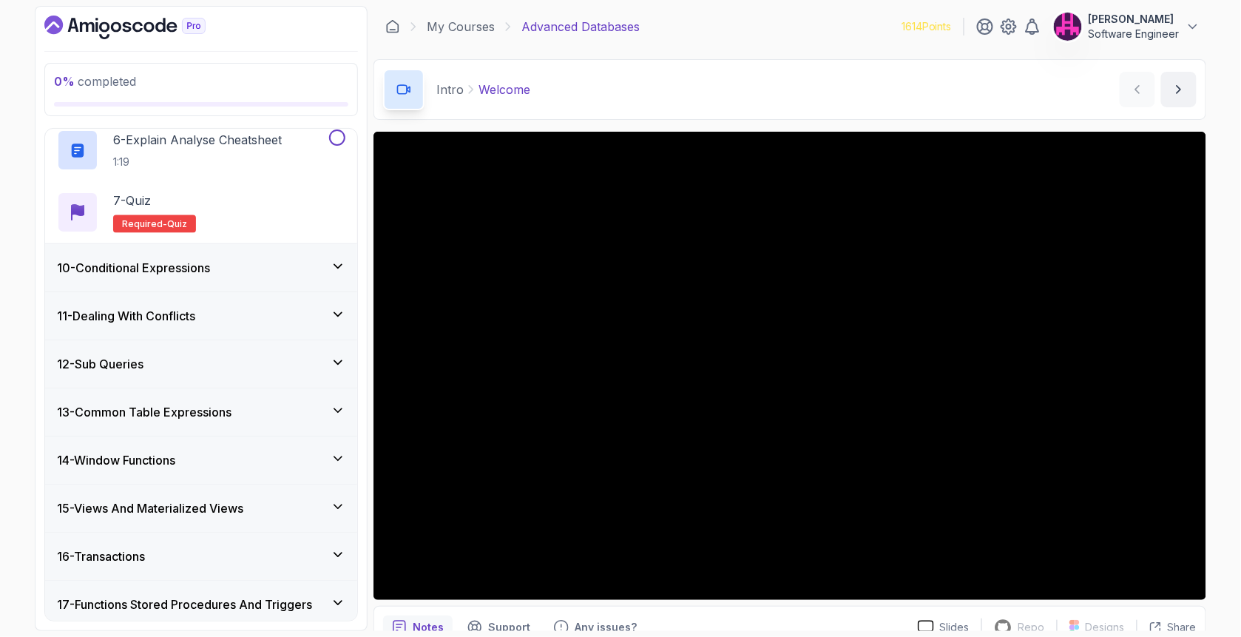
scroll to position [752, 0]
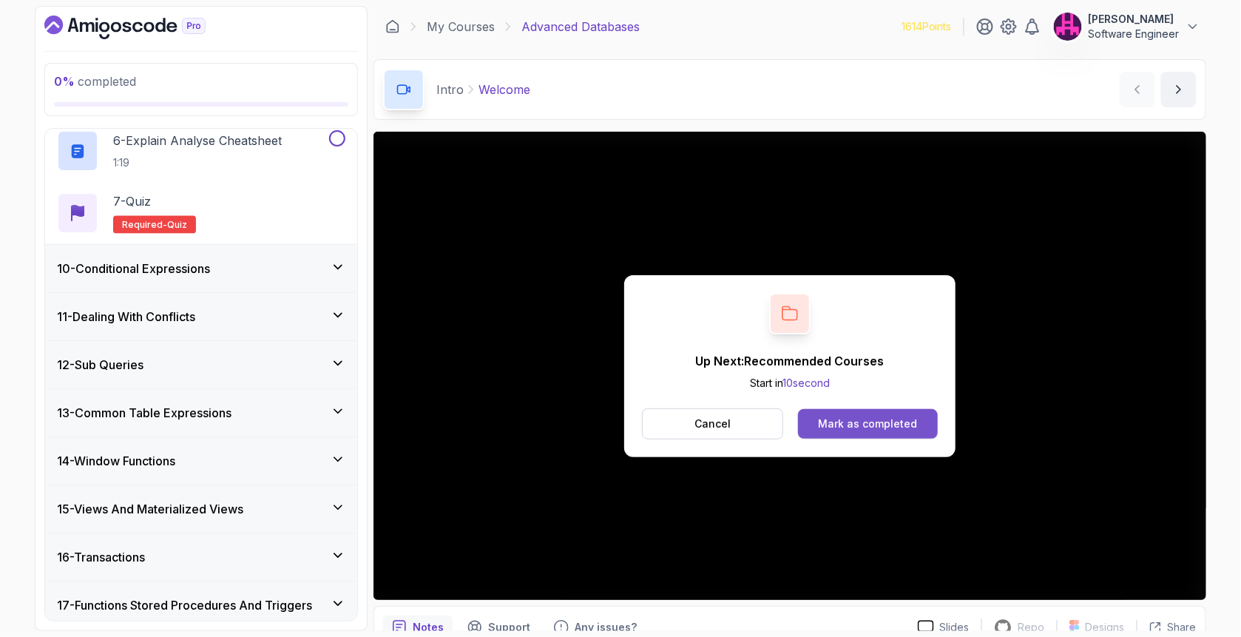
click at [887, 428] on div "Mark as completed" at bounding box center [867, 423] width 99 height 15
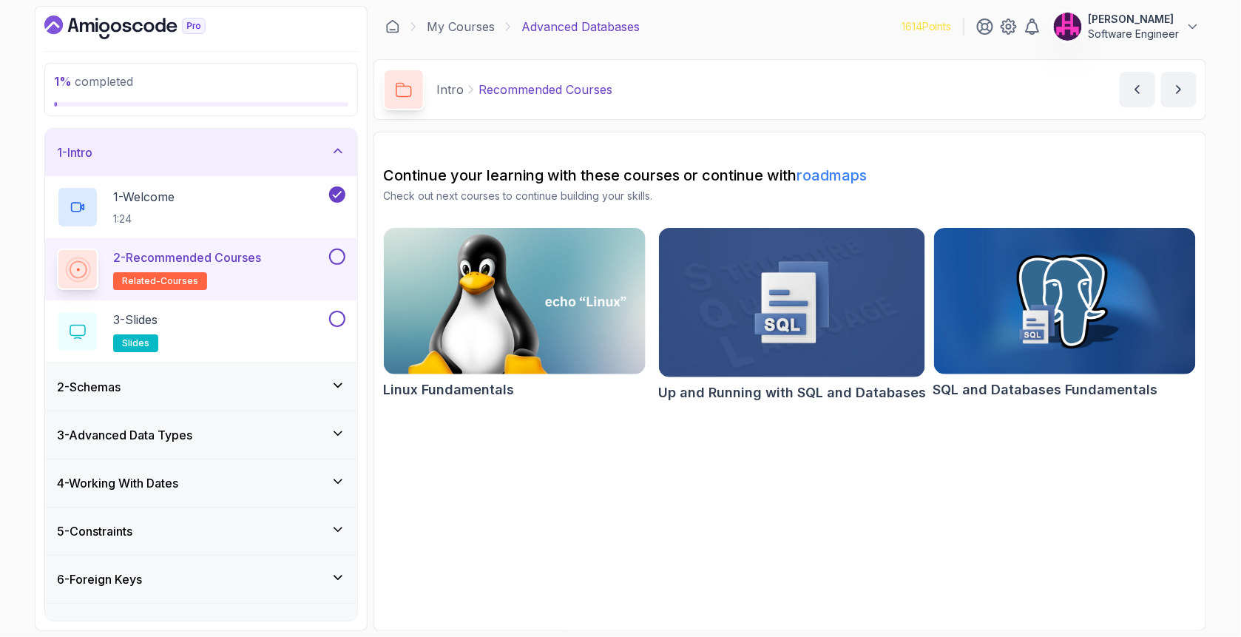
click at [339, 260] on button at bounding box center [337, 257] width 16 height 16
click at [340, 315] on button at bounding box center [337, 319] width 16 height 16
click at [326, 377] on div "2 - Schemas" at bounding box center [201, 386] width 312 height 47
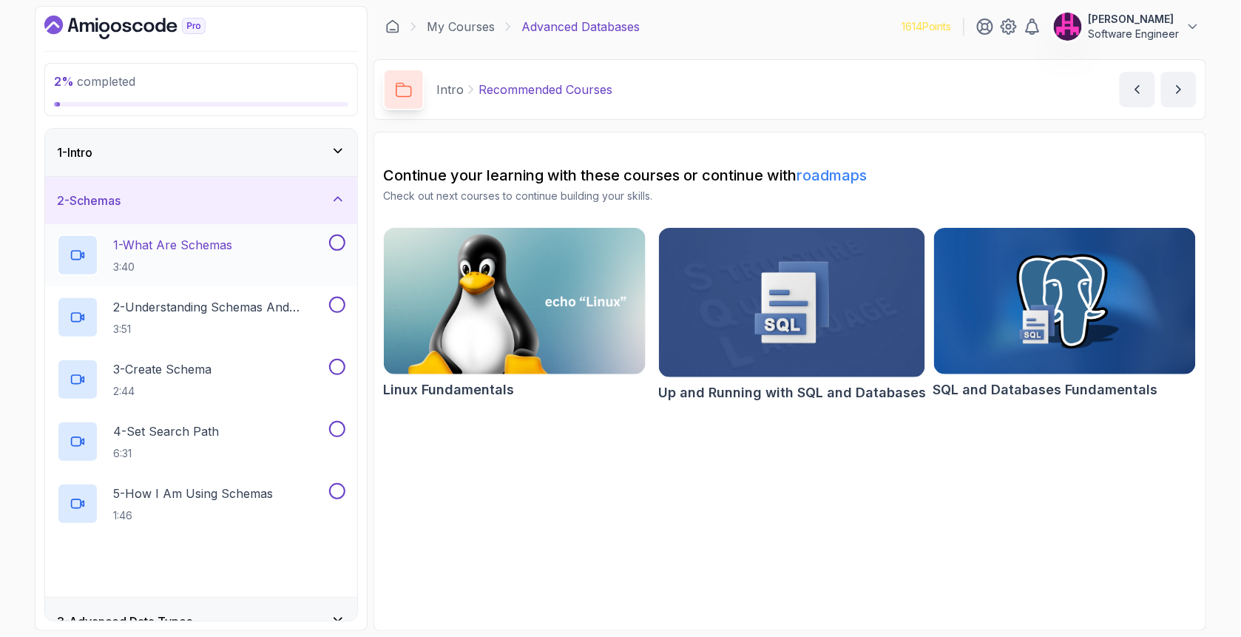
click at [287, 238] on div "1 - What Are Schemas 3:40" at bounding box center [191, 254] width 269 height 41
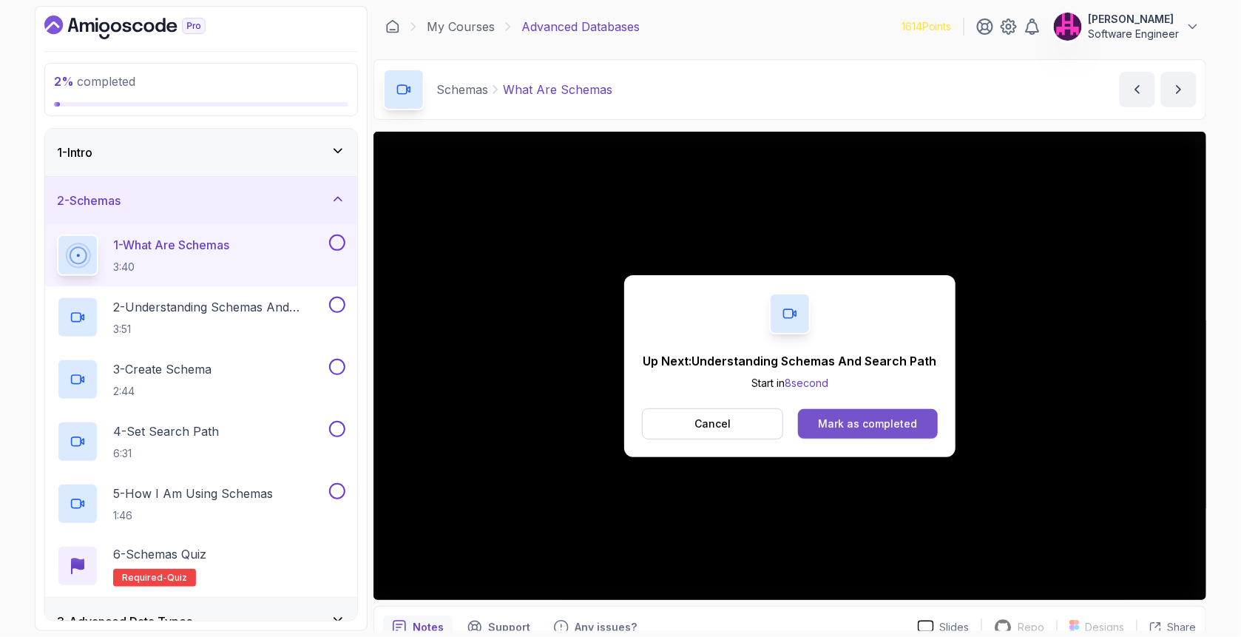
click at [840, 422] on div "Mark as completed" at bounding box center [867, 423] width 99 height 15
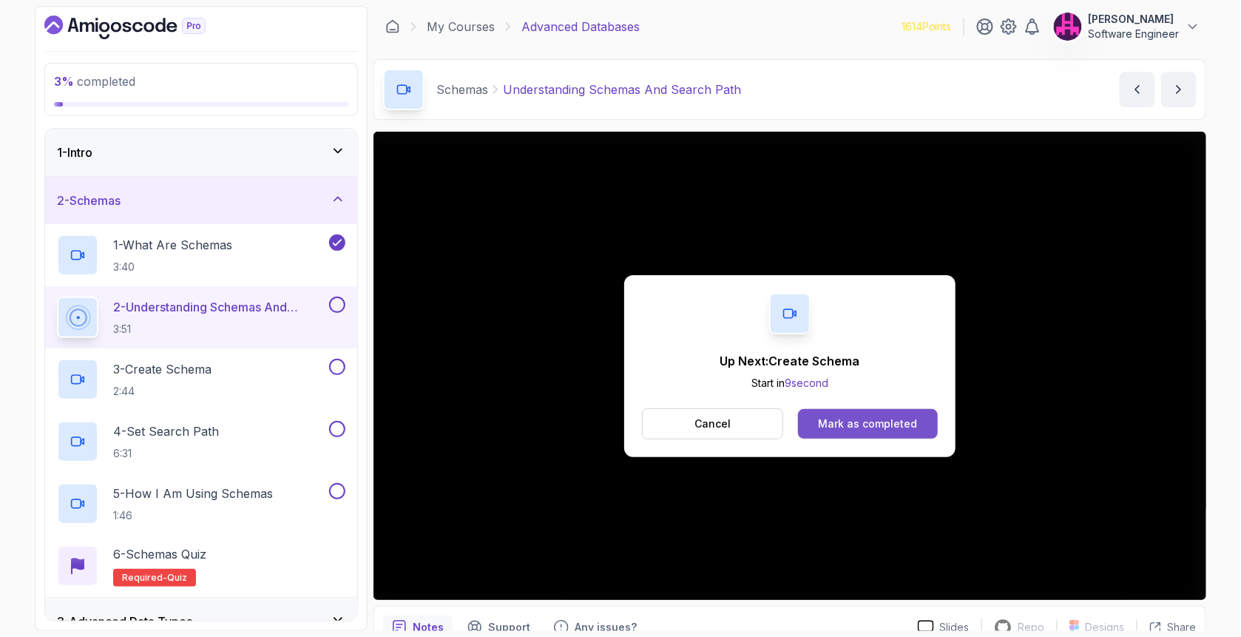
click at [892, 425] on div "Mark as completed" at bounding box center [867, 423] width 99 height 15
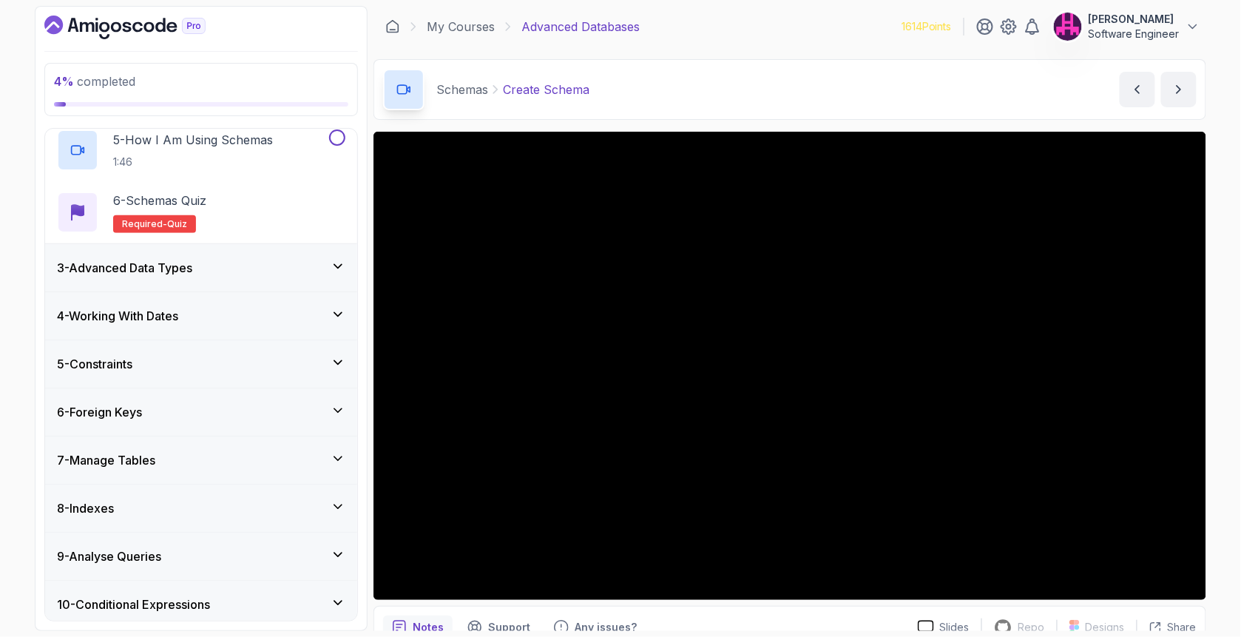
scroll to position [344, 0]
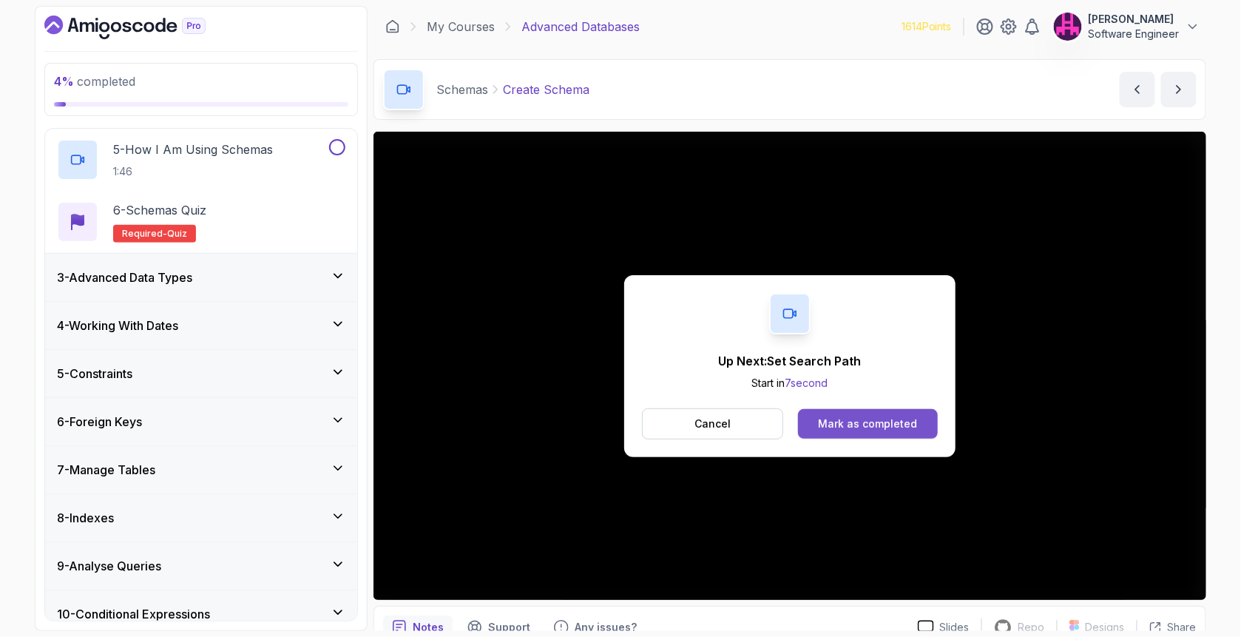
click at [877, 415] on button "Mark as completed" at bounding box center [868, 424] width 140 height 30
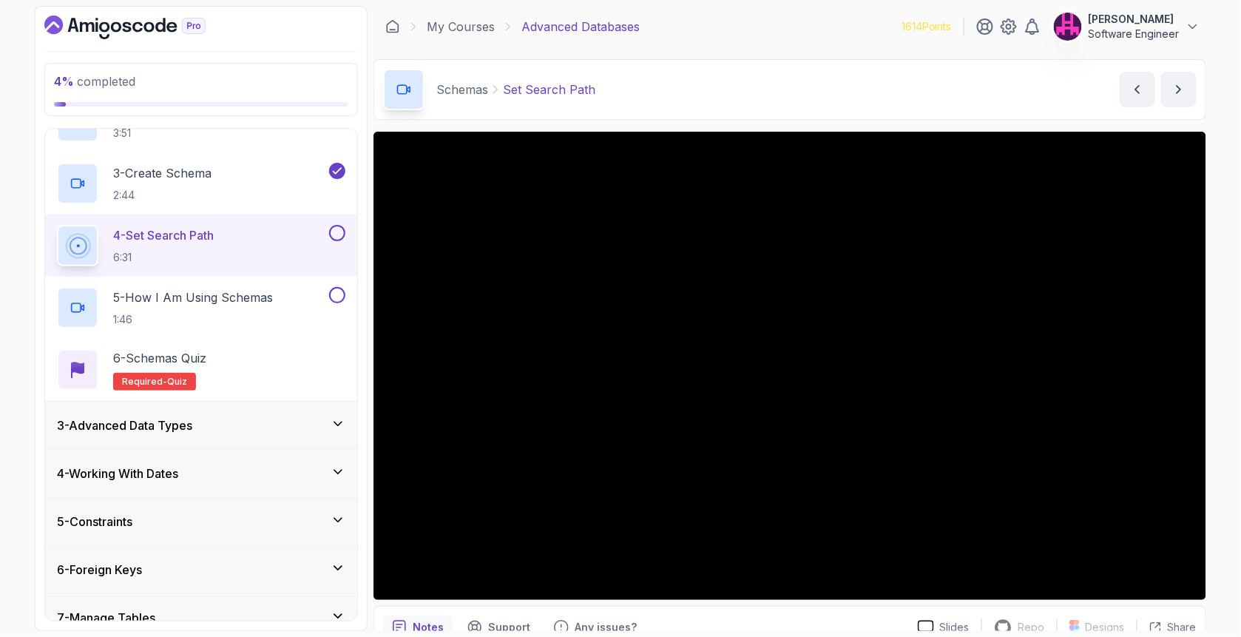
scroll to position [146, 0]
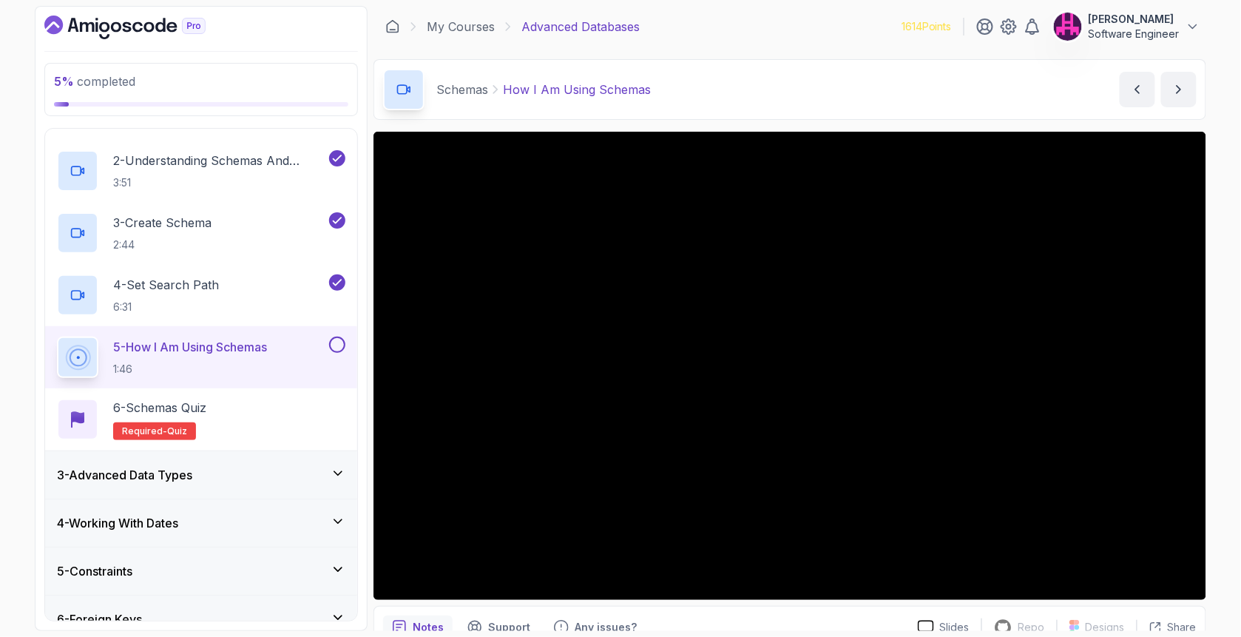
click at [342, 341] on button at bounding box center [337, 345] width 16 height 16
click at [294, 410] on div "6 - Schemas Quiz Required- quiz" at bounding box center [201, 419] width 288 height 41
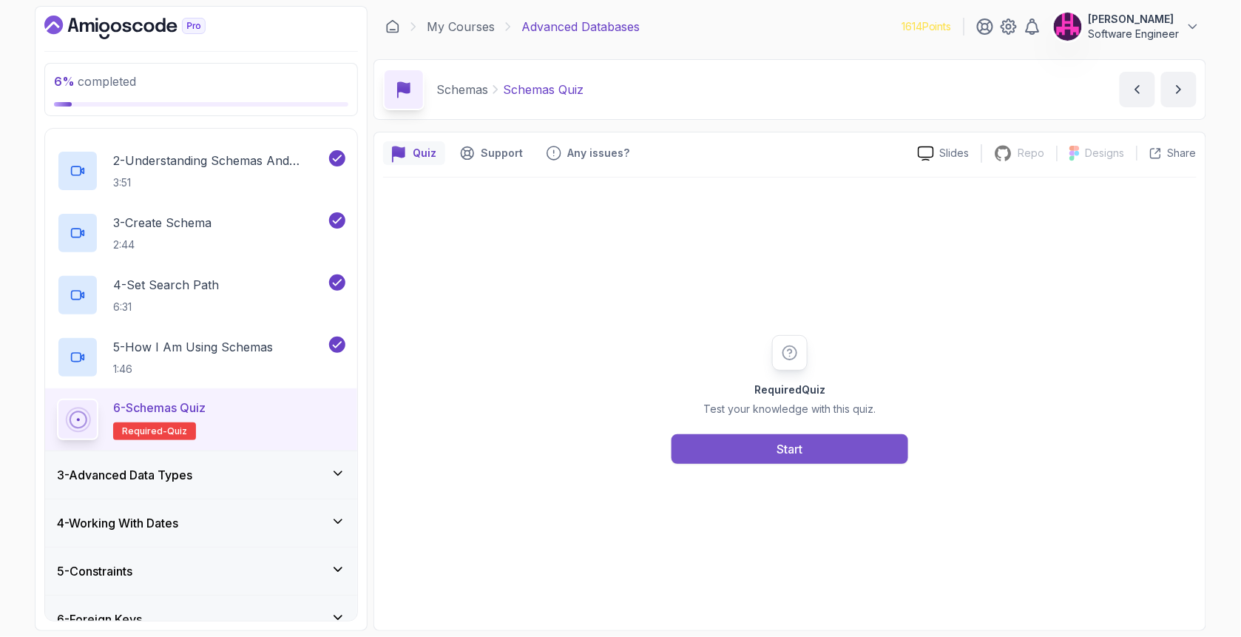
click at [803, 456] on div "Start" at bounding box center [790, 449] width 26 height 18
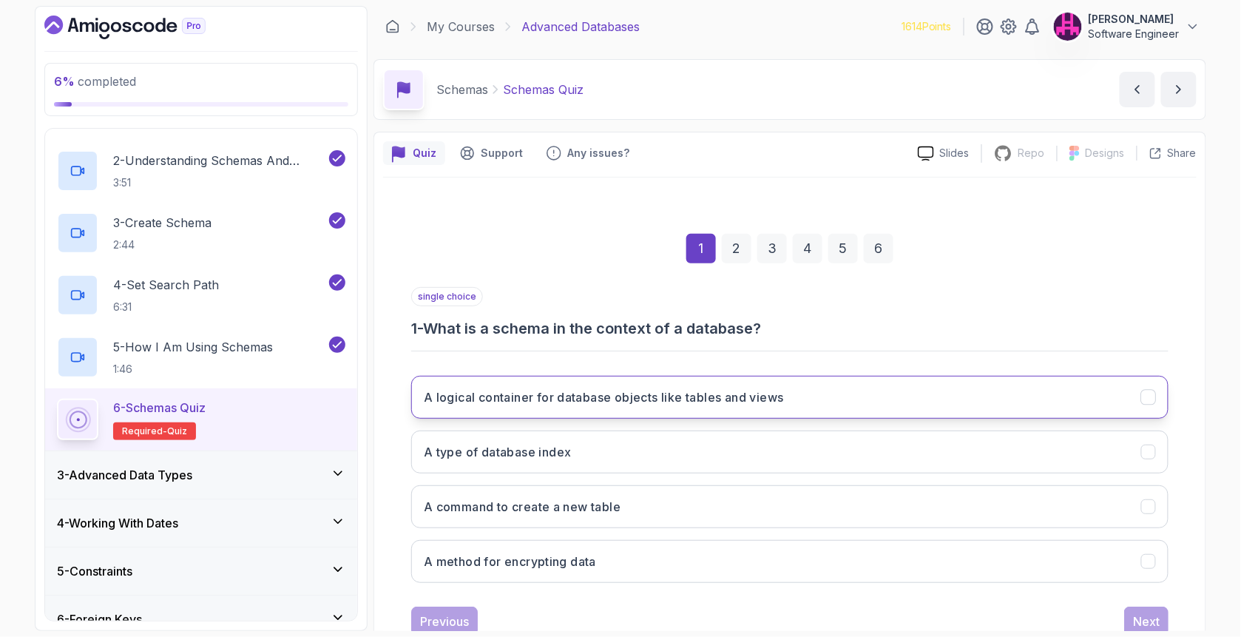
click at [571, 401] on h3 "A logical container for database objects like tables and views" at bounding box center [604, 397] width 360 height 18
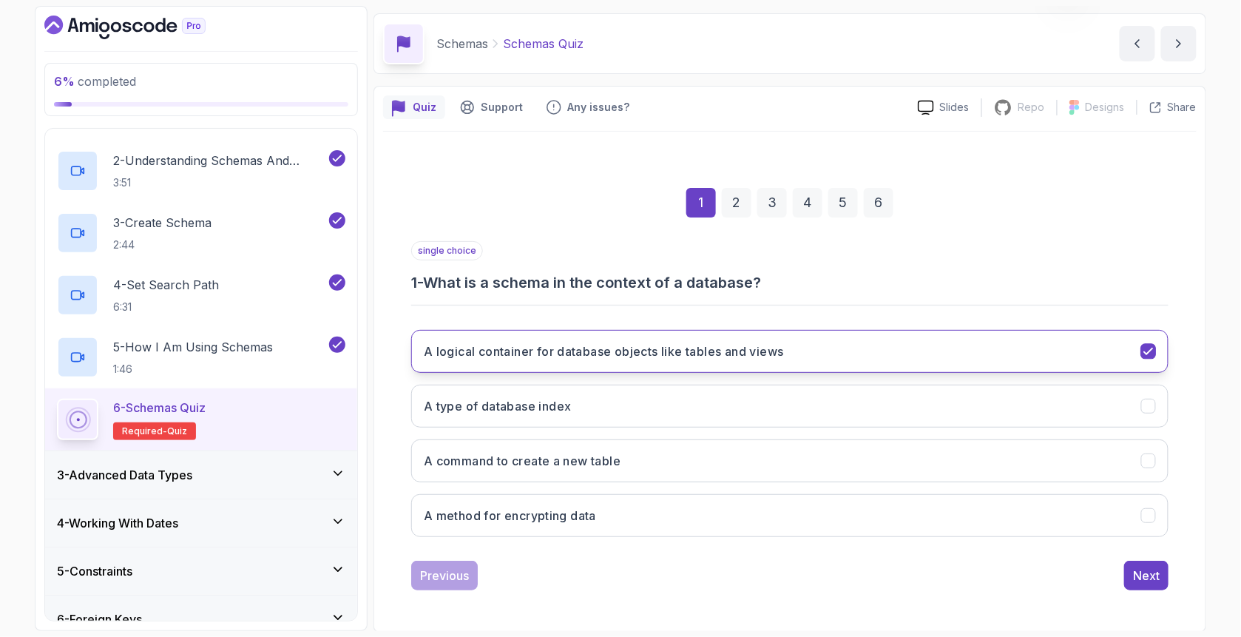
scroll to position [46, 0]
click at [1135, 575] on div "Next" at bounding box center [1146, 576] width 27 height 18
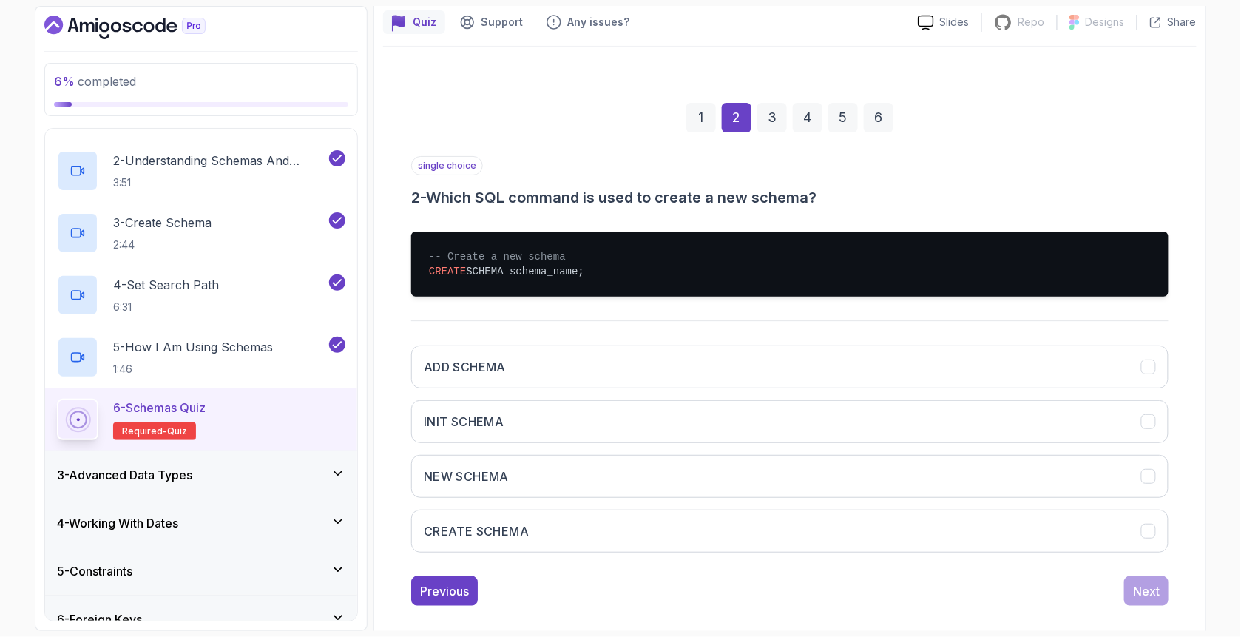
scroll to position [145, 0]
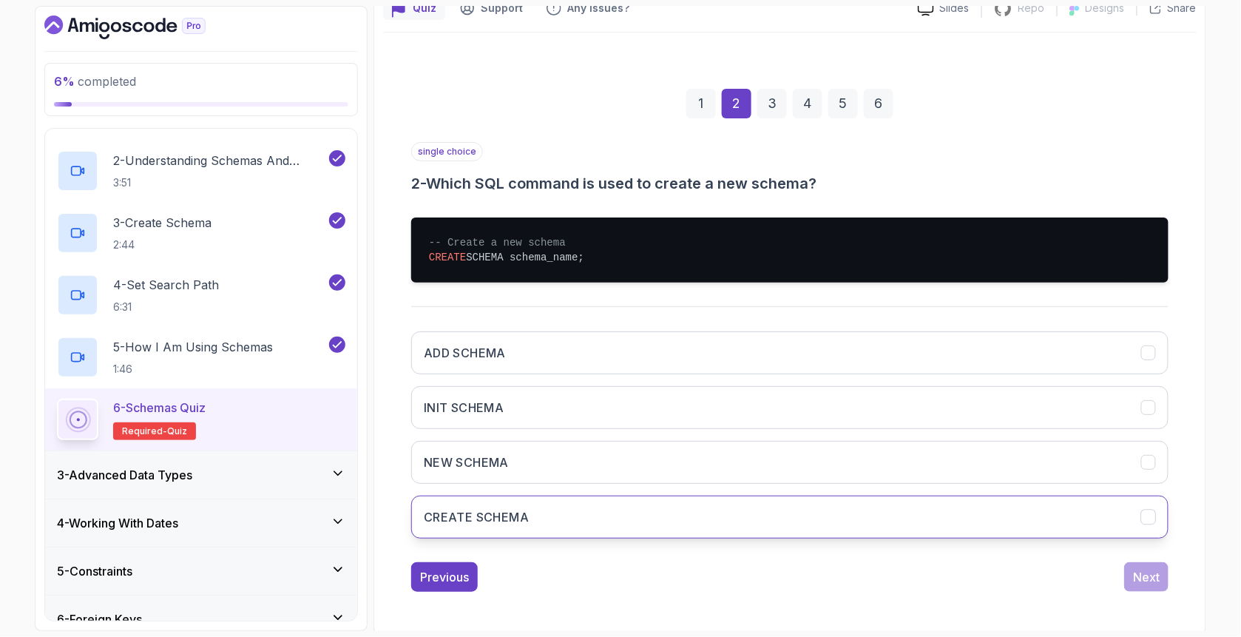
click at [498, 510] on h3 "CREATE SCHEMA" at bounding box center [476, 517] width 105 height 18
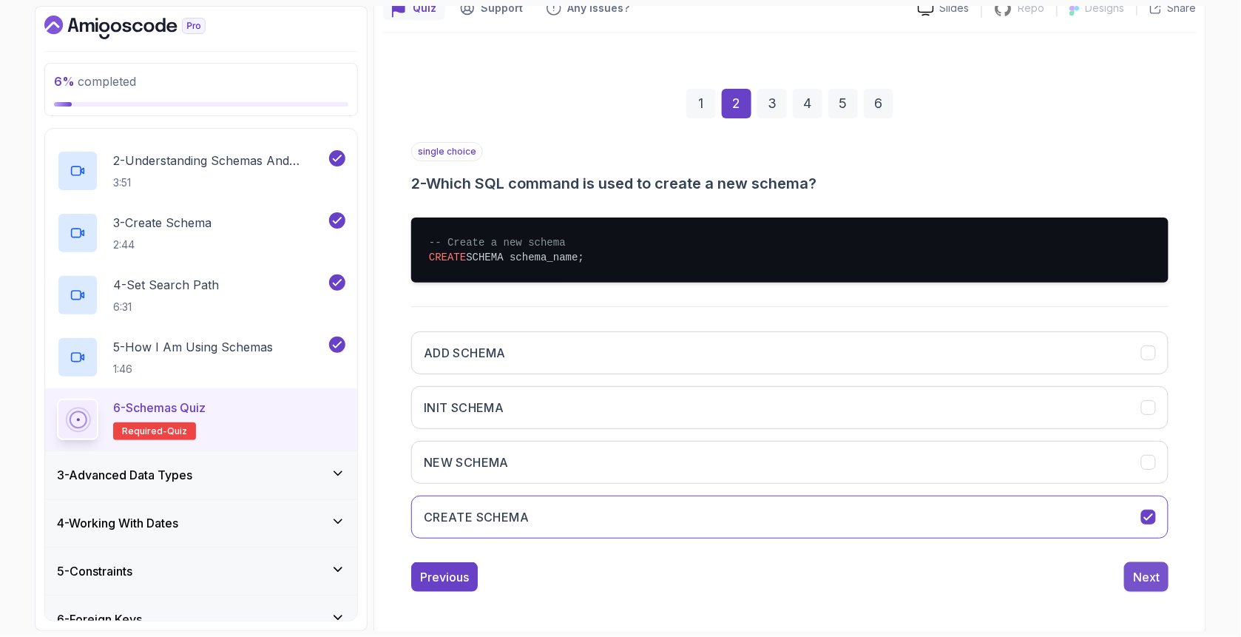
click at [1149, 581] on div "Next" at bounding box center [1146, 577] width 27 height 18
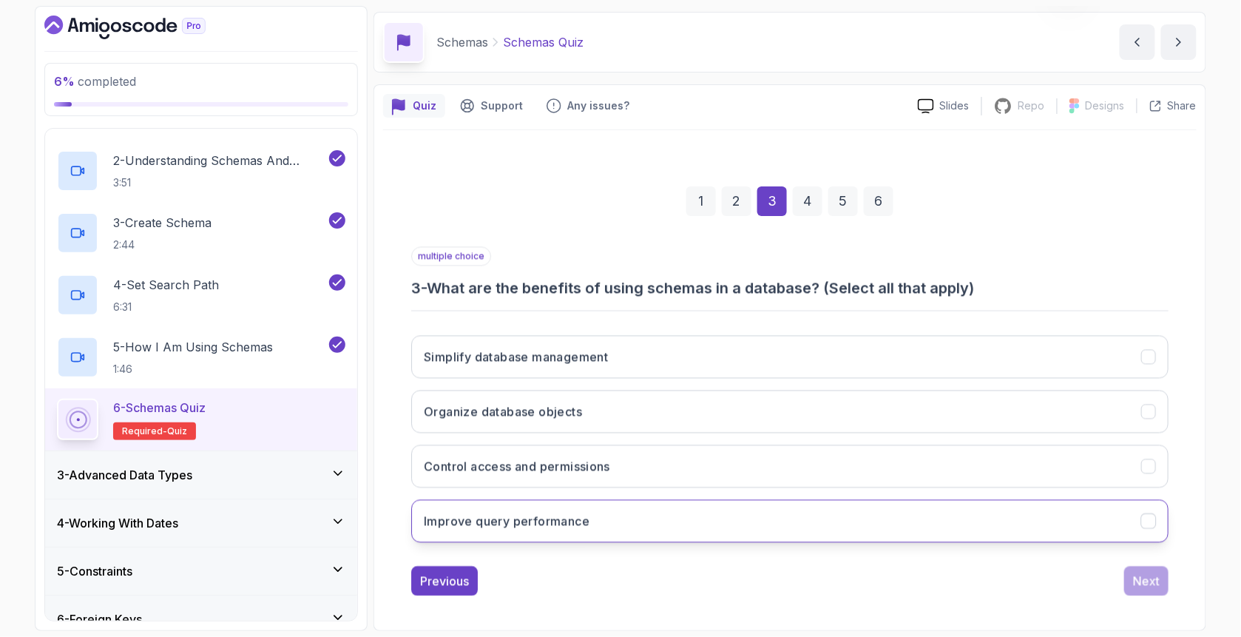
scroll to position [46, 0]
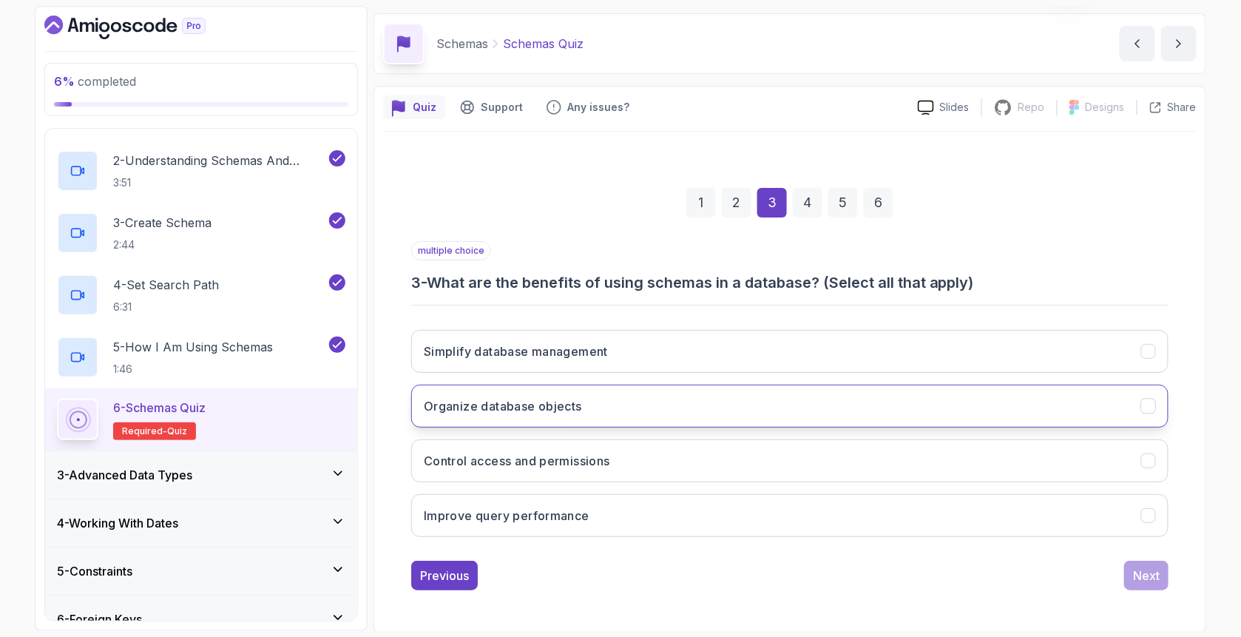
click at [479, 411] on h3 "Organize database objects" at bounding box center [503, 406] width 158 height 18
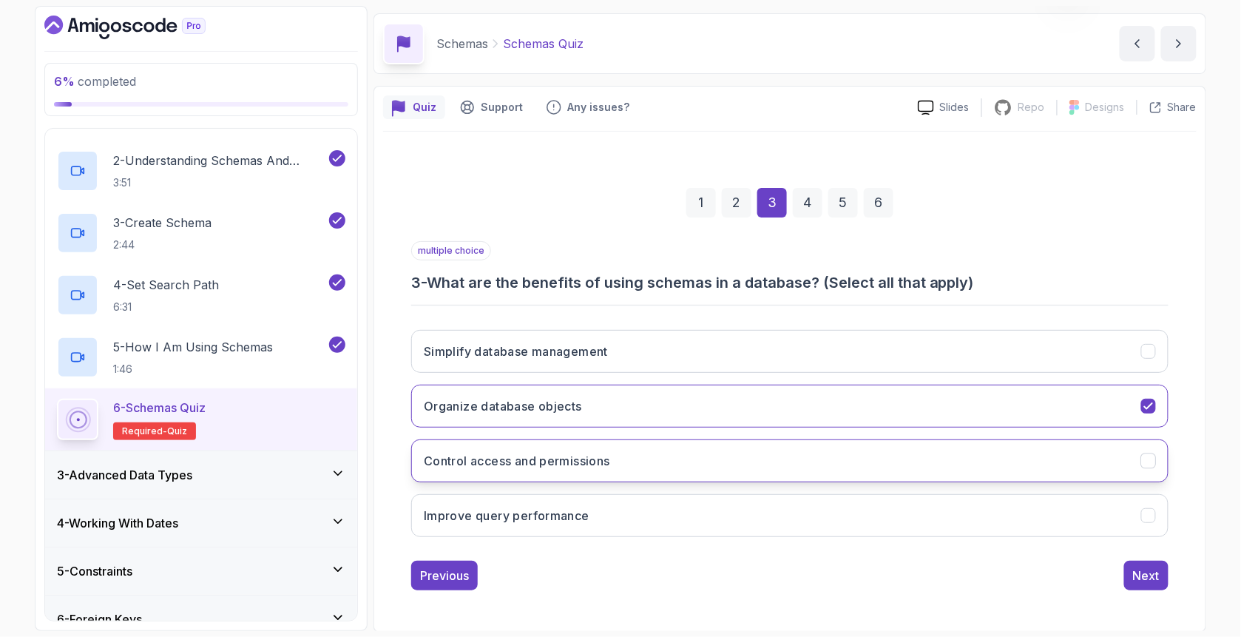
click at [510, 443] on button "Control access and permissions" at bounding box center [789, 460] width 757 height 43
click at [550, 347] on h3 "Simplify database management" at bounding box center [516, 351] width 184 height 18
click at [1164, 581] on button "Next" at bounding box center [1146, 576] width 44 height 30
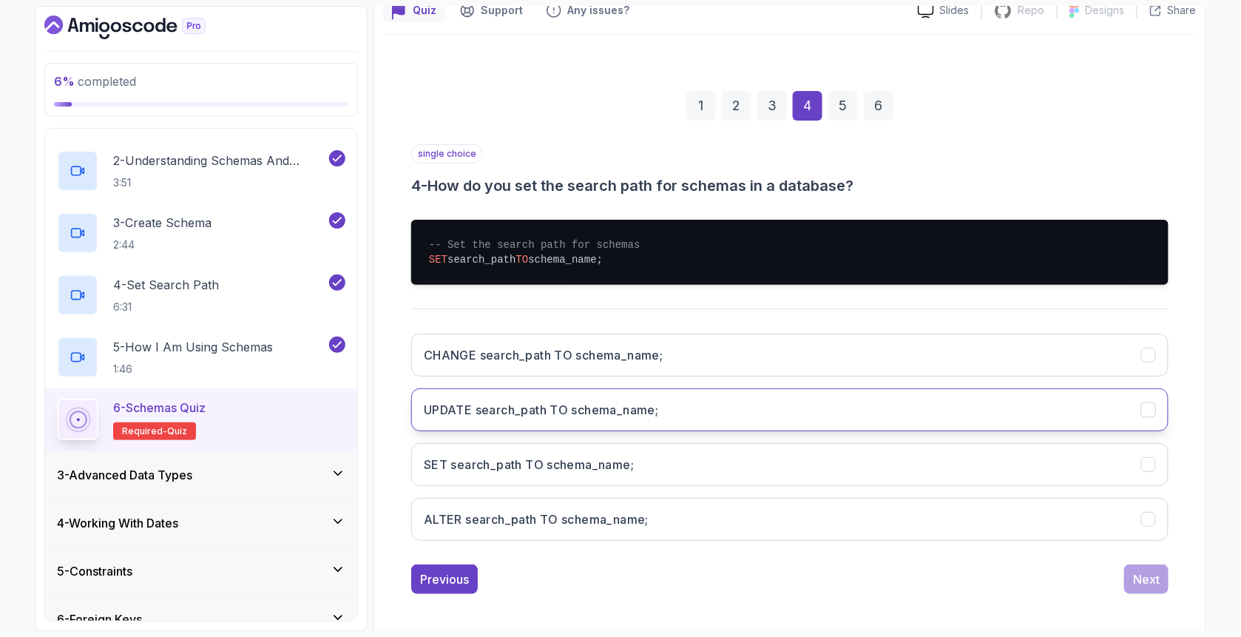
scroll to position [145, 0]
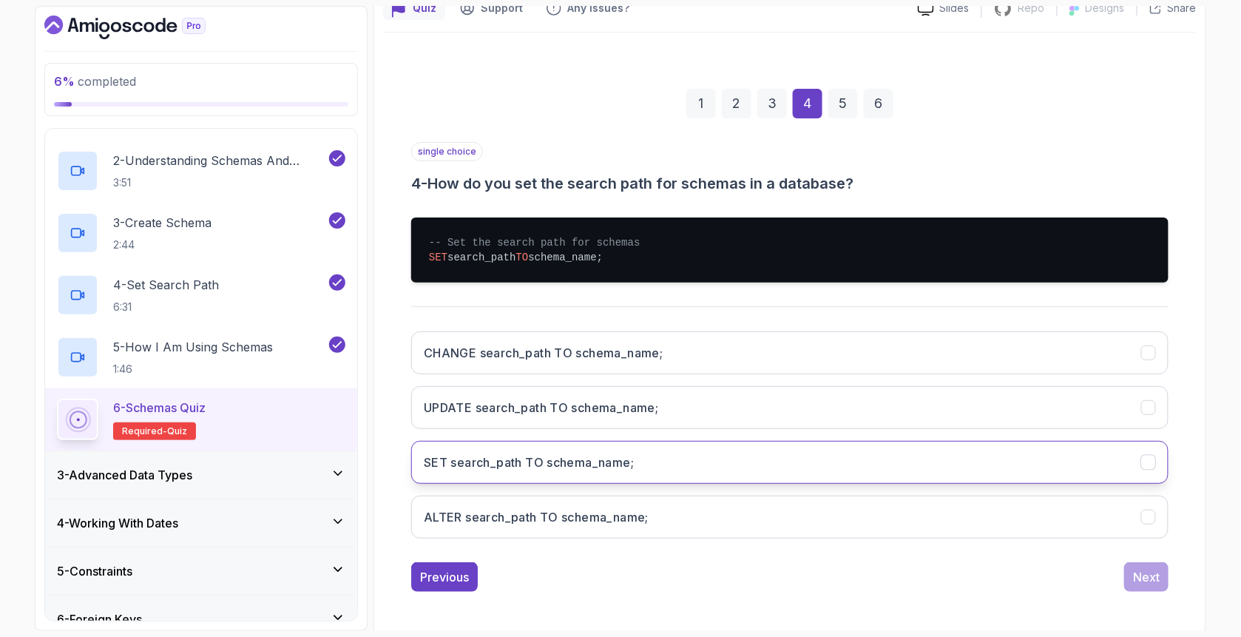
click at [490, 470] on button "SET search_path TO schema_name;" at bounding box center [789, 462] width 757 height 43
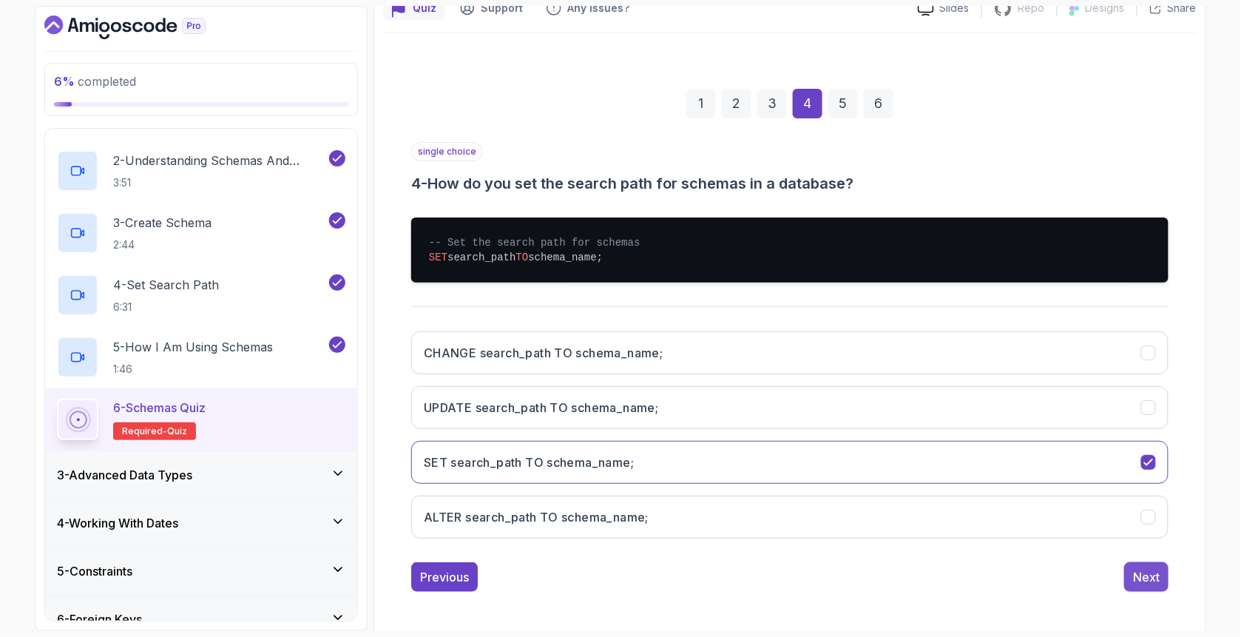
click at [1153, 581] on div "Next" at bounding box center [1146, 577] width 27 height 18
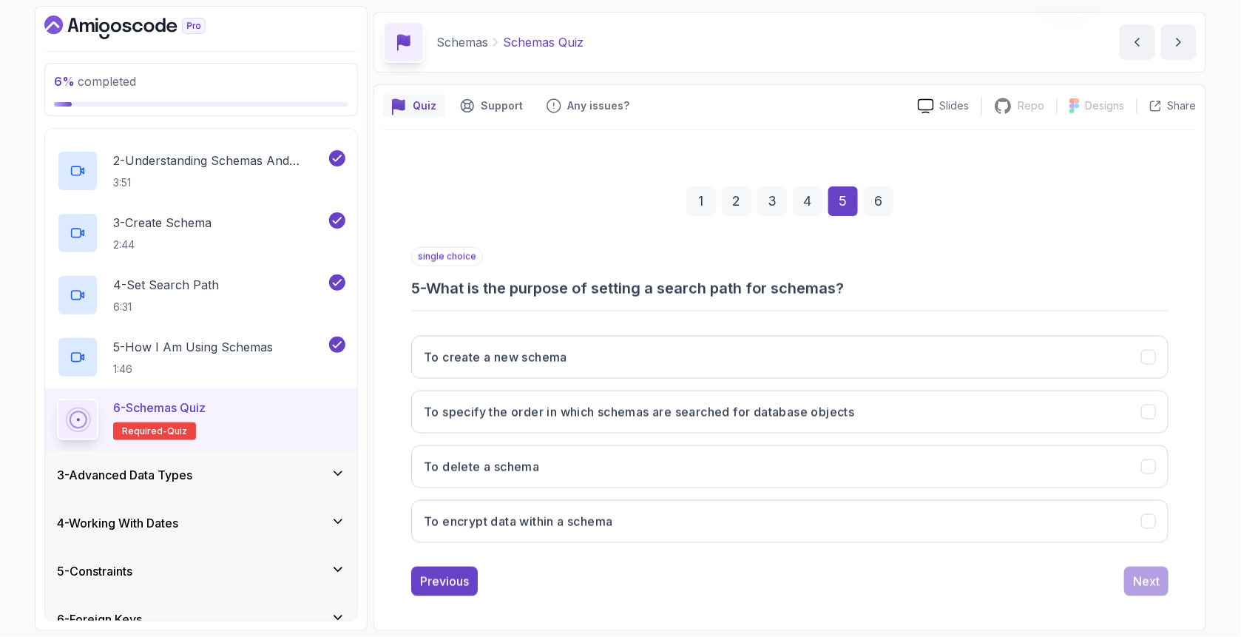
scroll to position [46, 0]
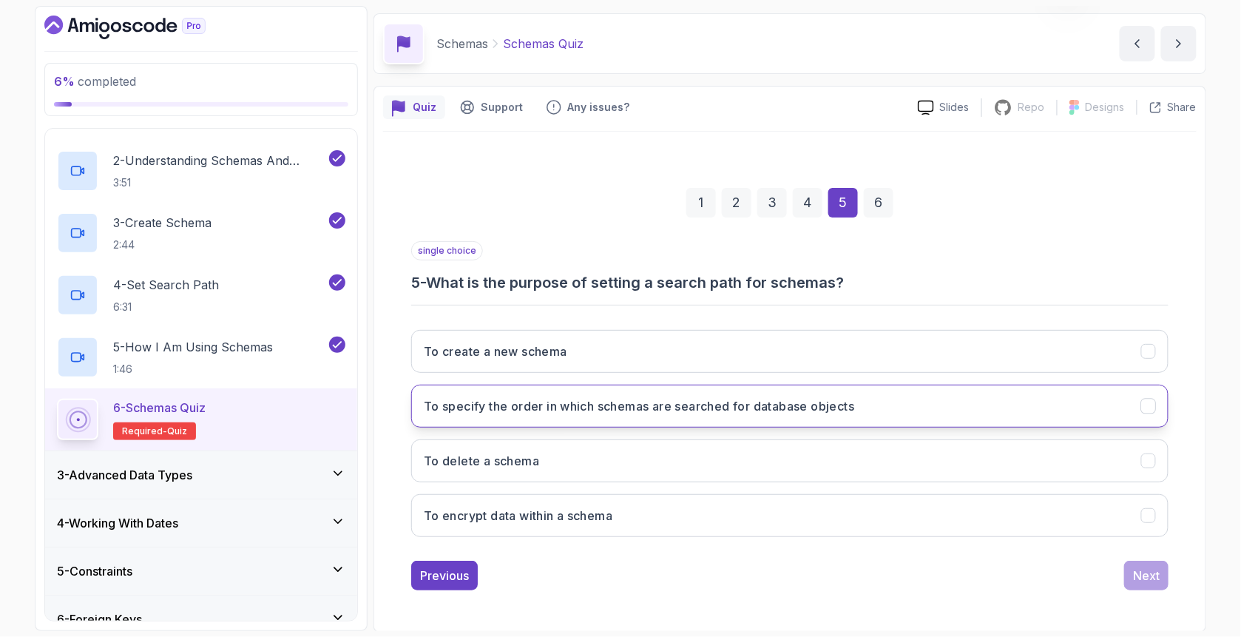
click at [562, 416] on button "To specify the order in which schemas are searched for database objects" at bounding box center [789, 406] width 757 height 43
click at [1147, 570] on div "Next" at bounding box center [1146, 576] width 27 height 18
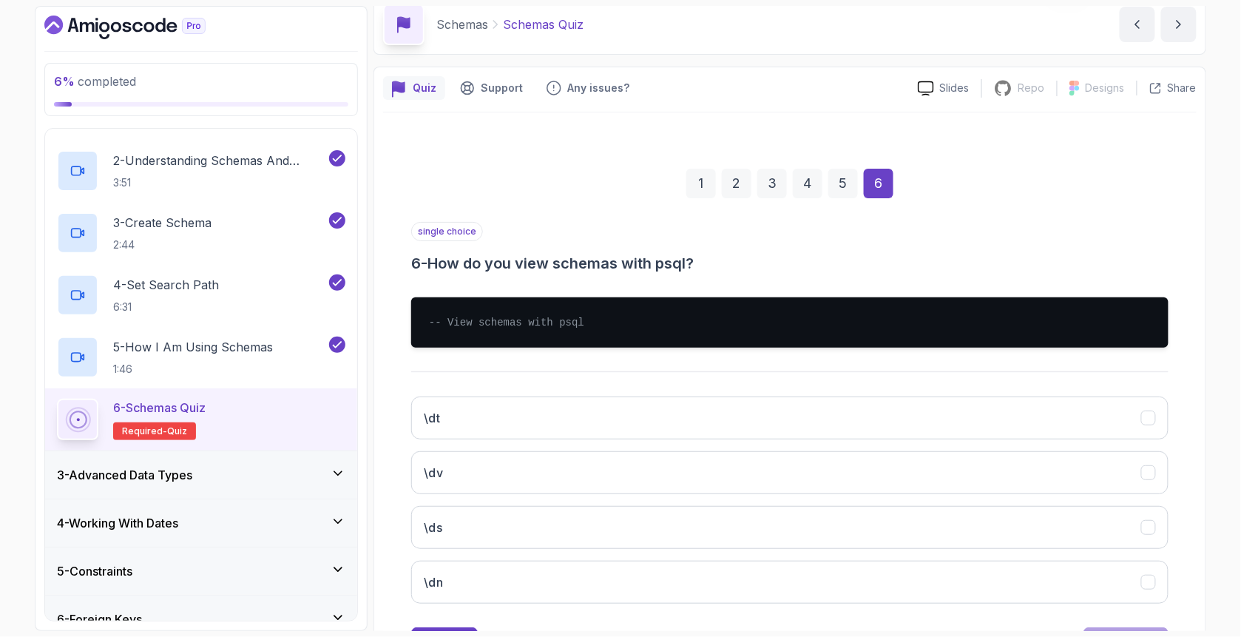
scroll to position [95, 0]
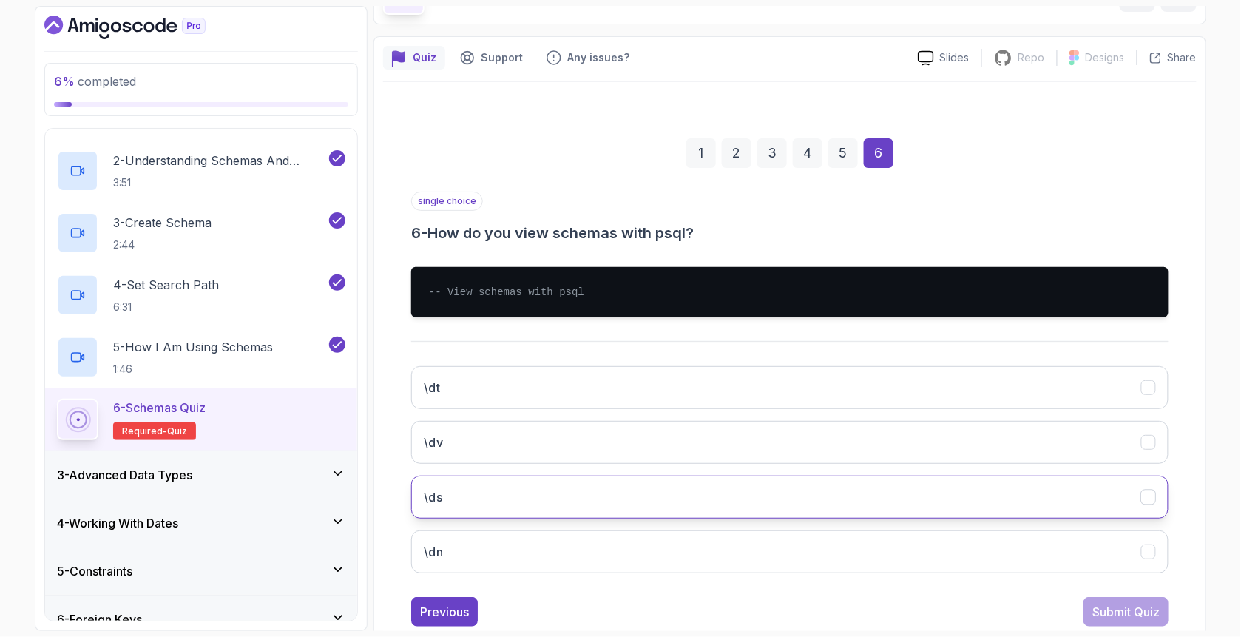
click at [459, 485] on button "\ds" at bounding box center [789, 497] width 757 height 43
click at [1107, 617] on div "Submit Quiz" at bounding box center [1126, 612] width 67 height 18
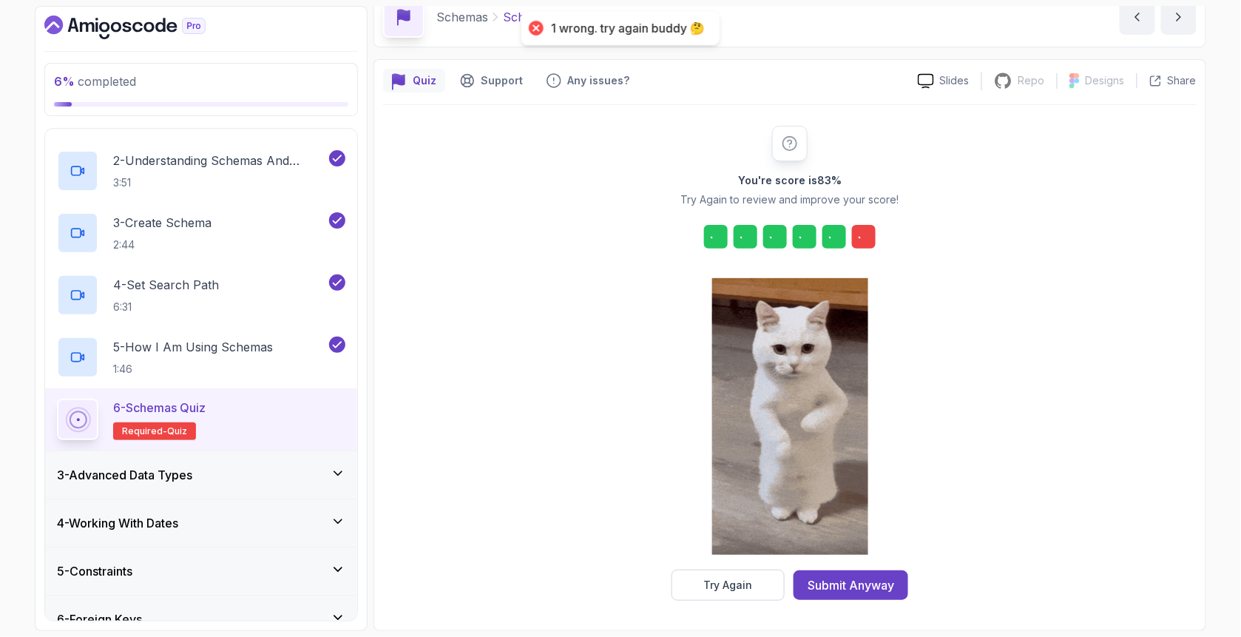
scroll to position [72, 0]
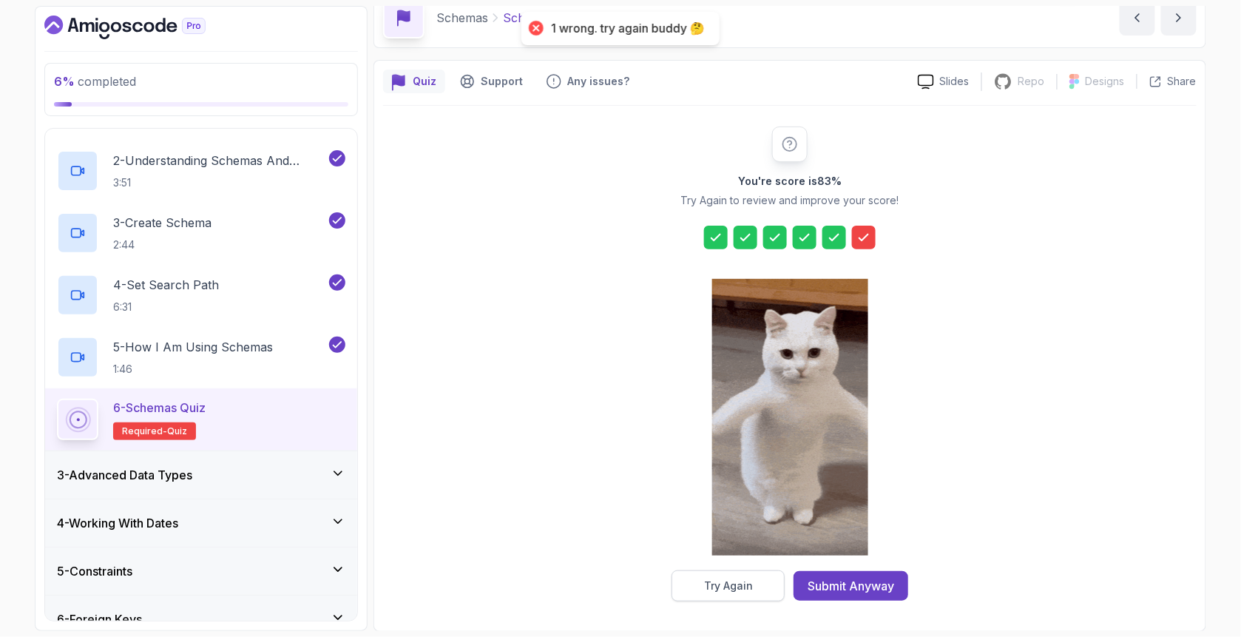
click at [754, 578] on button "Try Again" at bounding box center [728, 585] width 113 height 31
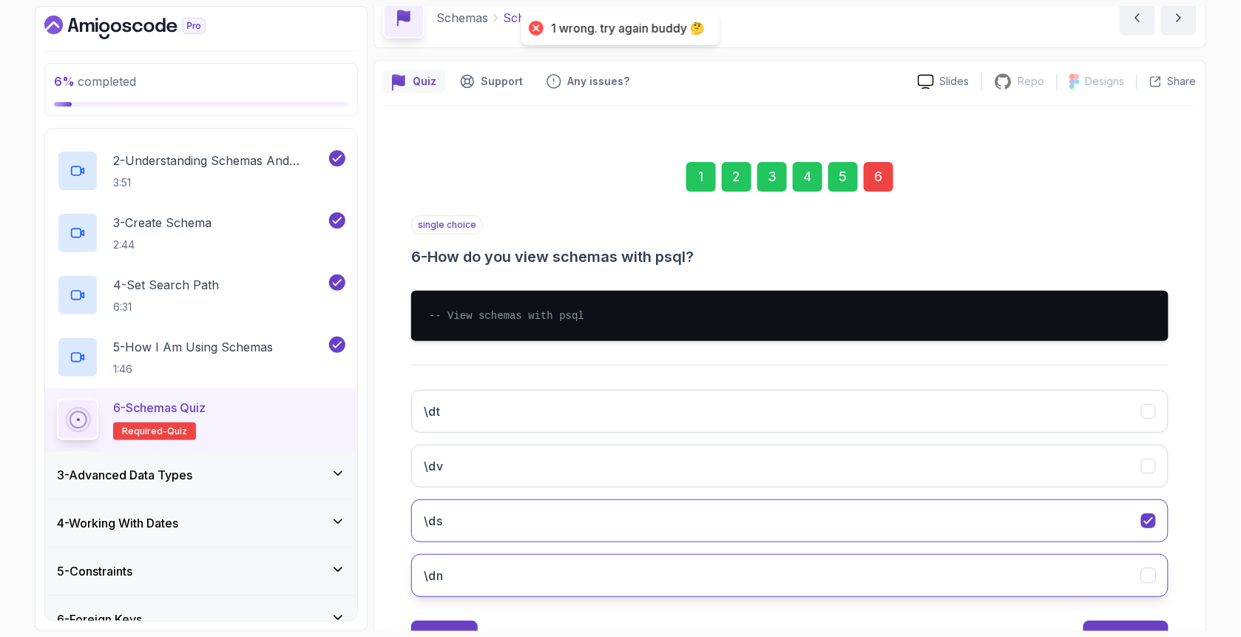
drag, startPoint x: 510, startPoint y: 564, endPoint x: 527, endPoint y: 571, distance: 17.9
click at [510, 564] on button "\dn" at bounding box center [789, 575] width 757 height 43
click at [1103, 622] on button "Submit Quiz" at bounding box center [1126, 636] width 85 height 30
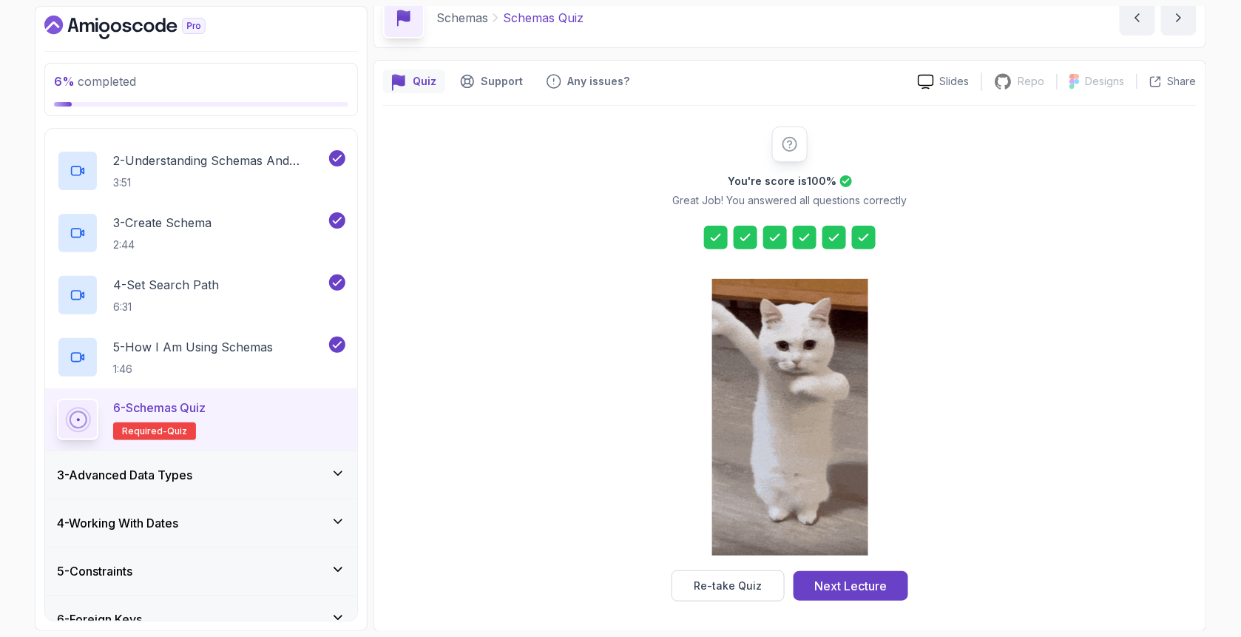
click at [297, 478] on div "3 - Advanced Data Types" at bounding box center [201, 475] width 288 height 18
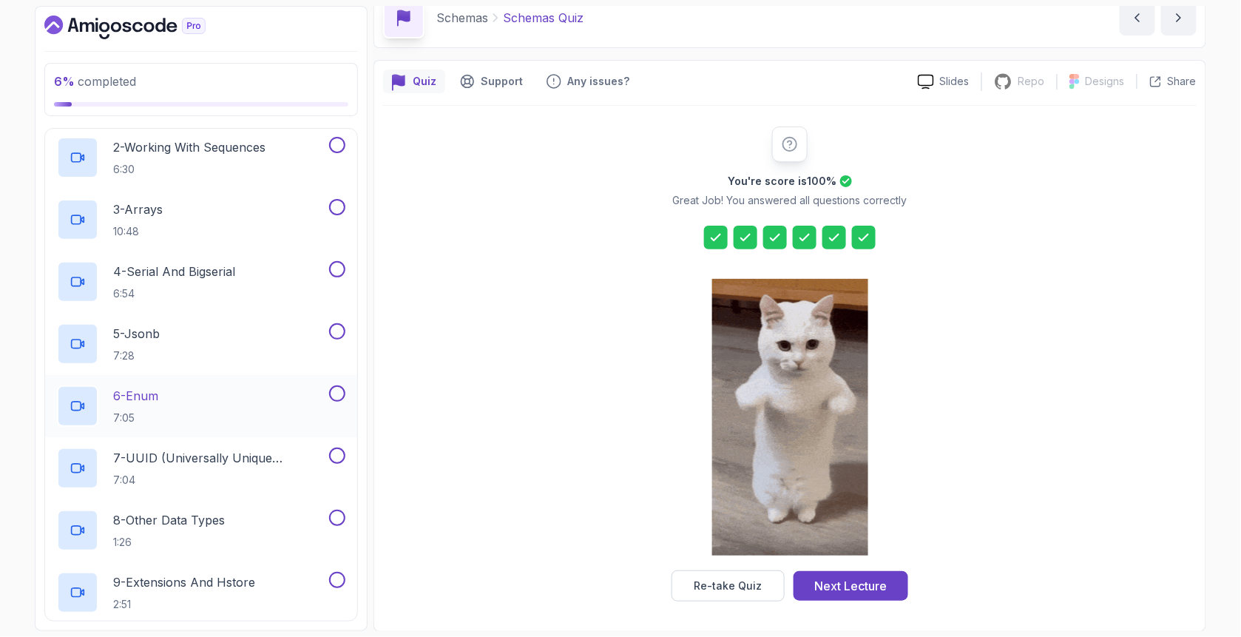
scroll to position [204, 0]
